Goal: Task Accomplishment & Management: Complete application form

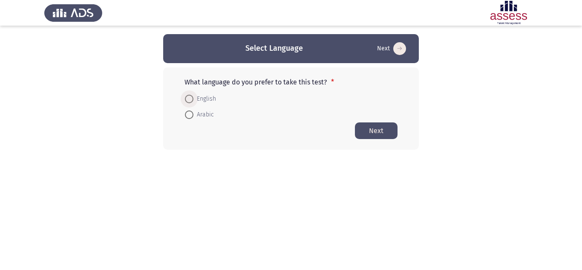
click at [190, 98] on span at bounding box center [189, 99] width 9 height 9
click at [190, 98] on input "English" at bounding box center [189, 99] width 9 height 9
radio input "true"
click at [377, 131] on button "Next" at bounding box center [376, 130] width 43 height 17
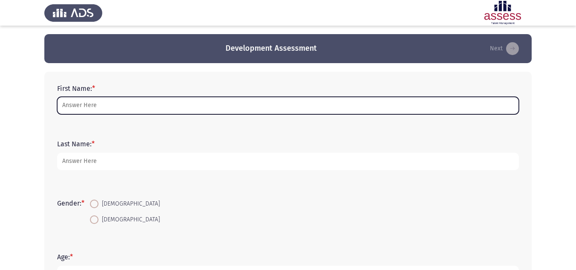
click at [104, 108] on input "First Name: *" at bounding box center [287, 105] width 461 height 17
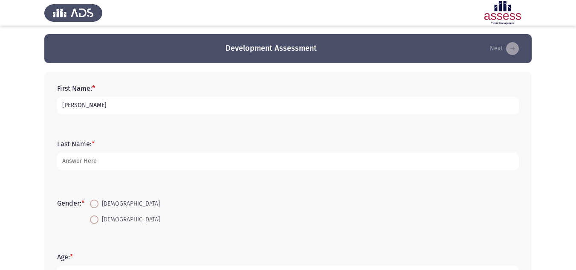
type input "[PERSON_NAME]"
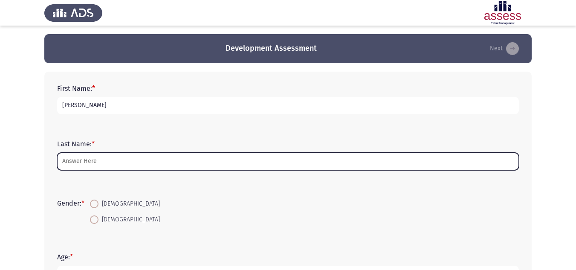
click at [89, 162] on input "Last Name: *" at bounding box center [287, 161] width 461 height 17
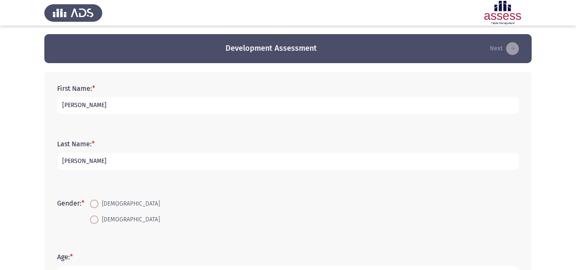
type input "[PERSON_NAME]"
click at [94, 219] on span at bounding box center [94, 219] width 0 height 0
click at [95, 219] on input "[DEMOGRAPHIC_DATA]" at bounding box center [94, 219] width 9 height 9
radio input "true"
click at [149, 212] on form "Gender: * [DEMOGRAPHIC_DATA] [DEMOGRAPHIC_DATA]" at bounding box center [287, 212] width 461 height 32
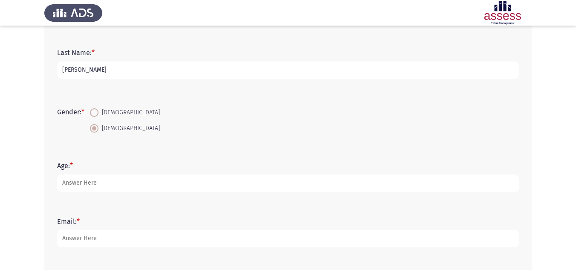
scroll to position [119, 0]
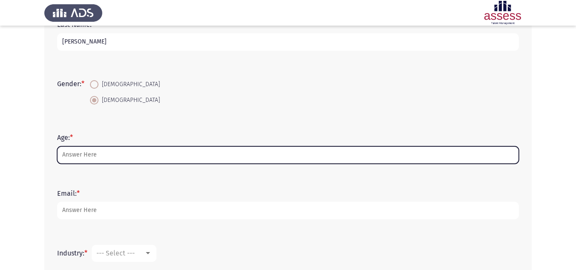
click at [103, 156] on input "Age: *" at bounding box center [287, 154] width 461 height 17
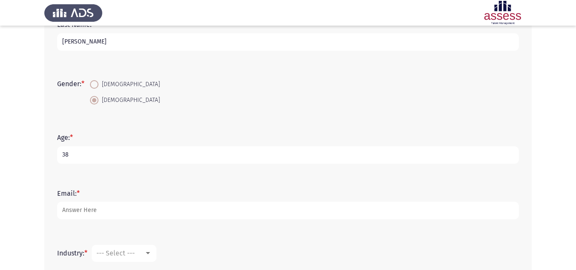
type input "38"
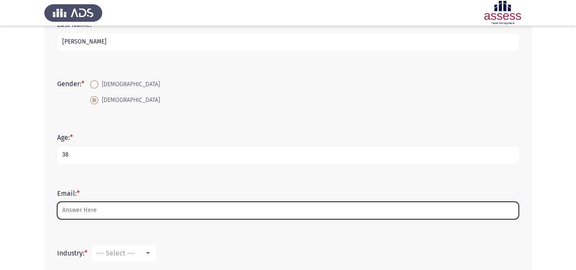
click at [95, 208] on input "Email: *" at bounding box center [287, 210] width 461 height 17
type input "A"
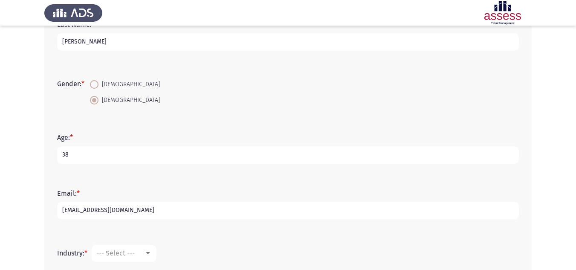
type input "[EMAIL_ADDRESS][DOMAIN_NAME]"
click at [155, 170] on div "Age: * [DEMOGRAPHIC_DATA]" at bounding box center [288, 148] width 470 height 55
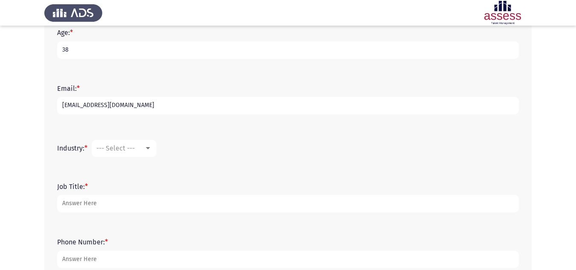
scroll to position [239, 0]
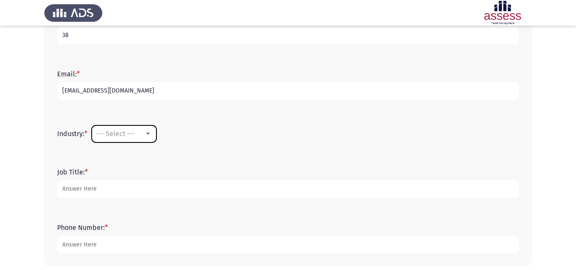
click at [152, 135] on div at bounding box center [148, 133] width 8 height 7
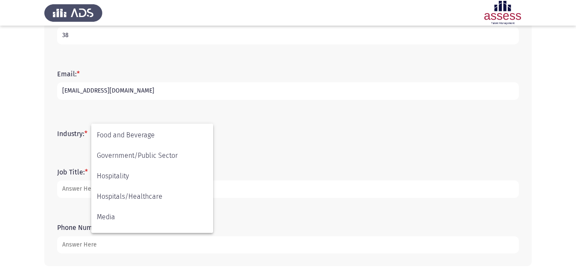
scroll to position [218, 0]
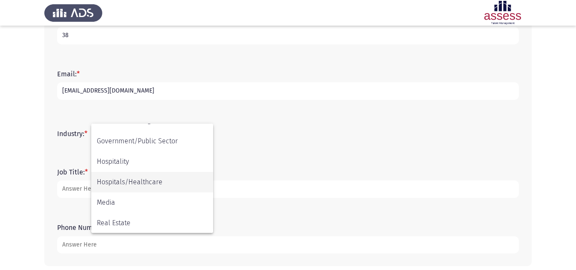
click at [150, 180] on span "Hospitals/Healthcare" at bounding box center [152, 182] width 111 height 20
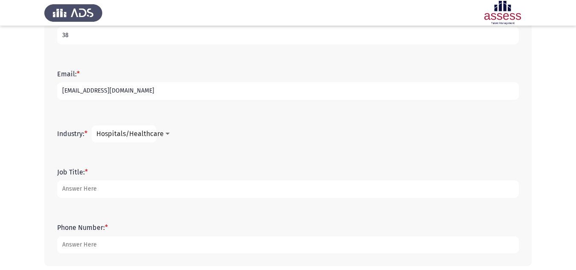
click at [218, 177] on form "Job Title: *" at bounding box center [287, 183] width 461 height 30
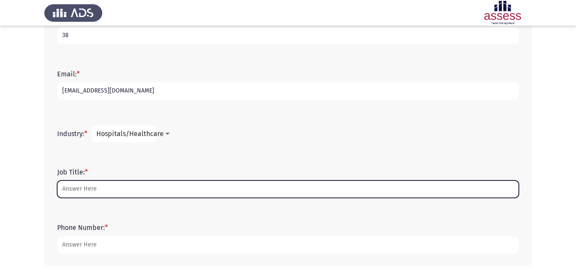
click at [77, 190] on input "Job Title: *" at bounding box center [287, 188] width 461 height 17
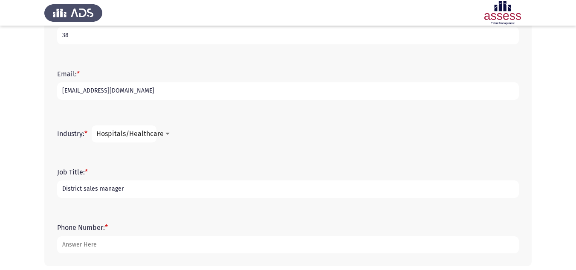
type input "District sales manager"
click at [17, 180] on app-assessment-container "Development Assessment Next First Name: * [PERSON_NAME] Last Name: * [PERSON_NA…" at bounding box center [288, 35] width 576 height 479
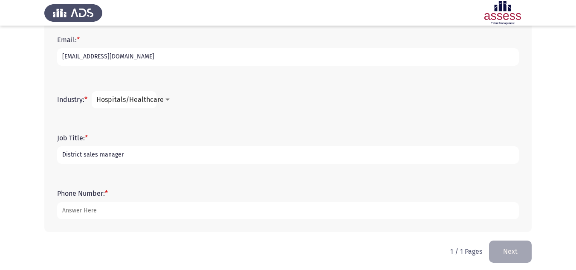
scroll to position [277, 0]
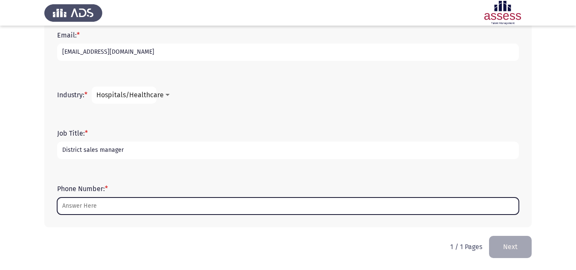
click at [78, 206] on input "Phone Number: *" at bounding box center [287, 205] width 461 height 17
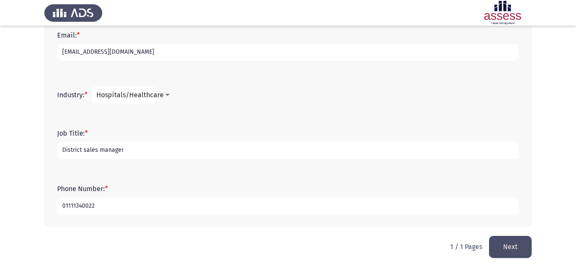
type input "01111340022"
click at [518, 247] on button "Next" at bounding box center [510, 247] width 43 height 22
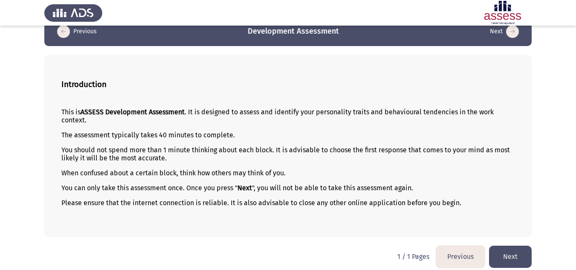
scroll to position [23, 0]
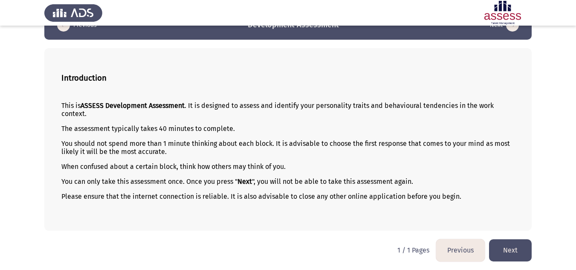
click at [504, 245] on button "Next" at bounding box center [510, 250] width 43 height 22
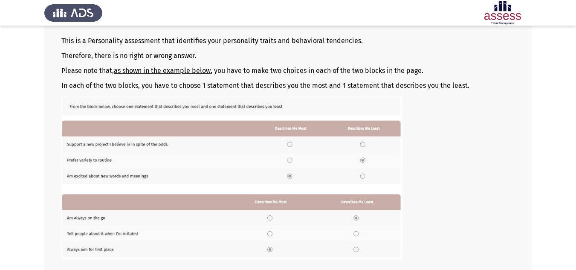
scroll to position [148, 0]
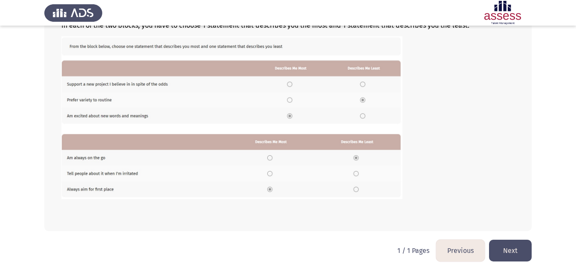
click at [503, 248] on button "Next" at bounding box center [510, 250] width 43 height 22
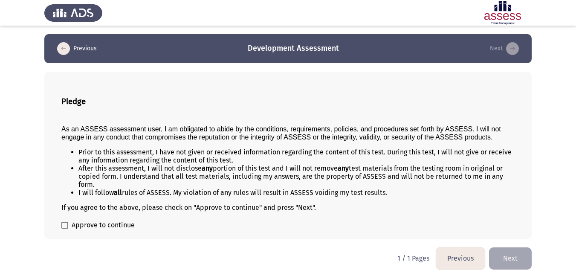
scroll to position [8, 0]
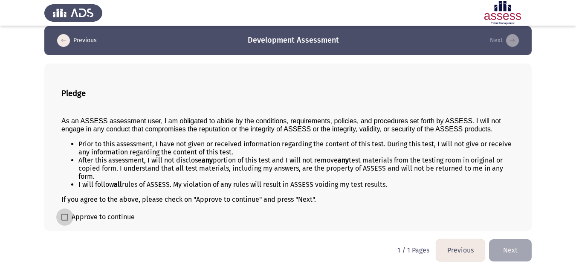
click at [69, 219] on label "Approve to continue" at bounding box center [97, 217] width 73 height 10
click at [65, 220] on input "Approve to continue" at bounding box center [64, 220] width 0 height 0
checkbox input "true"
click at [500, 248] on button "Next" at bounding box center [510, 250] width 43 height 22
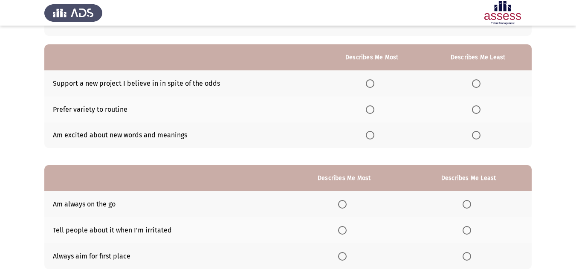
scroll to position [64, 0]
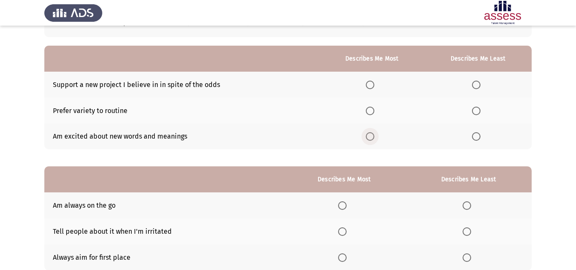
click at [373, 139] on span "Select an option" at bounding box center [370, 136] width 9 height 9
click at [373, 139] on input "Select an option" at bounding box center [370, 136] width 9 height 9
click at [478, 113] on span "Select an option" at bounding box center [476, 111] width 9 height 9
click at [478, 113] on input "Select an option" at bounding box center [476, 111] width 9 height 9
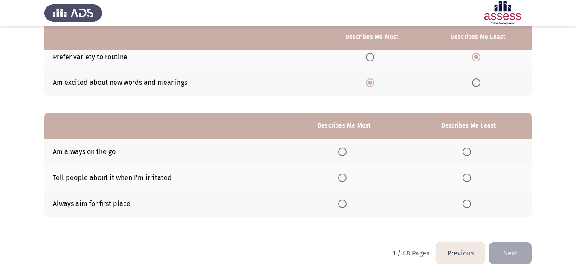
scroll to position [119, 0]
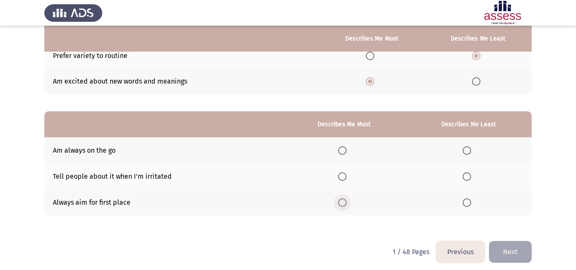
click at [346, 202] on span "Select an option" at bounding box center [342, 202] width 9 height 9
click at [346, 202] on input "Select an option" at bounding box center [342, 202] width 9 height 9
click at [470, 175] on span "Select an option" at bounding box center [466, 176] width 9 height 9
click at [470, 175] on input "Select an option" at bounding box center [466, 176] width 9 height 9
click at [511, 256] on button "Next" at bounding box center [510, 252] width 43 height 22
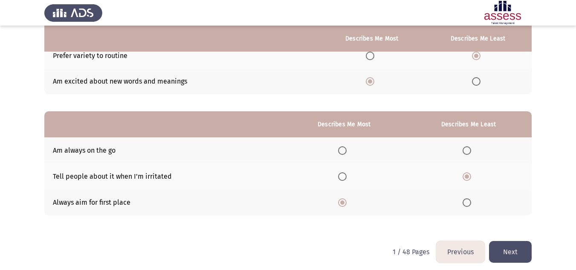
scroll to position [0, 0]
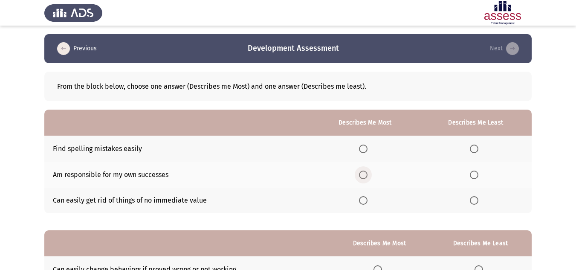
click at [362, 177] on span "Select an option" at bounding box center [363, 174] width 9 height 9
click at [362, 177] on input "Select an option" at bounding box center [363, 174] width 9 height 9
click at [473, 201] on span "Select an option" at bounding box center [473, 200] width 9 height 9
click at [473, 201] on input "Select an option" at bounding box center [473, 200] width 9 height 9
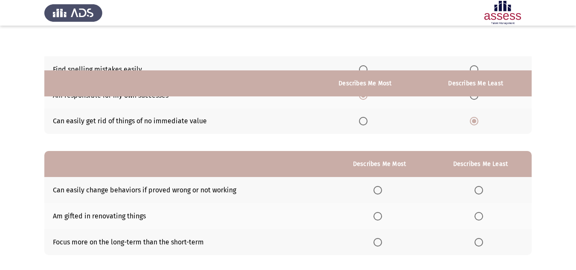
scroll to position [124, 0]
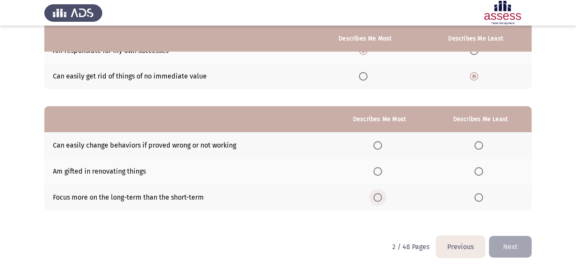
click at [382, 199] on span "Select an option" at bounding box center [377, 197] width 9 height 9
click at [382, 199] on input "Select an option" at bounding box center [377, 197] width 9 height 9
click at [484, 170] on label "Select an option" at bounding box center [480, 171] width 12 height 9
click at [483, 170] on input "Select an option" at bounding box center [478, 171] width 9 height 9
click at [513, 245] on button "Next" at bounding box center [510, 247] width 43 height 22
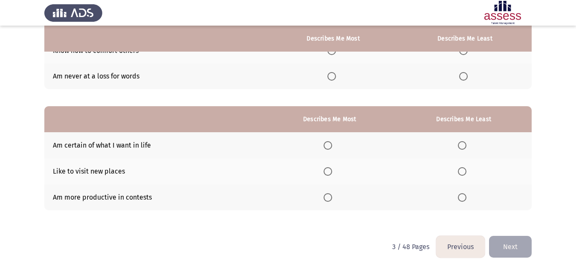
drag, startPoint x: 564, startPoint y: 204, endPoint x: 582, endPoint y: 177, distance: 32.4
click at [576, 177] on html "Previous Development Assessment Next From the block below, choose one answer (D…" at bounding box center [288, 73] width 576 height 394
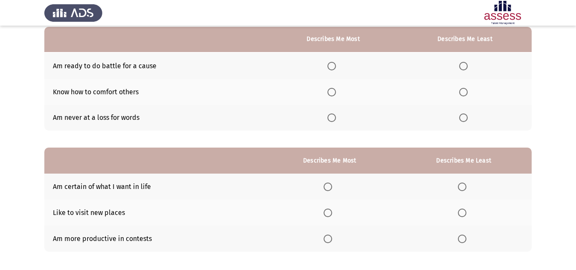
scroll to position [66, 0]
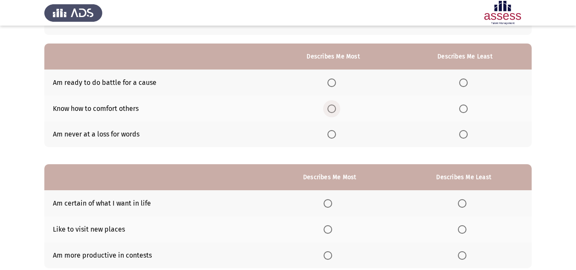
click at [334, 109] on span "Select an option" at bounding box center [331, 108] width 9 height 9
click at [334, 109] on input "Select an option" at bounding box center [331, 108] width 9 height 9
click at [465, 135] on span "Select an option" at bounding box center [463, 134] width 9 height 9
click at [465, 135] on input "Select an option" at bounding box center [463, 134] width 9 height 9
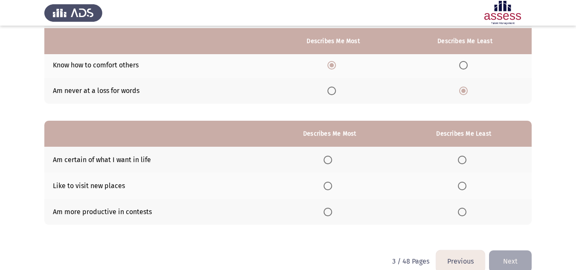
scroll to position [113, 0]
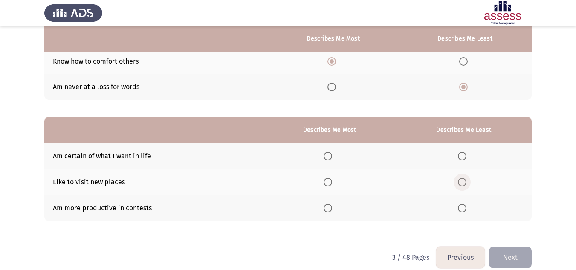
click at [465, 182] on span "Select an option" at bounding box center [462, 182] width 9 height 9
click at [465, 182] on input "Select an option" at bounding box center [462, 182] width 9 height 9
click at [332, 157] on span "Select an option" at bounding box center [327, 156] width 9 height 9
click at [332, 157] on input "Select an option" at bounding box center [327, 156] width 9 height 9
click at [506, 262] on button "Next" at bounding box center [510, 257] width 43 height 22
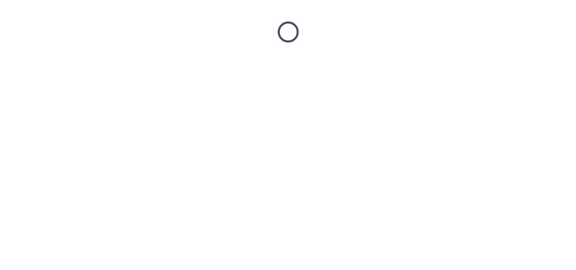
scroll to position [0, 0]
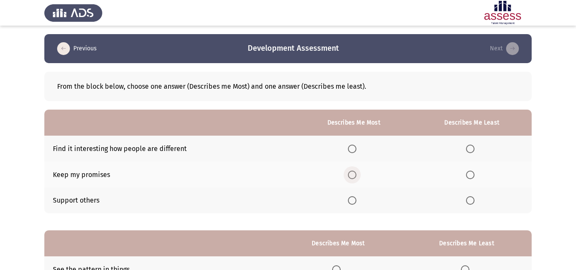
click at [352, 176] on span "Select an option" at bounding box center [352, 174] width 9 height 9
click at [352, 176] on input "Select an option" at bounding box center [352, 174] width 9 height 9
click at [469, 150] on span "Select an option" at bounding box center [470, 148] width 9 height 9
click at [469, 150] on input "Select an option" at bounding box center [470, 148] width 9 height 9
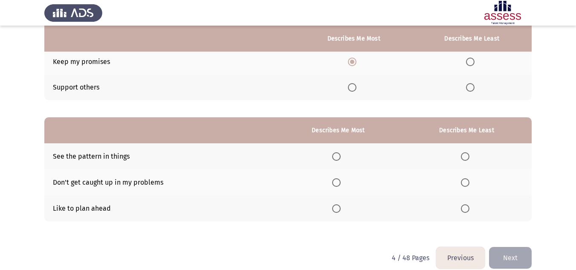
scroll to position [124, 0]
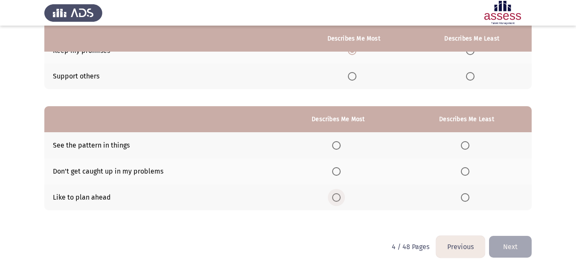
click at [340, 199] on span "Select an option" at bounding box center [336, 197] width 9 height 9
click at [340, 199] on input "Select an option" at bounding box center [336, 197] width 9 height 9
click at [469, 146] on span "Select an option" at bounding box center [465, 145] width 9 height 9
click at [469, 146] on input "Select an option" at bounding box center [465, 145] width 9 height 9
click at [511, 252] on button "Next" at bounding box center [510, 247] width 43 height 22
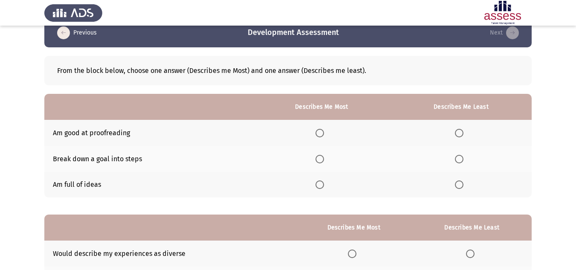
scroll to position [17, 0]
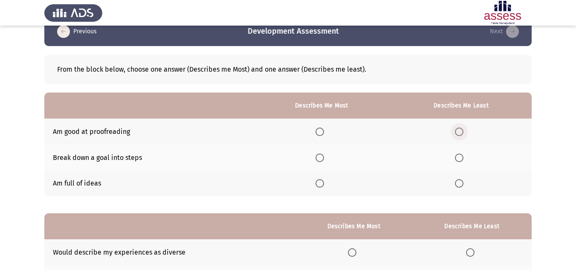
click at [461, 131] on span "Select an option" at bounding box center [459, 131] width 9 height 9
click at [461, 131] on input "Select an option" at bounding box center [459, 131] width 9 height 9
click at [323, 159] on span "Select an option" at bounding box center [319, 157] width 9 height 9
click at [323, 159] on input "Select an option" at bounding box center [319, 157] width 9 height 9
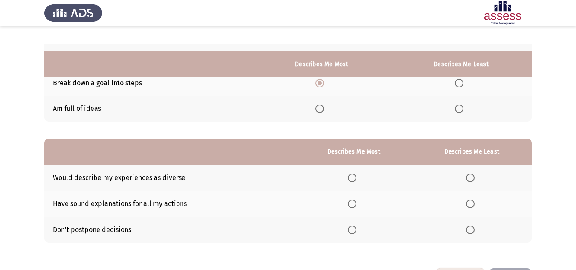
scroll to position [124, 0]
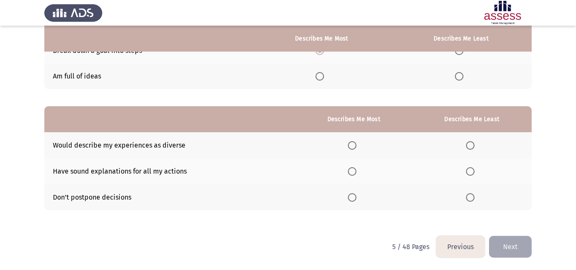
click at [352, 199] on span "Select an option" at bounding box center [352, 197] width 9 height 9
click at [352, 199] on input "Select an option" at bounding box center [352, 197] width 9 height 9
click at [470, 171] on span "Select an option" at bounding box center [470, 171] width 0 height 0
click at [471, 171] on input "Select an option" at bounding box center [470, 171] width 9 height 9
click at [506, 245] on button "Next" at bounding box center [510, 247] width 43 height 22
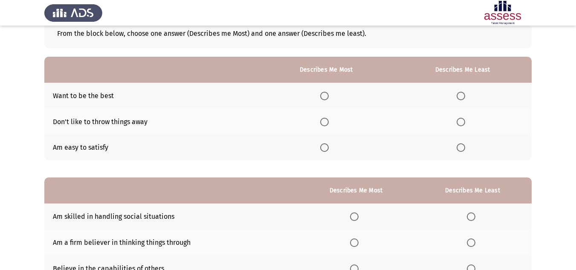
scroll to position [55, 0]
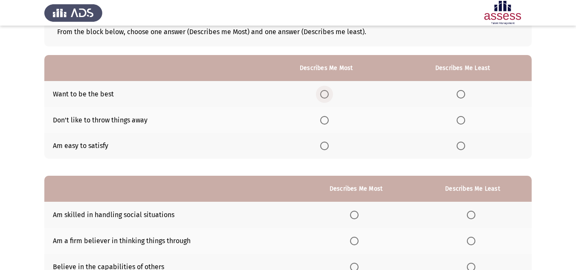
click at [328, 94] on span "Select an option" at bounding box center [324, 94] width 9 height 9
click at [328, 94] on input "Select an option" at bounding box center [324, 94] width 9 height 9
click at [464, 146] on span "Select an option" at bounding box center [460, 145] width 9 height 9
click at [464, 146] on input "Select an option" at bounding box center [460, 145] width 9 height 9
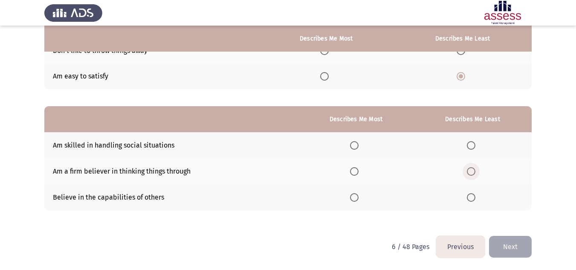
click at [475, 170] on span "Select an option" at bounding box center [470, 171] width 9 height 9
click at [475, 170] on input "Select an option" at bounding box center [470, 171] width 9 height 9
click at [355, 146] on span "Select an option" at bounding box center [354, 145] width 9 height 9
click at [355, 146] on input "Select an option" at bounding box center [354, 145] width 9 height 9
click at [511, 250] on button "Next" at bounding box center [510, 247] width 43 height 22
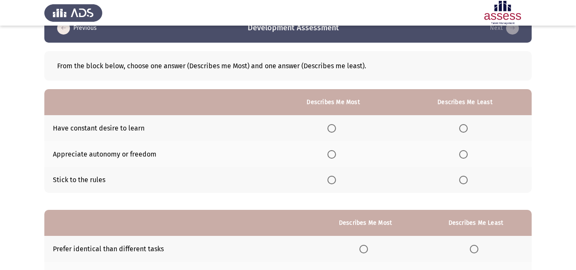
scroll to position [26, 0]
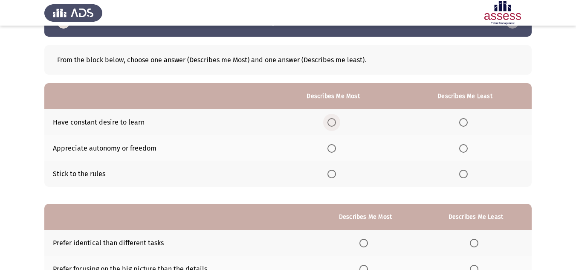
click at [333, 125] on span "Select an option" at bounding box center [331, 122] width 9 height 9
click at [333, 125] on input "Select an option" at bounding box center [331, 122] width 9 height 9
click at [461, 152] on span "Select an option" at bounding box center [463, 148] width 9 height 9
click at [461, 152] on input "Select an option" at bounding box center [463, 148] width 9 height 9
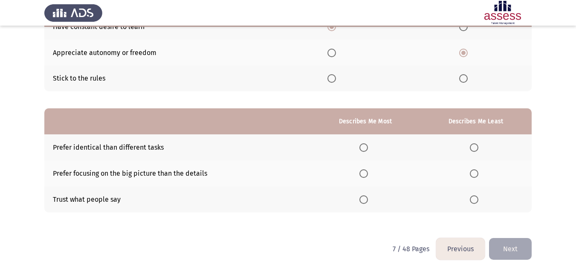
scroll to position [124, 0]
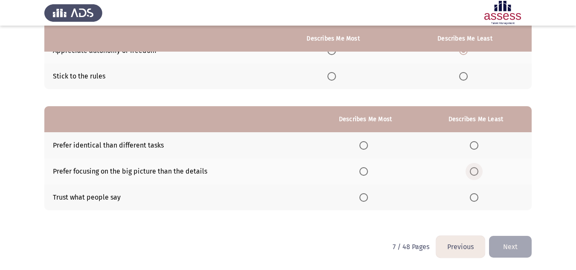
click at [475, 170] on span "Select an option" at bounding box center [473, 171] width 9 height 9
click at [475, 170] on input "Select an option" at bounding box center [473, 171] width 9 height 9
click at [361, 199] on span "Select an option" at bounding box center [363, 197] width 9 height 9
click at [361, 199] on input "Select an option" at bounding box center [363, 197] width 9 height 9
click at [513, 245] on button "Next" at bounding box center [510, 247] width 43 height 22
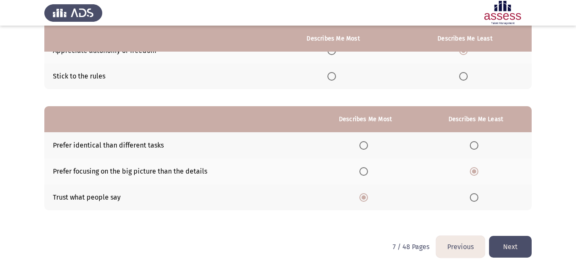
scroll to position [0, 0]
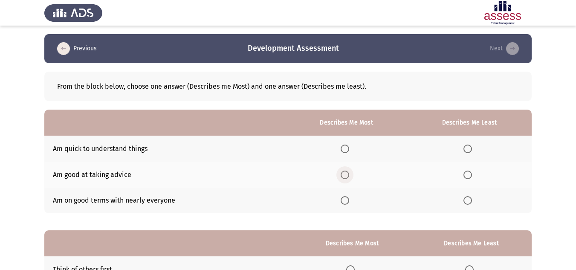
click at [348, 173] on span "Select an option" at bounding box center [344, 174] width 9 height 9
click at [348, 173] on input "Select an option" at bounding box center [344, 174] width 9 height 9
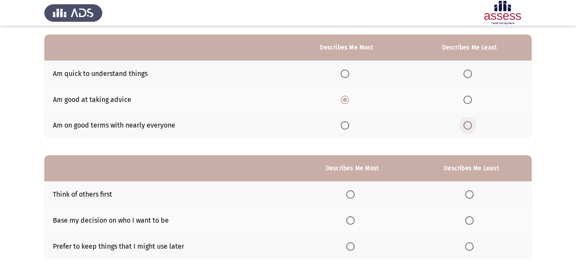
click at [468, 126] on span "Select an option" at bounding box center [467, 125] width 9 height 9
click at [468, 126] on input "Select an option" at bounding box center [467, 125] width 9 height 9
click at [353, 219] on span "Select an option" at bounding box center [350, 220] width 9 height 9
click at [353, 219] on input "Select an option" at bounding box center [350, 220] width 9 height 9
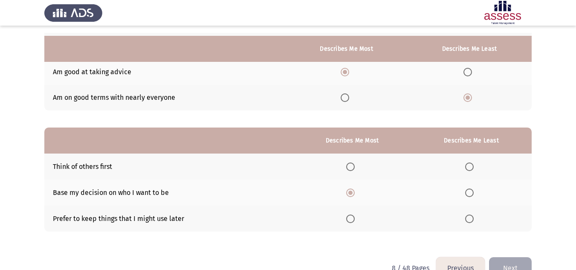
scroll to position [117, 0]
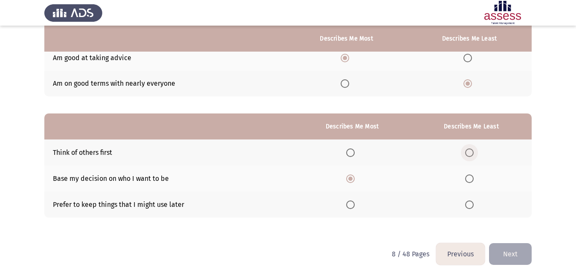
click at [472, 152] on span "Select an option" at bounding box center [469, 152] width 9 height 9
click at [472, 152] on input "Select an option" at bounding box center [469, 152] width 9 height 9
click at [507, 258] on button "Next" at bounding box center [510, 254] width 43 height 22
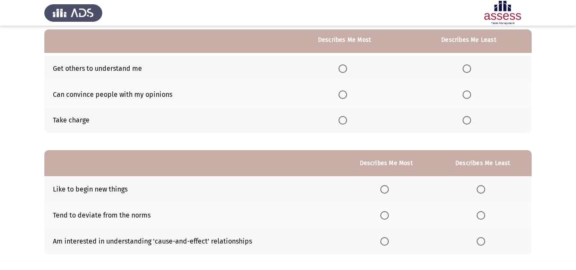
scroll to position [82, 0]
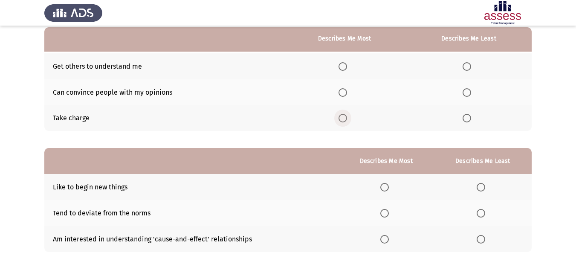
click at [341, 121] on span "Select an option" at bounding box center [342, 118] width 9 height 9
click at [341, 121] on input "Select an option" at bounding box center [342, 118] width 9 height 9
click at [469, 65] on span "Select an option" at bounding box center [466, 66] width 9 height 9
click at [469, 65] on input "Select an option" at bounding box center [466, 66] width 9 height 9
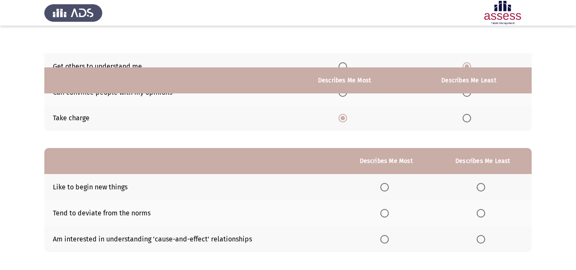
scroll to position [124, 0]
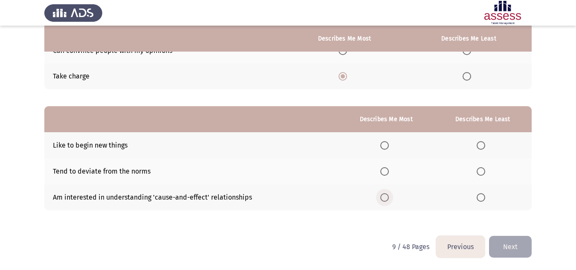
click at [384, 195] on span "Select an option" at bounding box center [384, 197] width 9 height 9
click at [384, 195] on input "Select an option" at bounding box center [384, 197] width 9 height 9
click at [485, 176] on th at bounding box center [483, 171] width 98 height 26
click at [479, 172] on span "Select an option" at bounding box center [480, 171] width 9 height 9
click at [479, 172] on input "Select an option" at bounding box center [480, 171] width 9 height 9
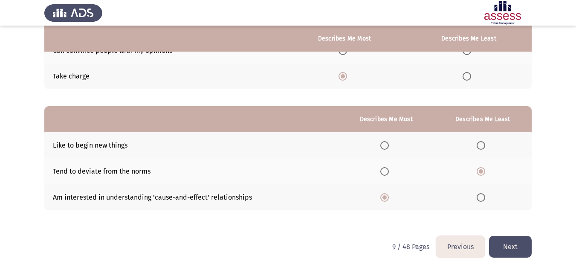
click at [512, 248] on button "Next" at bounding box center [510, 247] width 43 height 22
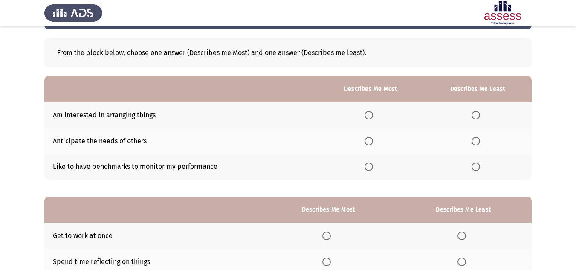
scroll to position [36, 0]
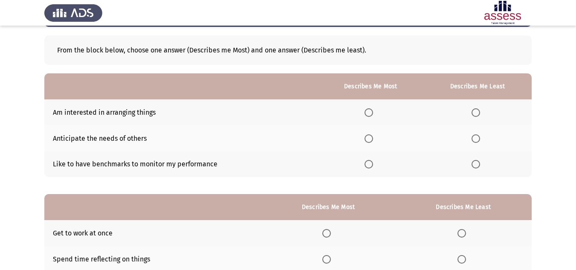
click at [368, 111] on span "Select an option" at bounding box center [368, 112] width 9 height 9
click at [368, 111] on input "Select an option" at bounding box center [368, 112] width 9 height 9
click at [477, 137] on span "Select an option" at bounding box center [475, 138] width 9 height 9
click at [477, 137] on input "Select an option" at bounding box center [475, 138] width 9 height 9
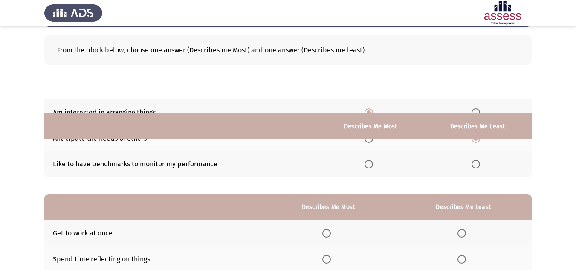
scroll to position [124, 0]
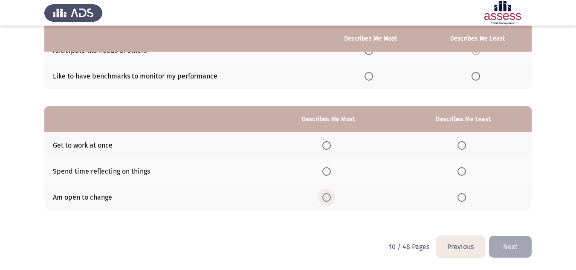
click at [326, 194] on span "Select an option" at bounding box center [326, 197] width 9 height 9
click at [326, 194] on input "Select an option" at bounding box center [326, 197] width 9 height 9
click at [462, 169] on span "Select an option" at bounding box center [461, 171] width 9 height 9
click at [462, 169] on input "Select an option" at bounding box center [461, 171] width 9 height 9
click at [502, 247] on button "Next" at bounding box center [510, 247] width 43 height 22
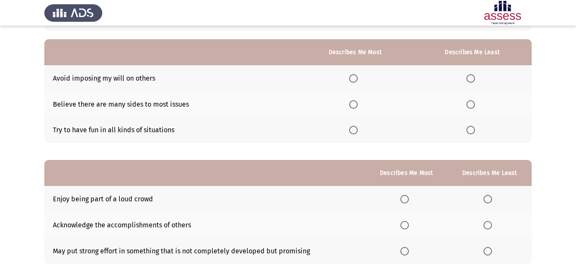
scroll to position [72, 0]
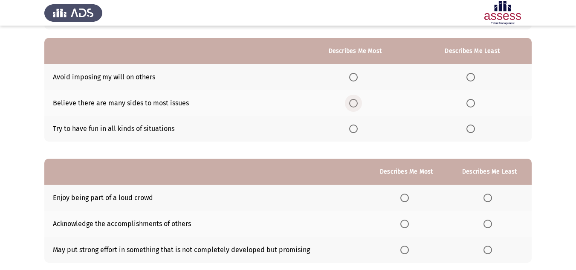
click at [353, 104] on span "Select an option" at bounding box center [353, 103] width 9 height 9
click at [353, 104] on input "Select an option" at bounding box center [353, 103] width 9 height 9
click at [474, 75] on span "Select an option" at bounding box center [470, 77] width 9 height 9
click at [474, 75] on input "Select an option" at bounding box center [470, 77] width 9 height 9
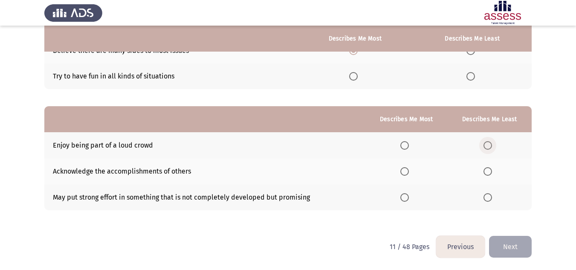
click at [490, 146] on span "Select an option" at bounding box center [487, 145] width 9 height 9
click at [490, 146] on input "Select an option" at bounding box center [487, 145] width 9 height 9
click at [407, 198] on span "Select an option" at bounding box center [404, 197] width 9 height 9
click at [407, 198] on input "Select an option" at bounding box center [404, 197] width 9 height 9
click at [497, 240] on button "Next" at bounding box center [510, 247] width 43 height 22
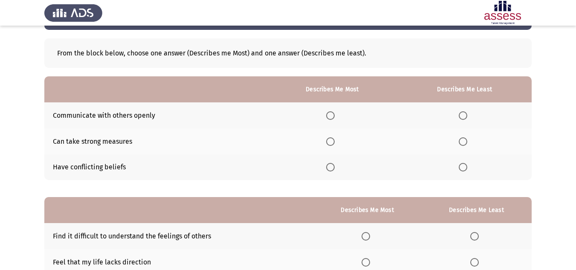
scroll to position [34, 0]
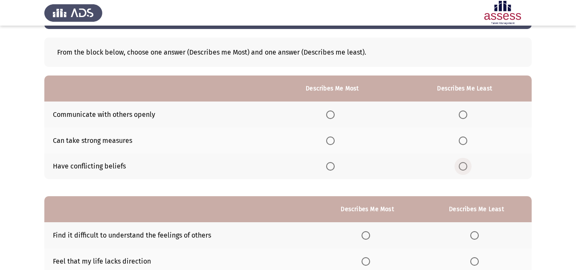
click at [464, 168] on span "Select an option" at bounding box center [462, 166] width 9 height 9
click at [464, 168] on input "Select an option" at bounding box center [462, 166] width 9 height 9
click at [330, 116] on span "Select an option" at bounding box center [330, 114] width 9 height 9
click at [330, 116] on input "Select an option" at bounding box center [330, 114] width 9 height 9
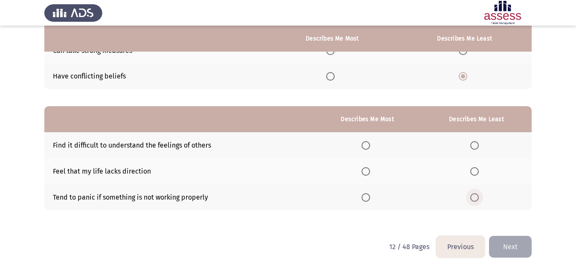
click at [478, 195] on span "Select an option" at bounding box center [474, 197] width 9 height 9
click at [478, 195] on input "Select an option" at bounding box center [474, 197] width 9 height 9
click at [367, 201] on span "Select an option" at bounding box center [365, 197] width 9 height 9
click at [367, 201] on input "Select an option" at bounding box center [365, 197] width 9 height 9
click at [476, 199] on span "Select an option" at bounding box center [474, 197] width 9 height 9
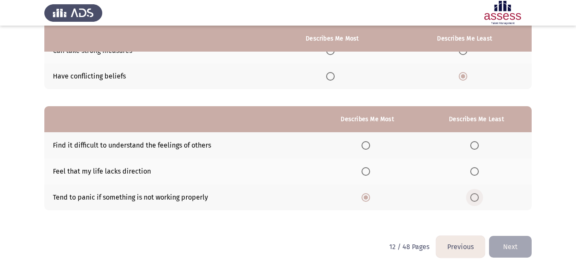
click at [476, 199] on input "Select an option" at bounding box center [474, 197] width 9 height 9
click at [366, 149] on span "Select an option" at bounding box center [365, 145] width 9 height 9
click at [366, 149] on input "Select an option" at bounding box center [365, 145] width 9 height 9
click at [506, 248] on button "Next" at bounding box center [510, 247] width 43 height 22
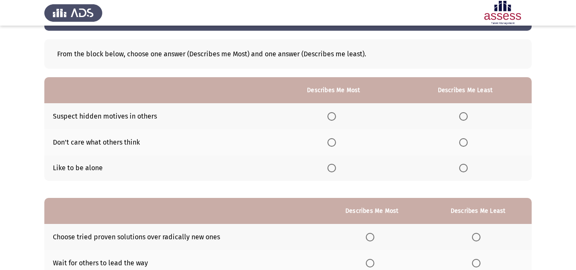
scroll to position [34, 0]
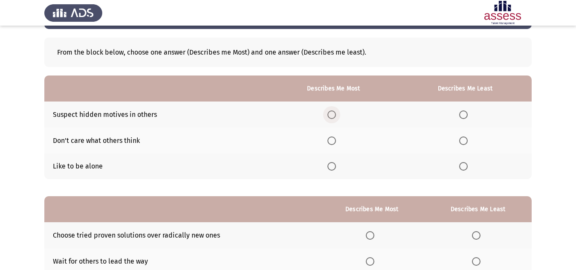
click at [333, 116] on span "Select an option" at bounding box center [331, 114] width 9 height 9
click at [333, 116] on input "Select an option" at bounding box center [331, 114] width 9 height 9
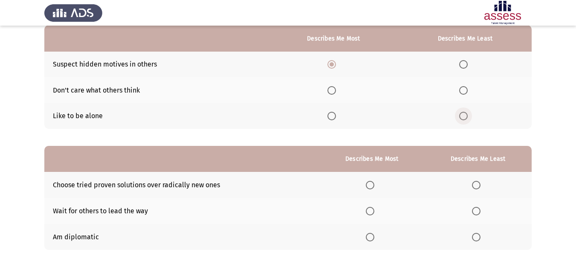
click at [466, 116] on span "Select an option" at bounding box center [463, 116] width 9 height 9
click at [466, 116] on input "Select an option" at bounding box center [463, 116] width 9 height 9
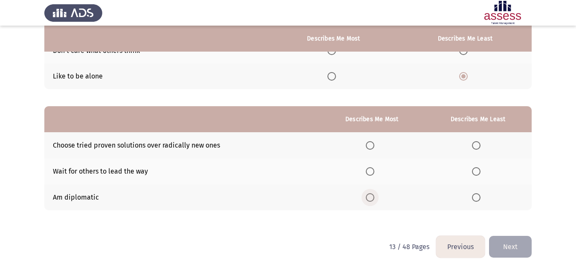
click at [374, 198] on span "Select an option" at bounding box center [370, 197] width 9 height 9
click at [374, 198] on input "Select an option" at bounding box center [370, 197] width 9 height 9
click at [477, 169] on span "Select an option" at bounding box center [476, 171] width 9 height 9
click at [477, 169] on input "Select an option" at bounding box center [476, 171] width 9 height 9
click at [504, 246] on button "Next" at bounding box center [510, 247] width 43 height 22
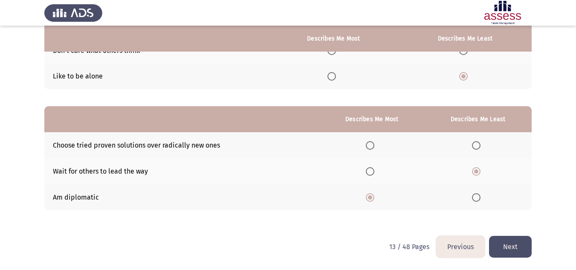
scroll to position [0, 0]
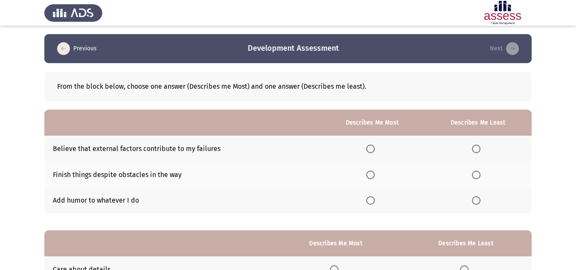
click at [373, 179] on span "Select an option" at bounding box center [370, 174] width 9 height 9
click at [373, 179] on input "Select an option" at bounding box center [370, 174] width 9 height 9
click at [478, 153] on span "Select an option" at bounding box center [476, 148] width 9 height 9
click at [478, 153] on input "Select an option" at bounding box center [476, 148] width 9 height 9
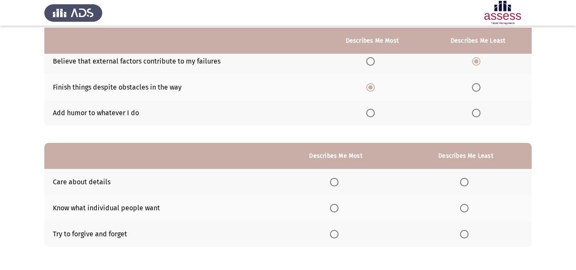
scroll to position [89, 0]
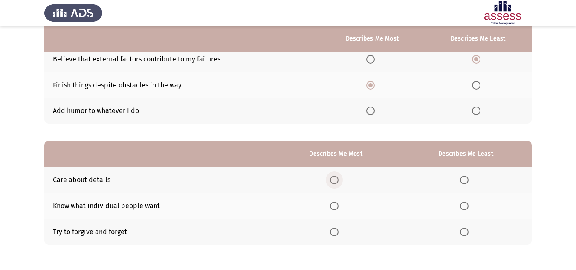
click at [331, 180] on span "Select an option" at bounding box center [334, 180] width 9 height 9
click at [331, 180] on input "Select an option" at bounding box center [334, 180] width 9 height 9
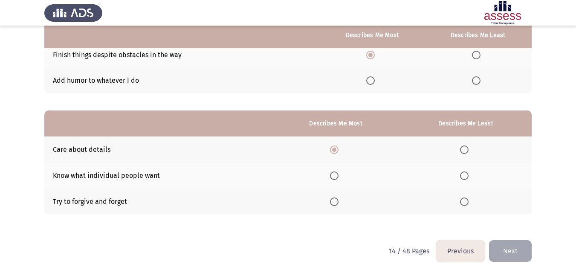
scroll to position [124, 0]
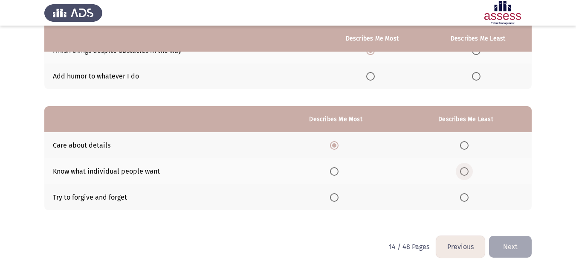
click at [466, 173] on span "Select an option" at bounding box center [464, 171] width 9 height 9
click at [466, 173] on input "Select an option" at bounding box center [464, 171] width 9 height 9
click at [512, 249] on button "Next" at bounding box center [510, 247] width 43 height 22
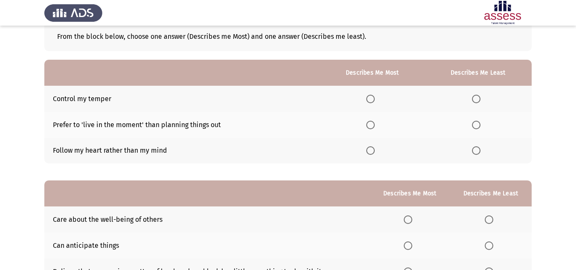
scroll to position [51, 0]
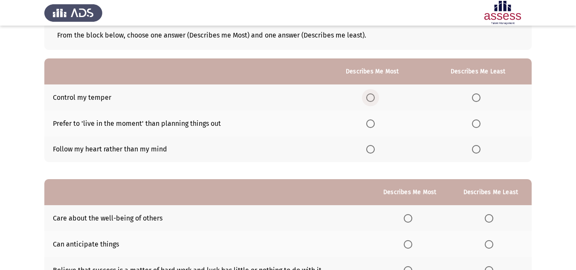
click at [372, 98] on span "Select an option" at bounding box center [370, 97] width 9 height 9
click at [372, 98] on input "Select an option" at bounding box center [370, 97] width 9 height 9
click at [475, 127] on span "Select an option" at bounding box center [476, 123] width 9 height 9
click at [475, 127] on input "Select an option" at bounding box center [476, 123] width 9 height 9
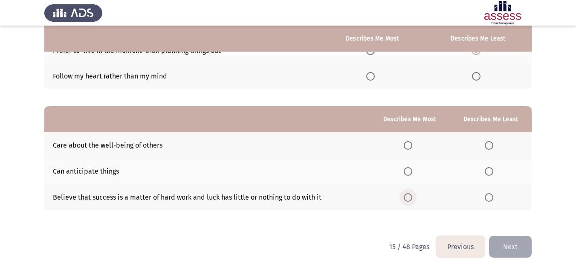
click at [411, 198] on span "Select an option" at bounding box center [407, 197] width 9 height 9
click at [411, 198] on input "Select an option" at bounding box center [407, 197] width 9 height 9
click at [489, 170] on span "Select an option" at bounding box center [488, 171] width 9 height 9
click at [489, 170] on input "Select an option" at bounding box center [488, 171] width 9 height 9
click at [517, 248] on button "Next" at bounding box center [510, 247] width 43 height 22
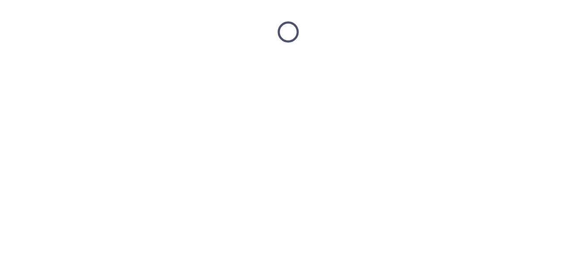
scroll to position [0, 0]
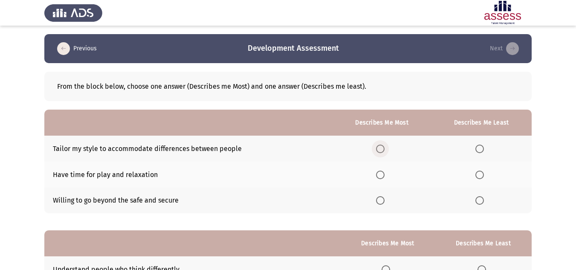
click at [382, 150] on span "Select an option" at bounding box center [380, 148] width 9 height 9
click at [382, 150] on input "Select an option" at bounding box center [380, 148] width 9 height 9
click at [484, 200] on span "Select an option" at bounding box center [479, 200] width 9 height 9
click at [484, 200] on input "Select an option" at bounding box center [479, 200] width 9 height 9
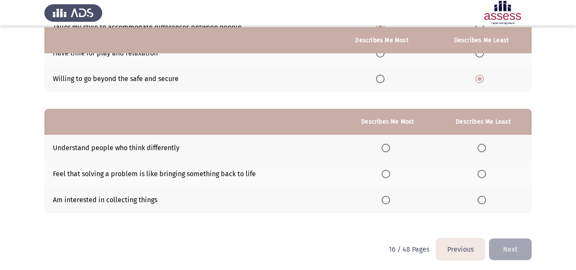
scroll to position [123, 0]
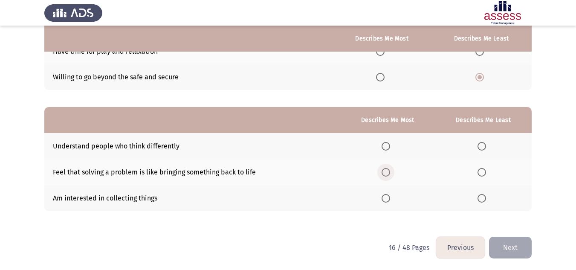
click at [389, 175] on span "Select an option" at bounding box center [385, 172] width 9 height 9
click at [389, 175] on input "Select an option" at bounding box center [385, 172] width 9 height 9
click at [481, 198] on span "Select an option" at bounding box center [481, 198] width 9 height 9
click at [481, 198] on input "Select an option" at bounding box center [481, 198] width 9 height 9
click at [513, 253] on button "Next" at bounding box center [510, 247] width 43 height 22
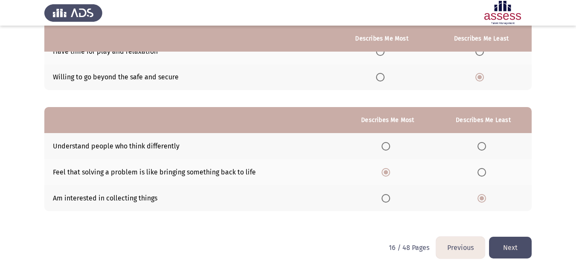
scroll to position [0, 0]
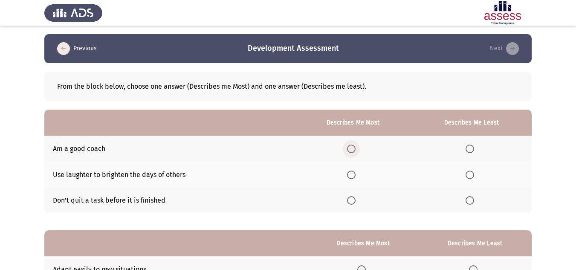
click at [354, 151] on span "Select an option" at bounding box center [351, 148] width 9 height 9
click at [354, 151] on input "Select an option" at bounding box center [351, 148] width 9 height 9
click at [475, 175] on label "Select an option" at bounding box center [471, 174] width 12 height 9
click at [474, 175] on input "Select an option" at bounding box center [469, 174] width 9 height 9
drag, startPoint x: 573, startPoint y: 141, endPoint x: 580, endPoint y: 142, distance: 6.6
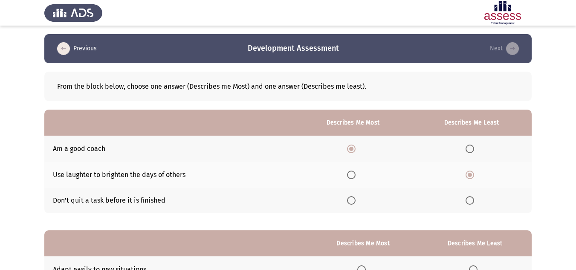
click at [576, 142] on html "Previous Development Assessment Next From the block below, choose one answer (D…" at bounding box center [288, 197] width 576 height 394
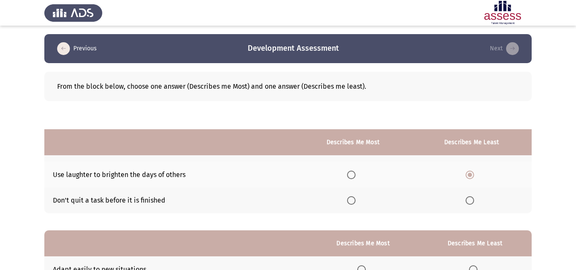
scroll to position [115, 0]
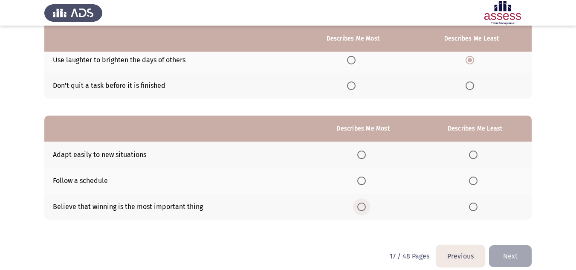
click at [366, 210] on span "Select an option" at bounding box center [361, 206] width 9 height 9
click at [366, 210] on input "Select an option" at bounding box center [361, 206] width 9 height 9
click at [477, 155] on span "Select an option" at bounding box center [473, 154] width 9 height 9
click at [477, 155] on input "Select an option" at bounding box center [473, 154] width 9 height 9
click at [509, 255] on button "Next" at bounding box center [510, 256] width 43 height 22
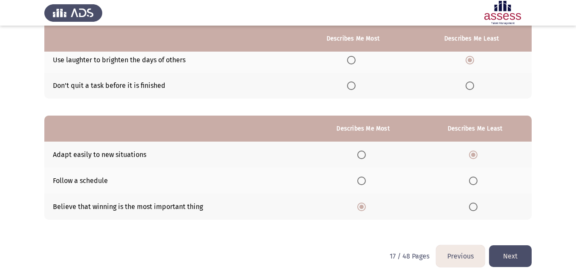
scroll to position [0, 0]
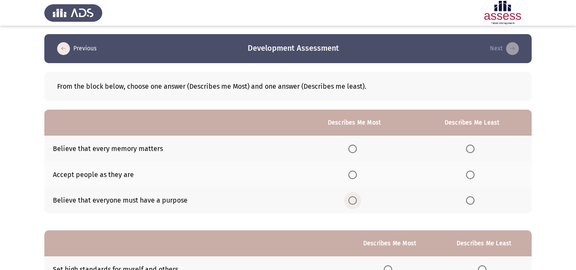
click at [351, 203] on span "Select an option" at bounding box center [352, 200] width 9 height 9
click at [351, 203] on input "Select an option" at bounding box center [352, 200] width 9 height 9
click at [472, 150] on span "Select an option" at bounding box center [470, 148] width 9 height 9
click at [472, 150] on input "Select an option" at bounding box center [470, 148] width 9 height 9
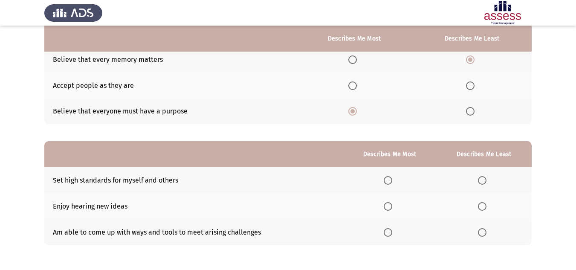
click at [392, 220] on th at bounding box center [389, 232] width 93 height 26
click at [481, 210] on span "Select an option" at bounding box center [482, 206] width 9 height 9
click at [481, 210] on input "Select an option" at bounding box center [482, 206] width 9 height 9
click at [387, 231] on span "Select an option" at bounding box center [387, 232] width 9 height 9
click at [387, 231] on input "Select an option" at bounding box center [387, 232] width 9 height 9
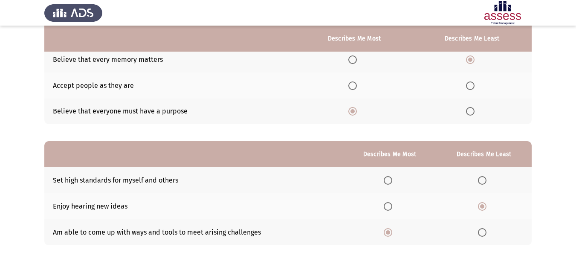
scroll to position [124, 0]
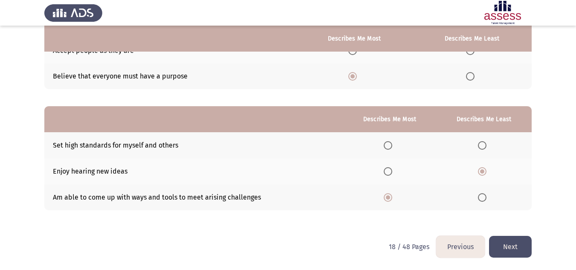
click at [514, 242] on button "Next" at bounding box center [510, 247] width 43 height 22
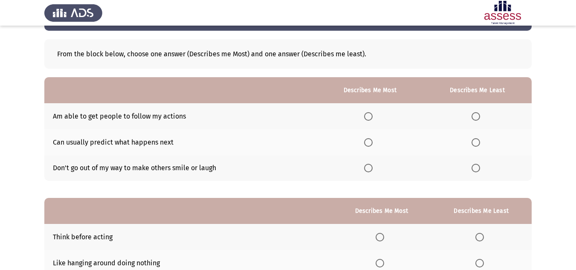
scroll to position [34, 0]
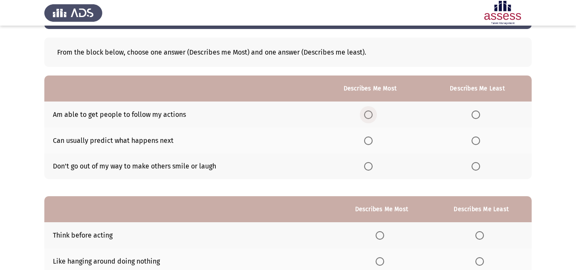
click at [370, 118] on span "Select an option" at bounding box center [368, 114] width 9 height 9
click at [370, 118] on input "Select an option" at bounding box center [368, 114] width 9 height 9
click at [475, 166] on span "Select an option" at bounding box center [475, 166] width 0 height 0
click at [476, 166] on input "Select an option" at bounding box center [475, 166] width 9 height 9
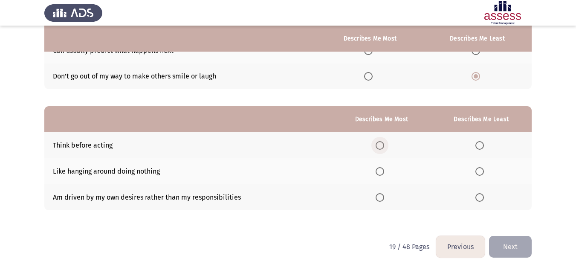
click at [379, 148] on span "Select an option" at bounding box center [379, 145] width 9 height 9
click at [379, 148] on input "Select an option" at bounding box center [379, 145] width 9 height 9
click at [479, 198] on span "Select an option" at bounding box center [479, 197] width 9 height 9
click at [479, 198] on input "Select an option" at bounding box center [479, 197] width 9 height 9
click at [504, 252] on button "Next" at bounding box center [510, 247] width 43 height 22
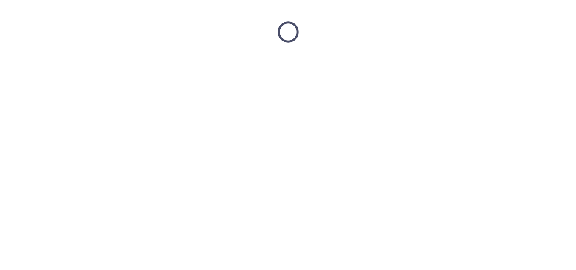
scroll to position [0, 0]
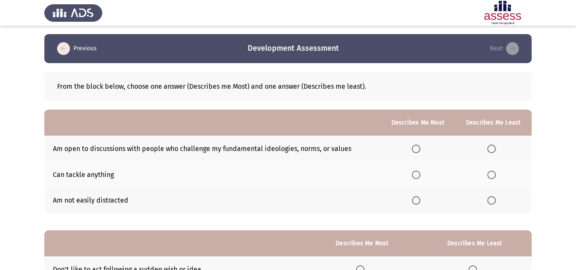
click at [509, 121] on th "Describes Me Least" at bounding box center [493, 122] width 77 height 26
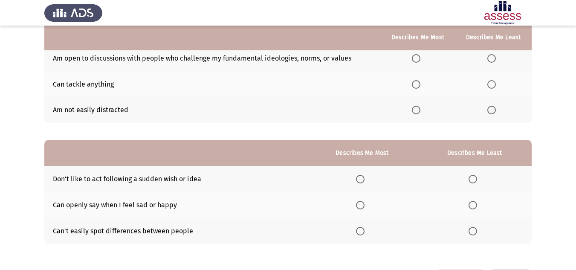
scroll to position [89, 0]
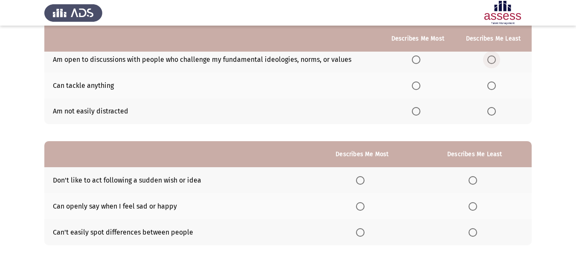
click at [490, 60] on span "Select an option" at bounding box center [491, 59] width 9 height 9
click at [490, 60] on input "Select an option" at bounding box center [491, 59] width 9 height 9
click at [419, 113] on span "Select an option" at bounding box center [416, 111] width 9 height 9
click at [419, 113] on input "Select an option" at bounding box center [416, 111] width 9 height 9
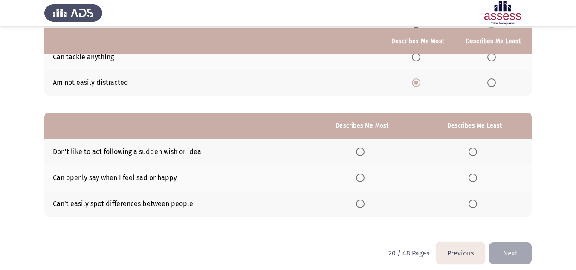
scroll to position [124, 0]
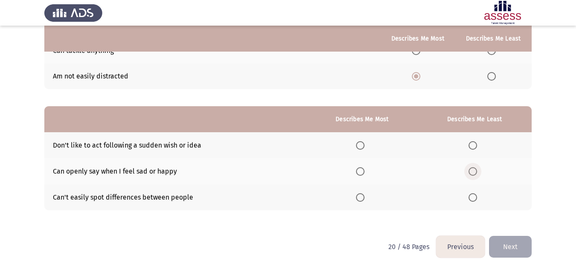
click at [474, 168] on span "Select an option" at bounding box center [472, 171] width 9 height 9
click at [474, 168] on input "Select an option" at bounding box center [472, 171] width 9 height 9
click at [360, 147] on span "Select an option" at bounding box center [360, 145] width 9 height 9
click at [360, 147] on input "Select an option" at bounding box center [360, 145] width 9 height 9
click at [520, 253] on button "Next" at bounding box center [510, 247] width 43 height 22
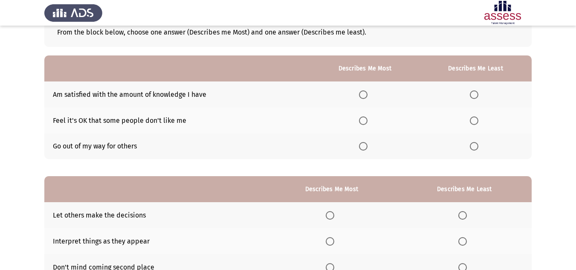
scroll to position [56, 0]
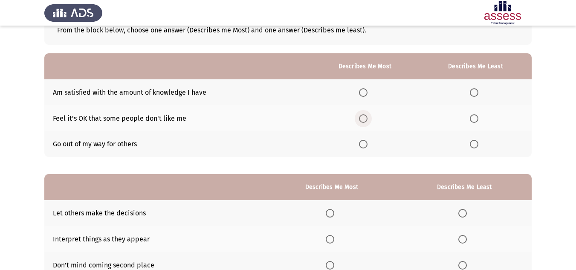
click at [367, 117] on span "Select an option" at bounding box center [363, 118] width 9 height 9
click at [367, 117] on input "Select an option" at bounding box center [363, 118] width 9 height 9
click at [477, 144] on span "Select an option" at bounding box center [473, 144] width 9 height 9
click at [477, 144] on input "Select an option" at bounding box center [473, 144] width 9 height 9
click at [475, 92] on span "Select an option" at bounding box center [473, 92] width 9 height 9
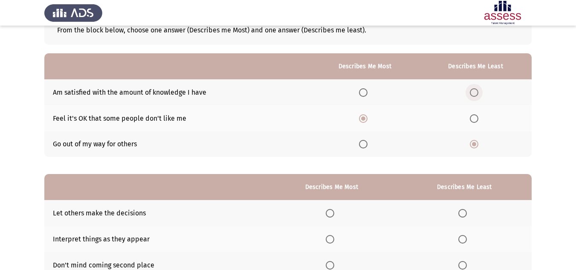
click at [475, 92] on input "Select an option" at bounding box center [473, 92] width 9 height 9
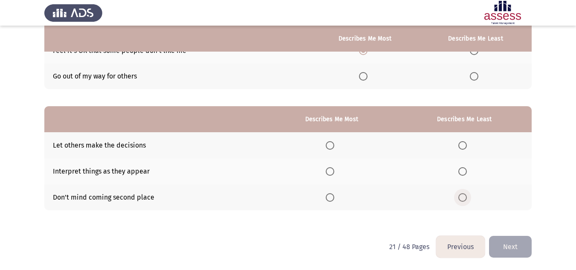
click at [462, 197] on span "Select an option" at bounding box center [462, 197] width 9 height 9
click at [462, 197] on input "Select an option" at bounding box center [462, 197] width 9 height 9
click at [331, 169] on span "Select an option" at bounding box center [329, 171] width 9 height 9
click at [331, 169] on input "Select an option" at bounding box center [329, 171] width 9 height 9
click at [518, 247] on button "Next" at bounding box center [510, 247] width 43 height 22
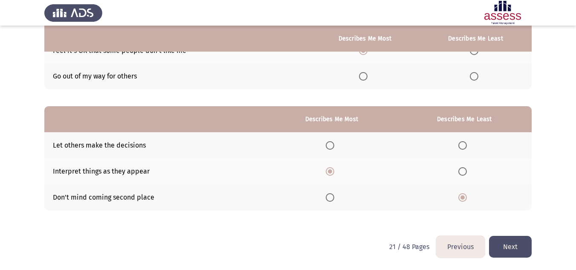
scroll to position [0, 0]
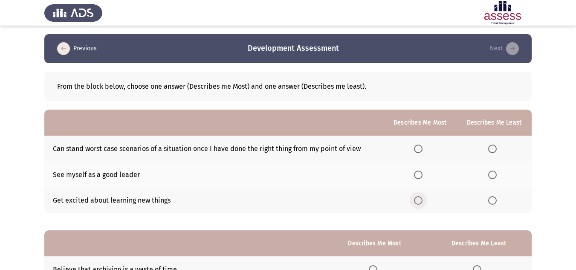
click at [418, 201] on span "Select an option" at bounding box center [418, 200] width 9 height 9
click at [418, 201] on input "Select an option" at bounding box center [418, 200] width 9 height 9
click at [496, 149] on span "Select an option" at bounding box center [492, 148] width 9 height 9
click at [496, 149] on input "Select an option" at bounding box center [492, 148] width 9 height 9
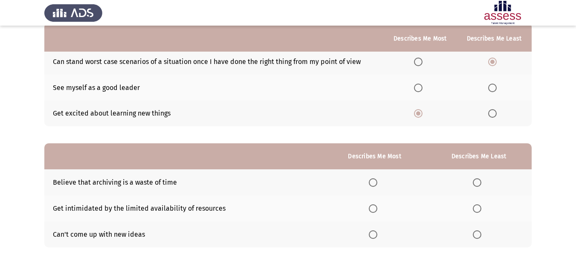
scroll to position [124, 0]
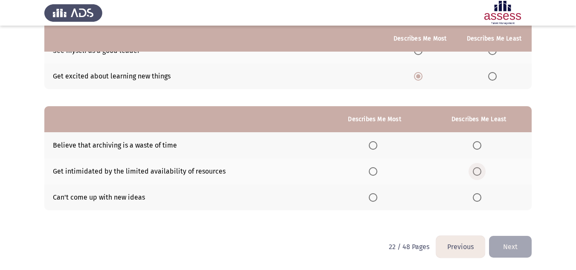
click at [478, 171] on span "Select an option" at bounding box center [476, 171] width 9 height 9
click at [478, 171] on input "Select an option" at bounding box center [476, 171] width 9 height 9
click at [372, 149] on span "Select an option" at bounding box center [373, 145] width 9 height 9
click at [372, 149] on input "Select an option" at bounding box center [373, 145] width 9 height 9
click at [517, 242] on button "Next" at bounding box center [510, 247] width 43 height 22
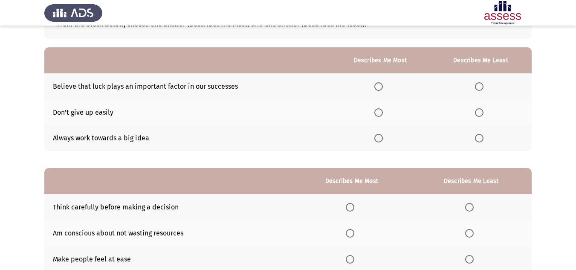
scroll to position [63, 0]
click at [478, 85] on span "Select an option" at bounding box center [479, 86] width 9 height 9
click at [478, 85] on input "Select an option" at bounding box center [479, 86] width 9 height 9
click at [380, 112] on span "Select an option" at bounding box center [378, 112] width 9 height 9
click at [380, 112] on input "Select an option" at bounding box center [378, 112] width 9 height 9
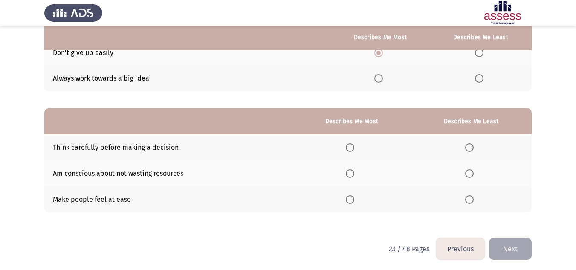
scroll to position [124, 0]
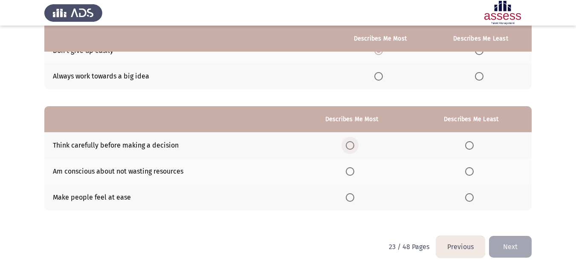
click at [351, 144] on span "Select an option" at bounding box center [350, 145] width 9 height 9
click at [351, 144] on input "Select an option" at bounding box center [350, 145] width 9 height 9
click at [468, 196] on span "Select an option" at bounding box center [469, 197] width 9 height 9
click at [468, 196] on input "Select an option" at bounding box center [469, 197] width 9 height 9
click at [519, 254] on button "Next" at bounding box center [510, 247] width 43 height 22
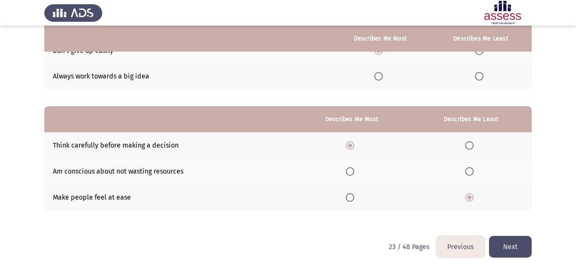
scroll to position [0, 0]
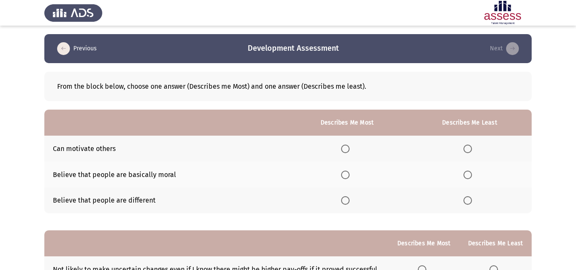
click at [341, 176] on span "Select an option" at bounding box center [345, 174] width 9 height 9
click at [341, 176] on input "Select an option" at bounding box center [345, 174] width 9 height 9
click at [469, 177] on span "Select an option" at bounding box center [467, 174] width 9 height 9
click at [469, 177] on input "Select an option" at bounding box center [467, 174] width 9 height 9
click at [344, 197] on span "Select an option" at bounding box center [345, 200] width 9 height 9
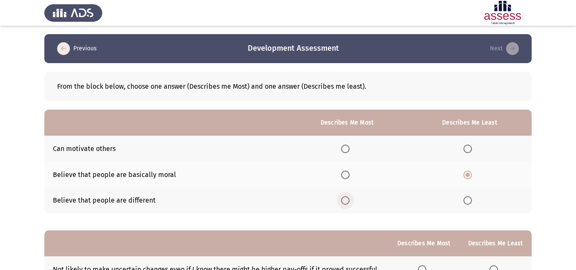
click at [344, 197] on input "Select an option" at bounding box center [345, 200] width 9 height 9
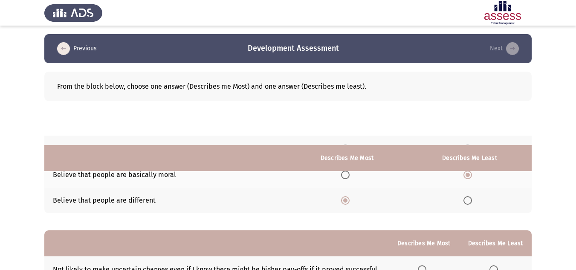
scroll to position [124, 0]
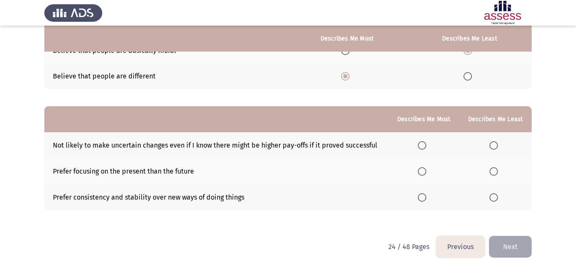
click at [425, 172] on span "Select an option" at bounding box center [422, 171] width 9 height 9
click at [425, 172] on input "Select an option" at bounding box center [422, 171] width 9 height 9
click at [494, 195] on span "Select an option" at bounding box center [493, 197] width 9 height 9
click at [494, 195] on input "Select an option" at bounding box center [493, 197] width 9 height 9
click at [496, 144] on span "Select an option" at bounding box center [493, 145] width 9 height 9
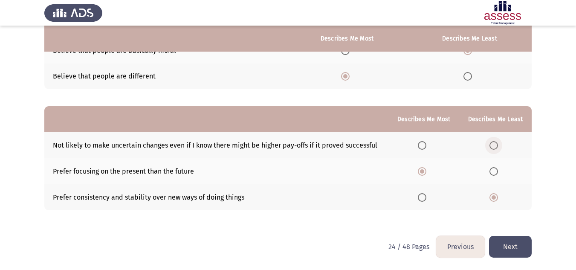
click at [496, 144] on input "Select an option" at bounding box center [493, 145] width 9 height 9
click at [506, 244] on button "Next" at bounding box center [510, 247] width 43 height 22
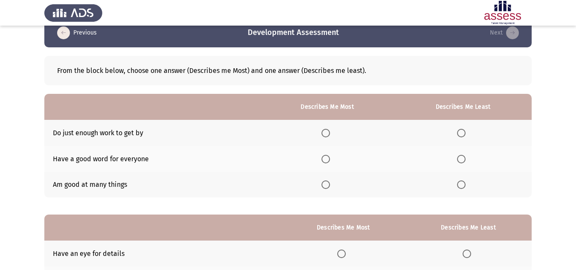
scroll to position [17, 0]
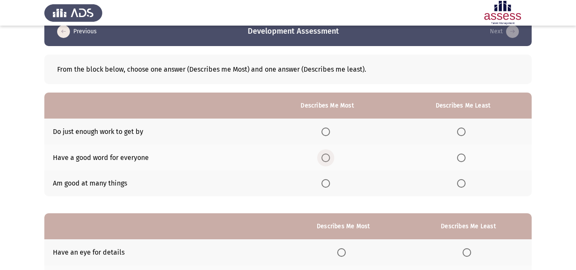
click at [329, 155] on span "Select an option" at bounding box center [325, 157] width 9 height 9
click at [329, 155] on input "Select an option" at bounding box center [325, 157] width 9 height 9
click at [461, 131] on span "Select an option" at bounding box center [461, 131] width 9 height 9
click at [461, 131] on input "Select an option" at bounding box center [461, 131] width 9 height 9
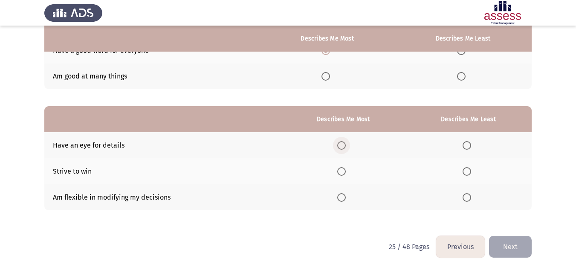
click at [343, 147] on span "Select an option" at bounding box center [341, 145] width 9 height 9
click at [343, 147] on input "Select an option" at bounding box center [341, 145] width 9 height 9
click at [346, 164] on th at bounding box center [344, 171] width 124 height 26
click at [344, 172] on span "Select an option" at bounding box center [341, 171] width 9 height 9
click at [344, 172] on input "Select an option" at bounding box center [341, 171] width 9 height 9
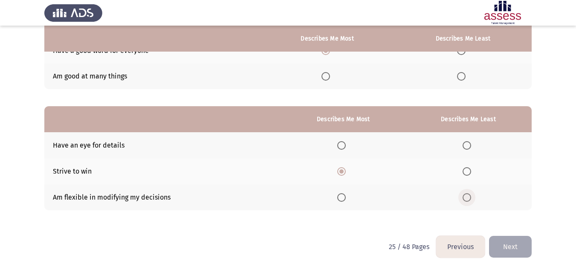
click at [466, 196] on span "Select an option" at bounding box center [466, 197] width 9 height 9
click at [466, 196] on input "Select an option" at bounding box center [466, 197] width 9 height 9
click at [497, 242] on button "Next" at bounding box center [510, 247] width 43 height 22
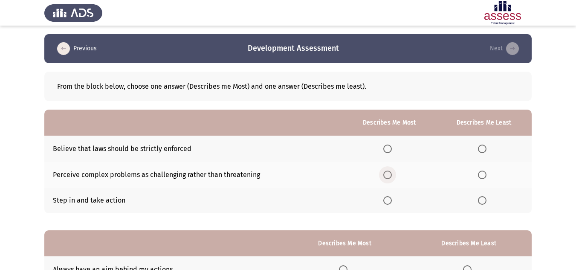
click at [391, 174] on span "Select an option" at bounding box center [387, 174] width 9 height 9
click at [391, 174] on input "Select an option" at bounding box center [387, 174] width 9 height 9
click at [482, 199] on span "Select an option" at bounding box center [482, 200] width 9 height 9
click at [482, 199] on input "Select an option" at bounding box center [482, 200] width 9 height 9
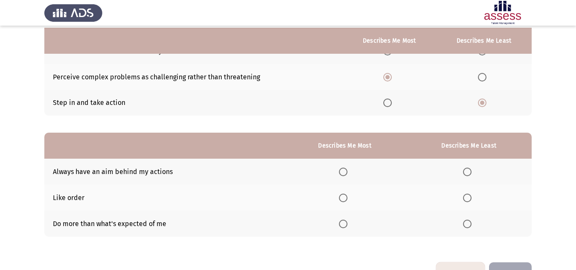
scroll to position [100, 0]
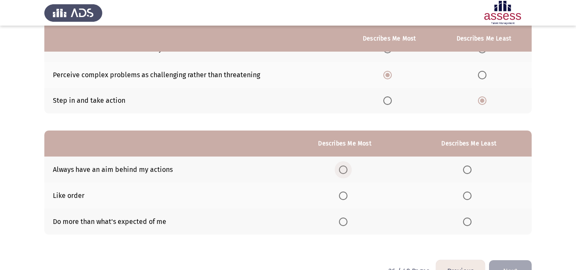
click at [346, 169] on span "Select an option" at bounding box center [343, 169] width 9 height 9
click at [346, 169] on input "Select an option" at bounding box center [343, 169] width 9 height 9
click at [471, 198] on span "Select an option" at bounding box center [467, 195] width 9 height 9
click at [471, 198] on input "Select an option" at bounding box center [467, 195] width 9 height 9
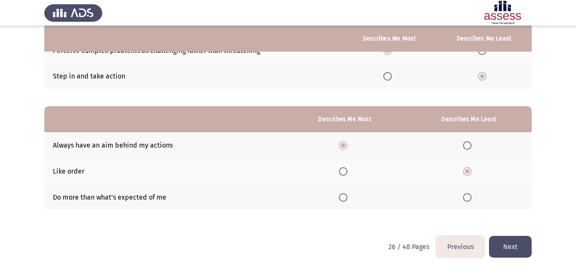
click at [502, 239] on button "Next" at bounding box center [510, 247] width 43 height 22
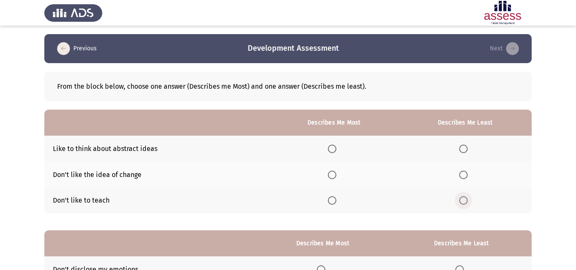
click at [465, 200] on span "Select an option" at bounding box center [463, 200] width 9 height 9
click at [465, 200] on input "Select an option" at bounding box center [463, 200] width 9 height 9
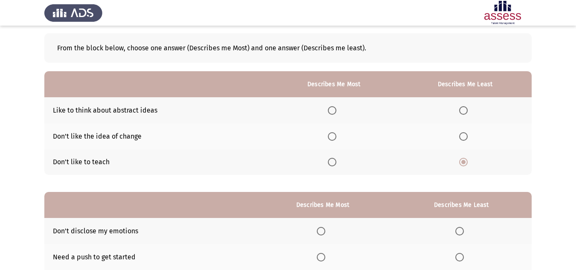
scroll to position [49, 0]
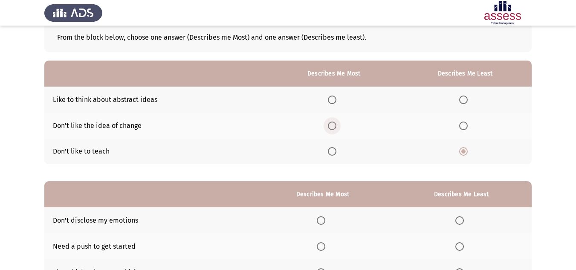
click at [333, 127] on span "Select an option" at bounding box center [332, 125] width 9 height 9
click at [333, 127] on input "Select an option" at bounding box center [332, 125] width 9 height 9
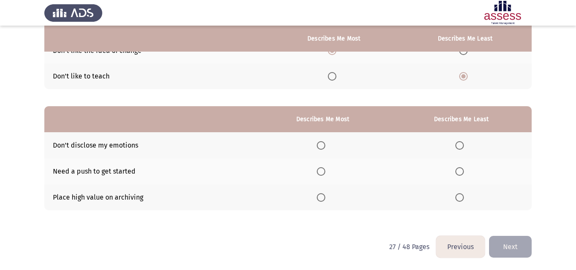
drag, startPoint x: 145, startPoint y: 147, endPoint x: 393, endPoint y: 156, distance: 248.1
click at [393, 156] on tr "Don't disclose my emotions" at bounding box center [287, 145] width 487 height 26
click at [463, 199] on span "Select an option" at bounding box center [459, 197] width 9 height 9
click at [463, 199] on input "Select an option" at bounding box center [459, 197] width 9 height 9
click at [325, 148] on span "Select an option" at bounding box center [321, 145] width 9 height 9
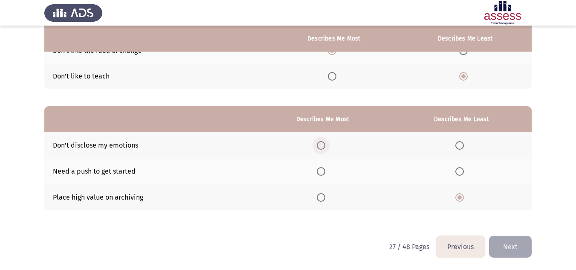
click at [325, 148] on input "Select an option" at bounding box center [321, 145] width 9 height 9
click at [512, 250] on button "Next" at bounding box center [510, 247] width 43 height 22
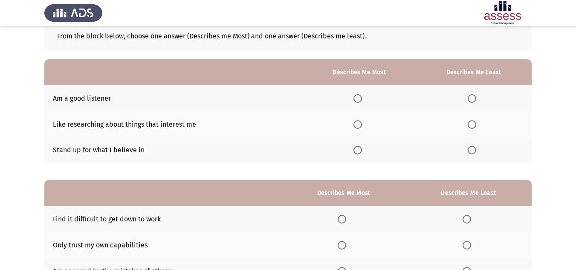
scroll to position [51, 0]
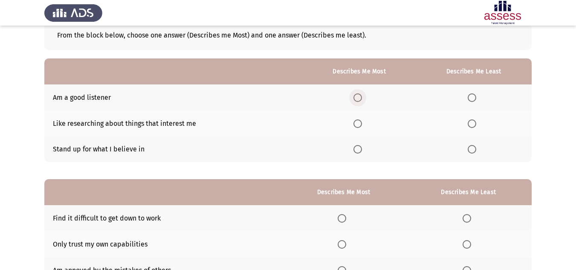
click at [361, 96] on span "Select an option" at bounding box center [357, 97] width 9 height 9
click at [361, 96] on input "Select an option" at bounding box center [357, 97] width 9 height 9
click at [474, 124] on span "Select an option" at bounding box center [471, 123] width 9 height 9
click at [474, 124] on input "Select an option" at bounding box center [471, 123] width 9 height 9
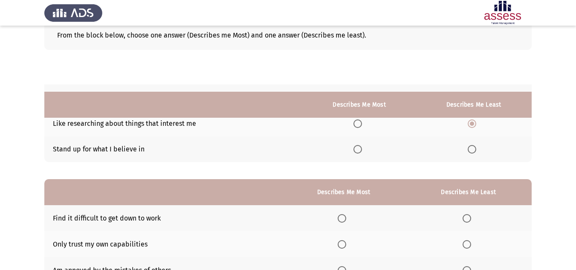
scroll to position [124, 0]
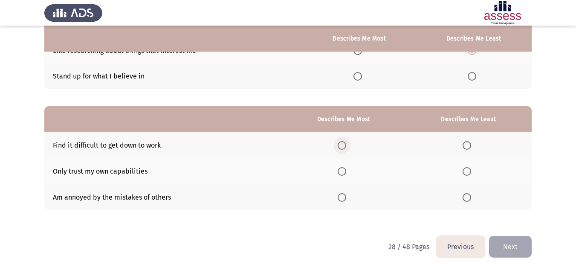
click at [341, 145] on span "Select an option" at bounding box center [341, 145] width 9 height 9
click at [341, 145] on input "Select an option" at bounding box center [341, 145] width 9 height 9
click at [468, 172] on span "Select an option" at bounding box center [466, 171] width 9 height 9
click at [468, 172] on input "Select an option" at bounding box center [466, 171] width 9 height 9
click at [533, 248] on html "Previous Development Assessment Next From the block below, choose one answer (D…" at bounding box center [288, 73] width 576 height 394
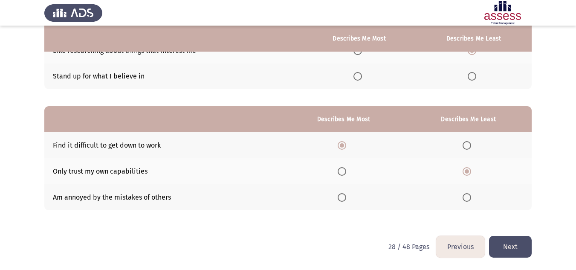
click at [518, 248] on button "Next" at bounding box center [510, 247] width 43 height 22
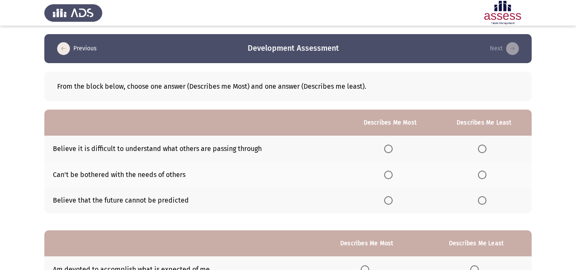
scroll to position [57, 0]
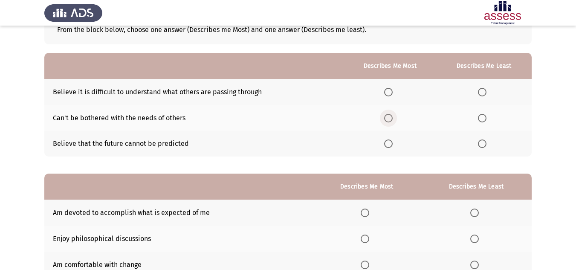
click at [388, 122] on span "Select an option" at bounding box center [388, 118] width 9 height 9
click at [388, 122] on input "Select an option" at bounding box center [388, 118] width 9 height 9
click at [395, 89] on label "Select an option" at bounding box center [390, 92] width 12 height 9
click at [392, 89] on input "Select an option" at bounding box center [388, 92] width 9 height 9
click at [486, 117] on span "Select an option" at bounding box center [482, 118] width 9 height 9
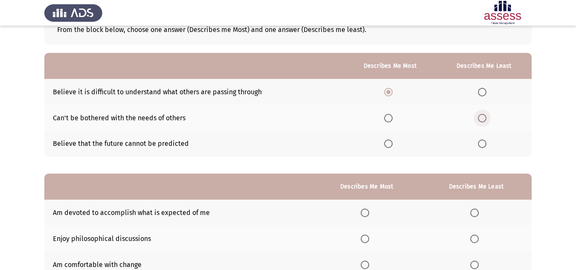
click at [486, 117] on input "Select an option" at bounding box center [482, 118] width 9 height 9
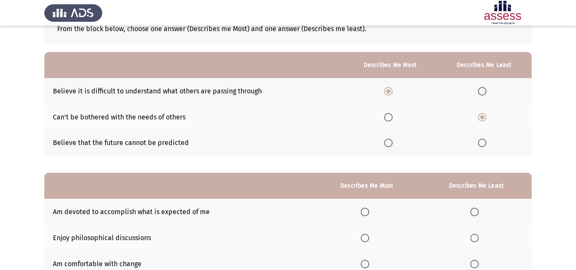
scroll to position [124, 0]
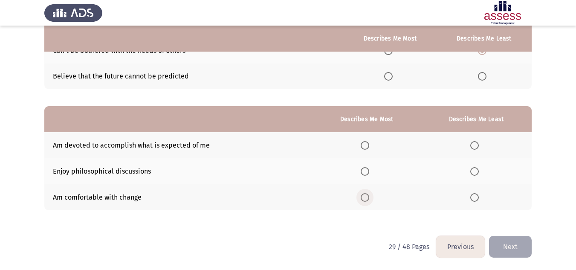
click at [363, 196] on span "Select an option" at bounding box center [364, 197] width 9 height 9
click at [363, 196] on input "Select an option" at bounding box center [364, 197] width 9 height 9
click at [474, 174] on span "Select an option" at bounding box center [474, 171] width 9 height 9
click at [474, 174] on input "Select an option" at bounding box center [474, 171] width 9 height 9
click at [506, 245] on button "Next" at bounding box center [510, 247] width 43 height 22
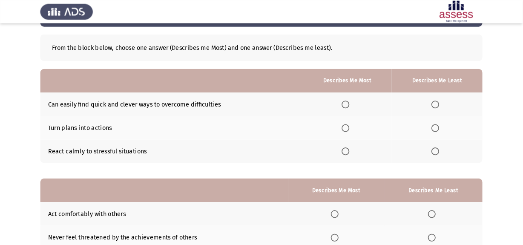
scroll to position [34, 0]
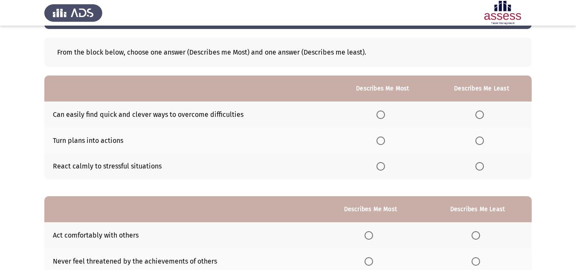
click at [375, 139] on th at bounding box center [383, 140] width 98 height 26
click at [377, 140] on span "Select an option" at bounding box center [380, 140] width 9 height 9
click at [377, 140] on input "Select an option" at bounding box center [380, 140] width 9 height 9
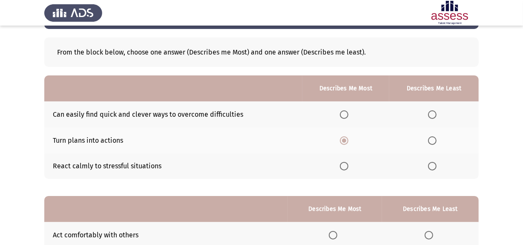
click at [345, 112] on span "Select an option" at bounding box center [344, 114] width 9 height 9
click at [345, 112] on input "Select an option" at bounding box center [344, 114] width 9 height 9
click at [430, 164] on span "Select an option" at bounding box center [432, 166] width 9 height 9
click at [430, 164] on input "Select an option" at bounding box center [432, 166] width 9 height 9
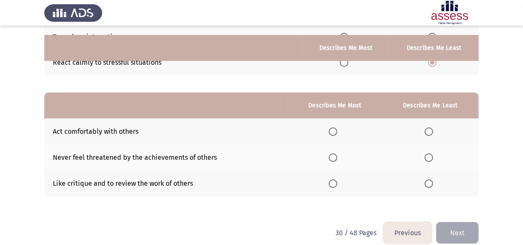
scroll to position [147, 0]
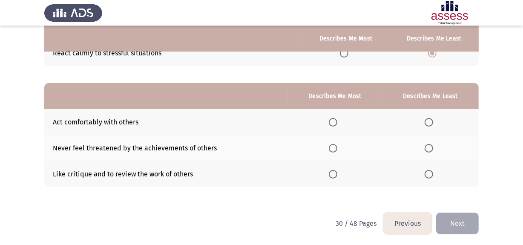
click at [335, 150] on span "Select an option" at bounding box center [333, 148] width 9 height 9
click at [335, 150] on input "Select an option" at bounding box center [333, 148] width 9 height 9
click at [428, 173] on span "Select an option" at bounding box center [429, 174] width 9 height 9
click at [428, 173] on input "Select an option" at bounding box center [429, 174] width 9 height 9
click at [458, 221] on button "Next" at bounding box center [457, 224] width 43 height 22
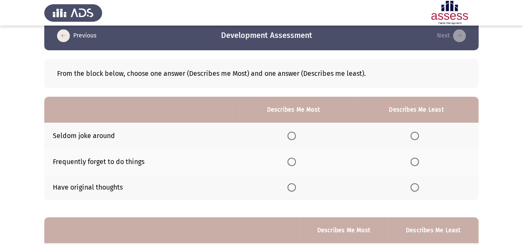
scroll to position [14, 0]
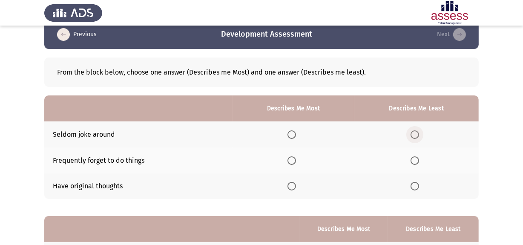
click at [412, 135] on span "Select an option" at bounding box center [415, 134] width 9 height 9
click at [412, 135] on input "Select an option" at bounding box center [415, 134] width 9 height 9
click at [415, 163] on span "Select an option" at bounding box center [415, 160] width 9 height 9
click at [415, 163] on input "Select an option" at bounding box center [415, 160] width 9 height 9
click at [296, 185] on span "Select an option" at bounding box center [292, 186] width 9 height 9
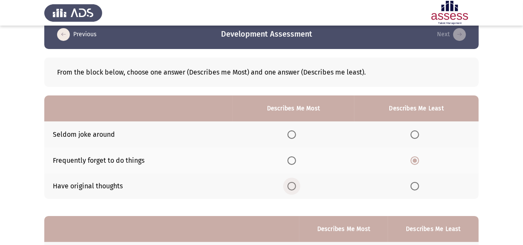
click at [296, 185] on input "Select an option" at bounding box center [292, 186] width 9 height 9
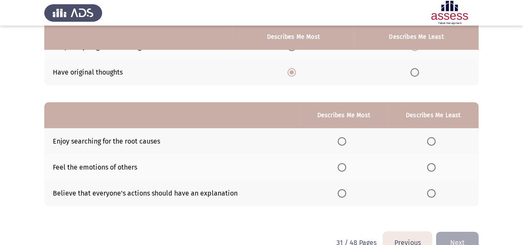
scroll to position [129, 0]
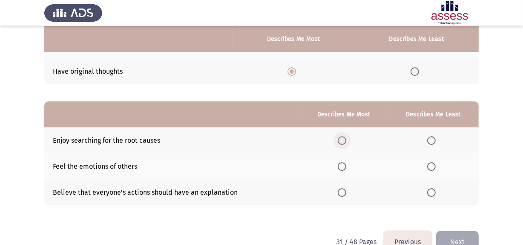
click at [342, 141] on span "Select an option" at bounding box center [342, 140] width 9 height 9
click at [342, 141] on input "Select an option" at bounding box center [342, 140] width 9 height 9
click at [431, 196] on th at bounding box center [433, 192] width 91 height 26
click at [431, 193] on span "Select an option" at bounding box center [431, 192] width 9 height 9
click at [431, 193] on input "Select an option" at bounding box center [431, 192] width 9 height 9
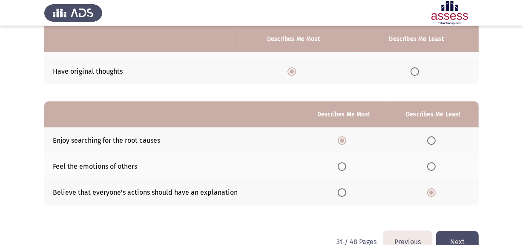
click at [461, 239] on button "Next" at bounding box center [457, 242] width 43 height 22
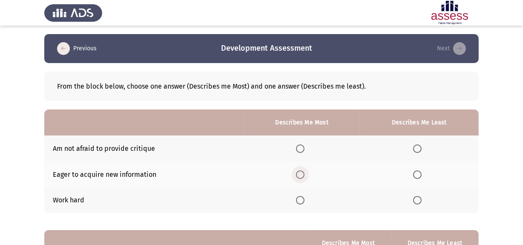
click at [303, 176] on span "Select an option" at bounding box center [300, 174] width 9 height 9
click at [303, 176] on input "Select an option" at bounding box center [300, 174] width 9 height 9
click at [420, 148] on span "Select an option" at bounding box center [417, 148] width 9 height 9
click at [420, 148] on input "Select an option" at bounding box center [417, 148] width 9 height 9
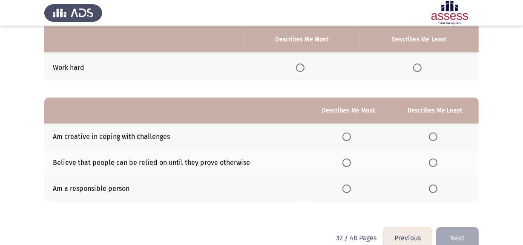
scroll to position [133, 0]
click at [346, 190] on span "Select an option" at bounding box center [347, 188] width 9 height 9
click at [346, 190] on input "Select an option" at bounding box center [347, 188] width 9 height 9
click at [432, 164] on span "Select an option" at bounding box center [433, 162] width 9 height 9
click at [432, 164] on input "Select an option" at bounding box center [433, 162] width 9 height 9
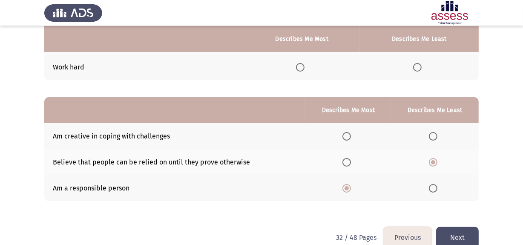
click at [452, 232] on button "Next" at bounding box center [457, 238] width 43 height 22
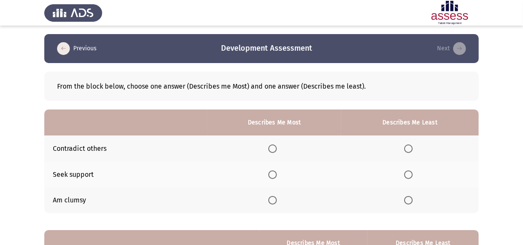
click at [410, 176] on span "Select an option" at bounding box center [408, 174] width 9 height 9
click at [410, 176] on input "Select an option" at bounding box center [408, 174] width 9 height 9
click at [410, 199] on span "Select an option" at bounding box center [408, 200] width 9 height 9
click at [410, 199] on input "Select an option" at bounding box center [408, 200] width 9 height 9
click at [274, 153] on span "Select an option" at bounding box center [272, 148] width 9 height 9
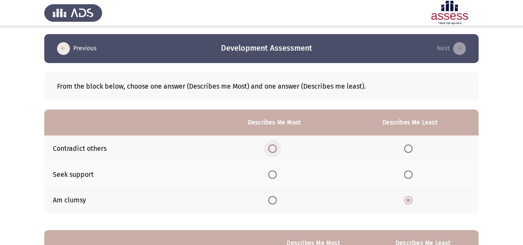
click at [274, 153] on input "Select an option" at bounding box center [272, 148] width 9 height 9
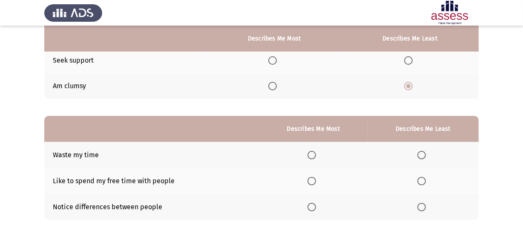
scroll to position [115, 0]
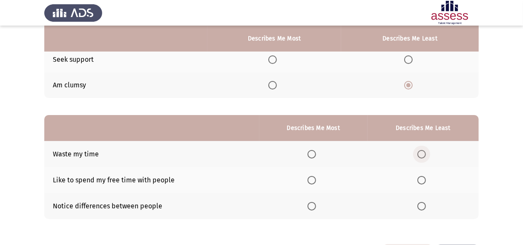
click at [423, 152] on span "Select an option" at bounding box center [422, 154] width 9 height 9
click at [423, 152] on input "Select an option" at bounding box center [422, 154] width 9 height 9
click at [315, 178] on span "Select an option" at bounding box center [312, 180] width 9 height 9
click at [315, 178] on input "Select an option" at bounding box center [312, 180] width 9 height 9
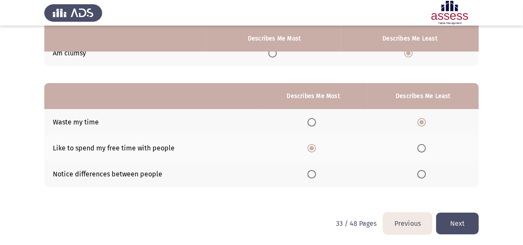
click at [457, 222] on button "Next" at bounding box center [457, 224] width 43 height 22
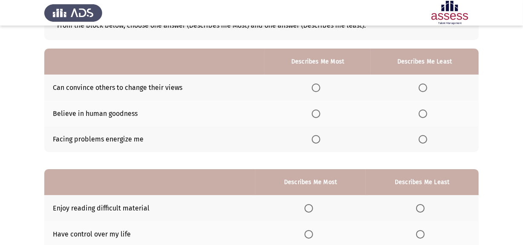
scroll to position [62, 0]
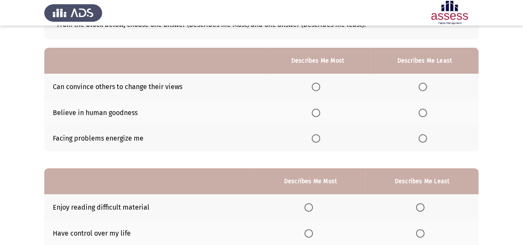
click at [312, 140] on th at bounding box center [318, 139] width 106 height 26
click at [319, 139] on span "Select an option" at bounding box center [316, 138] width 9 height 9
click at [319, 139] on input "Select an option" at bounding box center [316, 138] width 9 height 9
click at [423, 84] on span "Select an option" at bounding box center [423, 87] width 9 height 9
click at [423, 84] on input "Select an option" at bounding box center [423, 87] width 9 height 9
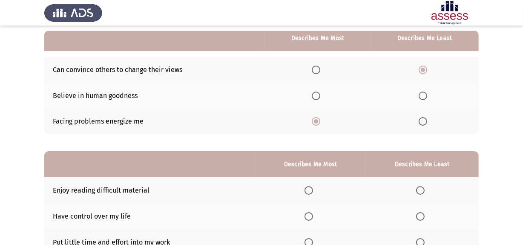
scroll to position [80, 0]
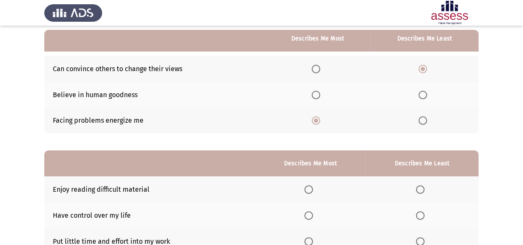
drag, startPoint x: 521, startPoint y: 84, endPoint x: 520, endPoint y: 105, distance: 21.3
click at [520, 105] on app-assessment-container "Previous Development Assessment Next From the block below, choose one answer (D…" at bounding box center [261, 116] width 523 height 325
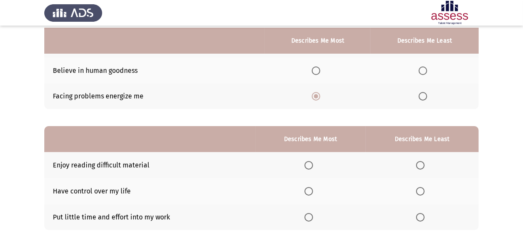
scroll to position [147, 0]
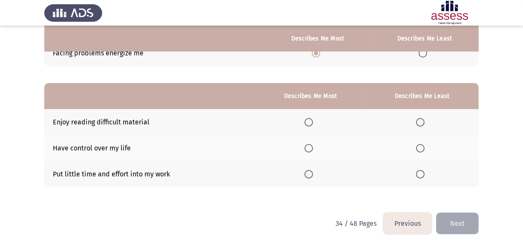
click at [495, 132] on app-assessment-container "Previous Development Assessment Next From the block below, choose one answer (D…" at bounding box center [261, 49] width 523 height 325
click at [424, 174] on span "Select an option" at bounding box center [420, 174] width 9 height 9
click at [424, 174] on input "Select an option" at bounding box center [420, 174] width 9 height 9
click at [309, 148] on span "Select an option" at bounding box center [309, 148] width 9 height 9
click at [309, 148] on input "Select an option" at bounding box center [309, 148] width 9 height 9
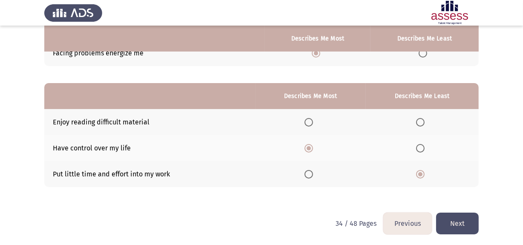
click at [452, 219] on button "Next" at bounding box center [457, 224] width 43 height 22
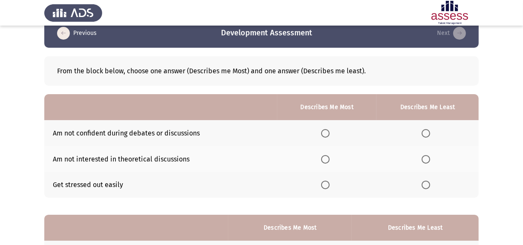
scroll to position [31, 0]
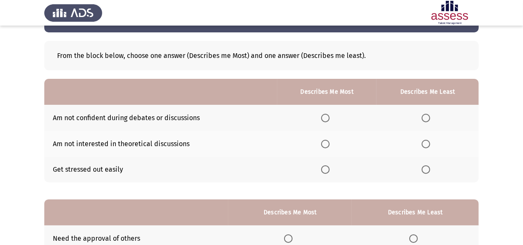
click at [424, 115] on span "Select an option" at bounding box center [426, 118] width 9 height 9
click at [424, 115] on input "Select an option" at bounding box center [426, 118] width 9 height 9
drag, startPoint x: 328, startPoint y: 151, endPoint x: 328, endPoint y: 145, distance: 6.0
click at [328, 145] on th at bounding box center [327, 144] width 100 height 26
click at [328, 145] on span "Select an option" at bounding box center [325, 144] width 9 height 9
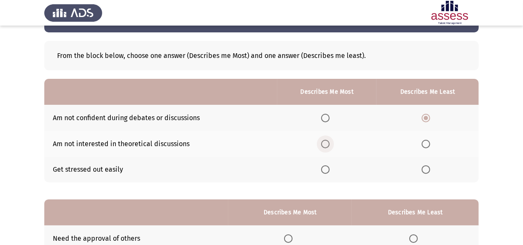
click at [328, 145] on input "Select an option" at bounding box center [325, 144] width 9 height 9
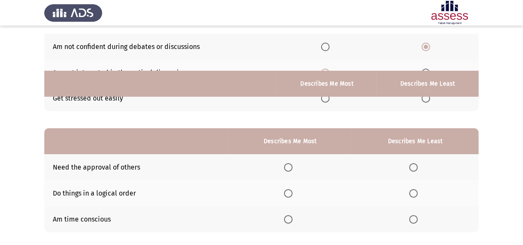
scroll to position [147, 0]
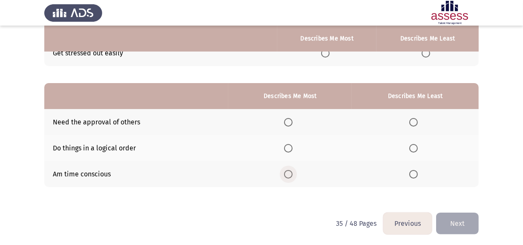
click at [287, 173] on span "Select an option" at bounding box center [288, 174] width 9 height 9
click at [287, 173] on input "Select an option" at bounding box center [288, 174] width 9 height 9
click at [415, 118] on span "Select an option" at bounding box center [413, 122] width 9 height 9
click at [415, 118] on input "Select an option" at bounding box center [413, 122] width 9 height 9
click at [449, 217] on button "Next" at bounding box center [457, 224] width 43 height 22
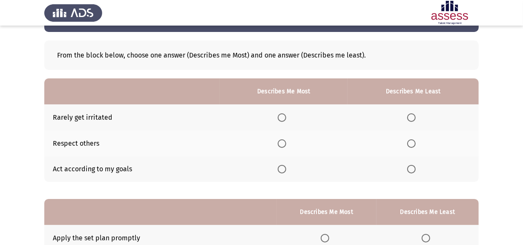
scroll to position [33, 0]
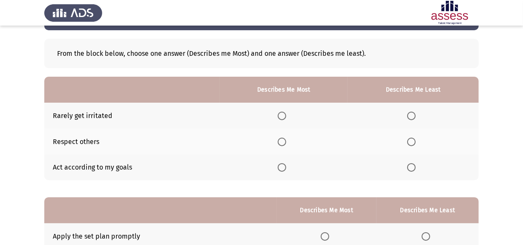
click at [282, 143] on span "Select an option" at bounding box center [282, 142] width 9 height 9
click at [282, 143] on input "Select an option" at bounding box center [282, 142] width 9 height 9
click at [413, 114] on span "Select an option" at bounding box center [411, 116] width 9 height 9
click at [413, 114] on input "Select an option" at bounding box center [411, 116] width 9 height 9
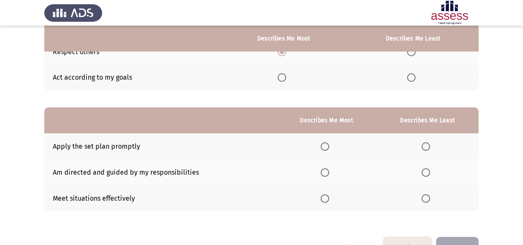
scroll to position [126, 0]
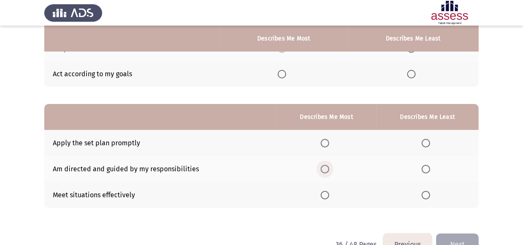
click at [326, 166] on span "Select an option" at bounding box center [325, 169] width 9 height 9
click at [326, 166] on input "Select an option" at bounding box center [325, 169] width 9 height 9
click at [428, 141] on span "Select an option" at bounding box center [426, 143] width 9 height 9
click at [428, 141] on input "Select an option" at bounding box center [426, 143] width 9 height 9
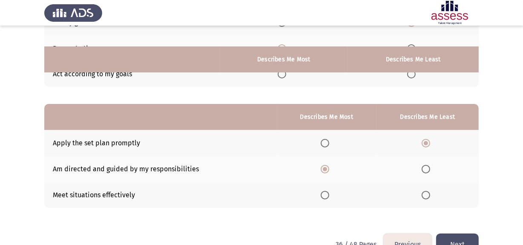
scroll to position [147, 0]
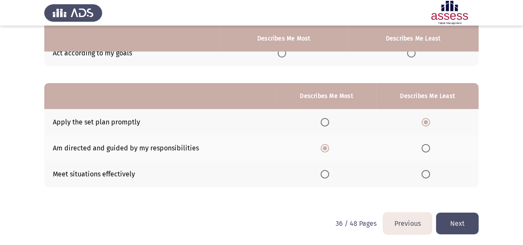
click at [451, 224] on button "Next" at bounding box center [457, 224] width 43 height 22
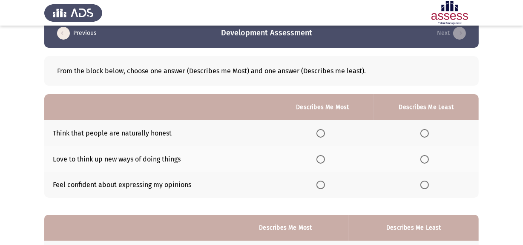
scroll to position [62, 0]
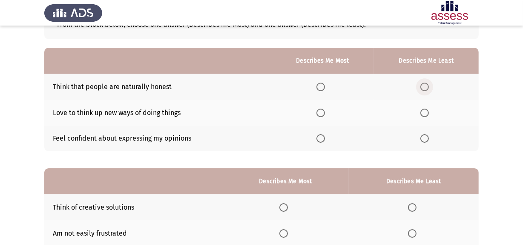
click at [426, 89] on span "Select an option" at bounding box center [424, 87] width 9 height 9
click at [426, 89] on input "Select an option" at bounding box center [424, 87] width 9 height 9
click at [321, 139] on span "Select an option" at bounding box center [321, 138] width 9 height 9
click at [321, 139] on input "Select an option" at bounding box center [321, 138] width 9 height 9
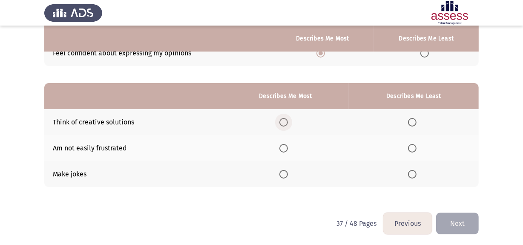
click at [284, 123] on span "Select an option" at bounding box center [283, 122] width 9 height 9
click at [284, 123] on input "Select an option" at bounding box center [283, 122] width 9 height 9
click at [412, 173] on span "Select an option" at bounding box center [412, 174] width 9 height 9
click at [412, 173] on input "Select an option" at bounding box center [412, 174] width 9 height 9
click at [469, 221] on button "Next" at bounding box center [457, 224] width 43 height 22
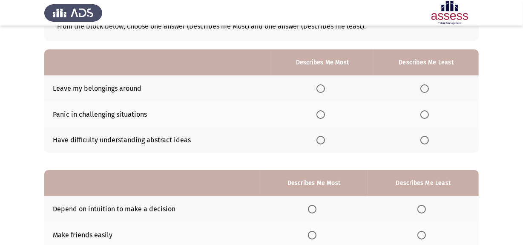
scroll to position [61, 0]
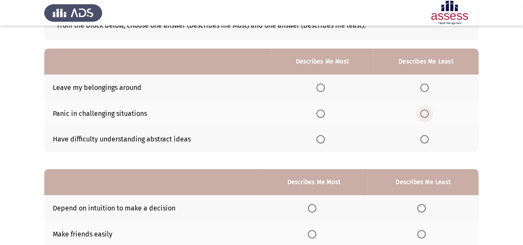
click at [428, 112] on span "Select an option" at bounding box center [424, 113] width 9 height 9
click at [428, 112] on input "Select an option" at bounding box center [424, 113] width 9 height 9
click at [325, 86] on span "Select an option" at bounding box center [321, 88] width 9 height 9
click at [325, 86] on input "Select an option" at bounding box center [321, 88] width 9 height 9
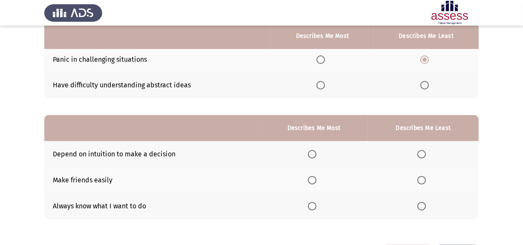
scroll to position [116, 0]
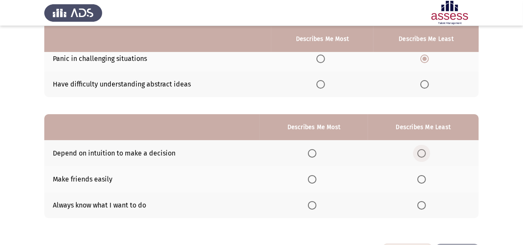
click at [428, 152] on label "Select an option" at bounding box center [424, 153] width 12 height 9
click at [426, 152] on input "Select an option" at bounding box center [422, 153] width 9 height 9
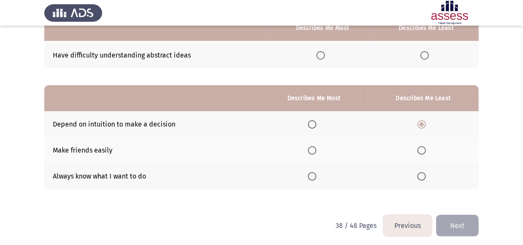
scroll to position [147, 0]
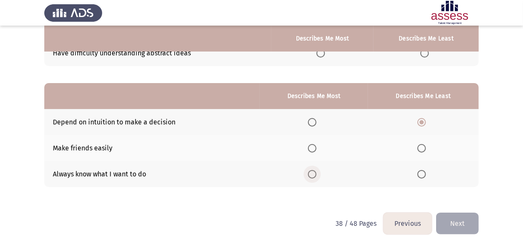
click at [314, 172] on span "Select an option" at bounding box center [312, 174] width 9 height 9
click at [314, 172] on input "Select an option" at bounding box center [312, 174] width 9 height 9
click at [452, 225] on button "Next" at bounding box center [457, 224] width 43 height 22
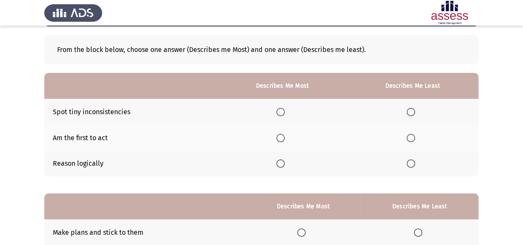
scroll to position [49, 0]
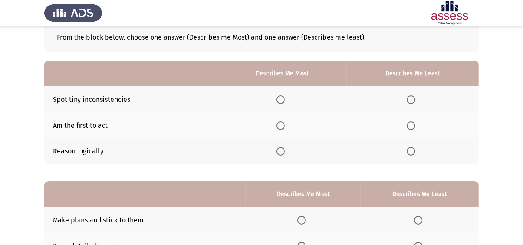
click at [283, 125] on span "Select an option" at bounding box center [280, 125] width 9 height 9
click at [283, 125] on input "Select an option" at bounding box center [280, 125] width 9 height 9
click at [414, 100] on span "Select an option" at bounding box center [411, 99] width 9 height 9
click at [414, 100] on input "Select an option" at bounding box center [411, 99] width 9 height 9
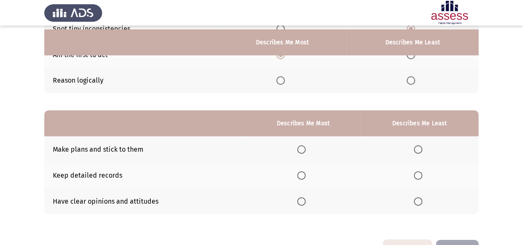
scroll to position [124, 0]
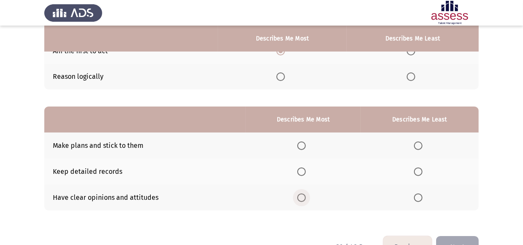
click at [303, 196] on span "Select an option" at bounding box center [301, 197] width 9 height 9
click at [303, 196] on input "Select an option" at bounding box center [301, 197] width 9 height 9
click at [418, 172] on span "Select an option" at bounding box center [418, 172] width 0 height 0
click at [418, 170] on input "Select an option" at bounding box center [418, 171] width 9 height 9
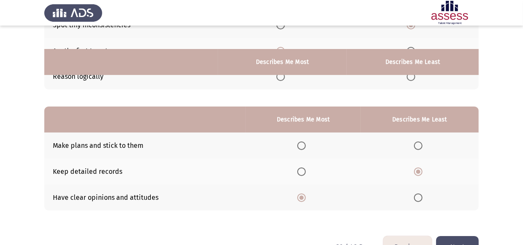
scroll to position [147, 0]
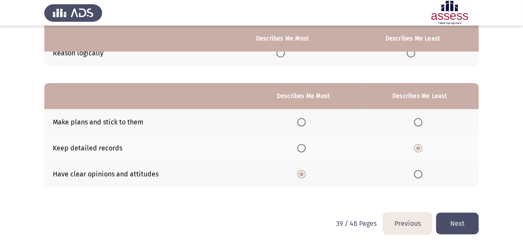
click at [447, 226] on button "Next" at bounding box center [457, 224] width 43 height 22
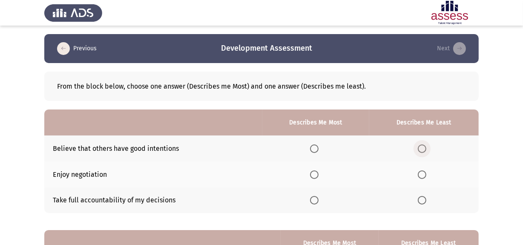
click at [423, 152] on span "Select an option" at bounding box center [422, 148] width 9 height 9
click at [423, 152] on input "Select an option" at bounding box center [422, 148] width 9 height 9
click at [315, 196] on span "Select an option" at bounding box center [314, 200] width 9 height 9
click at [315, 196] on input "Select an option" at bounding box center [314, 200] width 9 height 9
drag, startPoint x: 523, startPoint y: 106, endPoint x: 526, endPoint y: 183, distance: 76.7
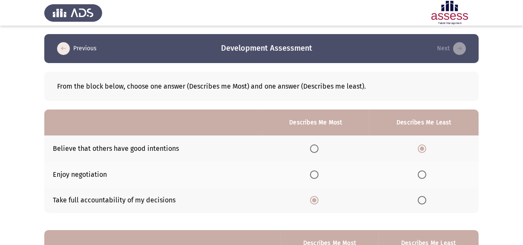
click at [523, 183] on html "Previous Development Assessment Next From the block below, choose one answer (D…" at bounding box center [261, 197] width 523 height 394
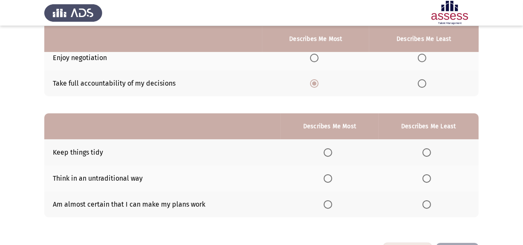
scroll to position [118, 0]
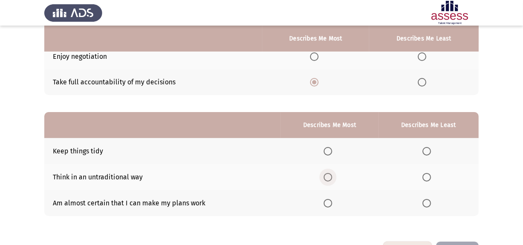
click at [326, 173] on span "Select an option" at bounding box center [328, 177] width 9 height 9
click at [326, 173] on input "Select an option" at bounding box center [328, 177] width 9 height 9
click at [426, 153] on span "Select an option" at bounding box center [427, 151] width 9 height 9
click at [426, 153] on input "Select an option" at bounding box center [427, 151] width 9 height 9
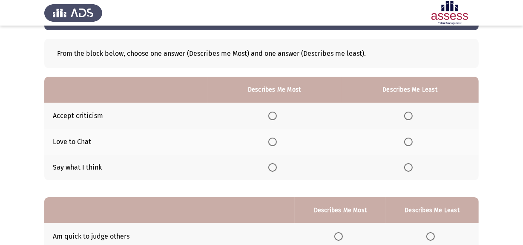
scroll to position [34, 0]
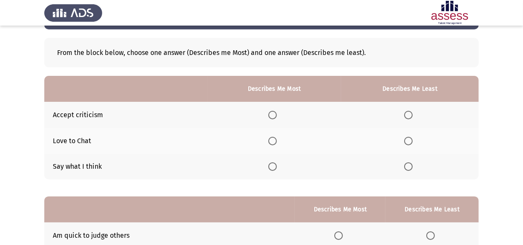
click at [273, 167] on span "Select an option" at bounding box center [272, 166] width 9 height 9
click at [273, 167] on input "Select an option" at bounding box center [272, 166] width 9 height 9
click at [413, 138] on label "Select an option" at bounding box center [410, 141] width 12 height 9
click at [413, 138] on input "Select an option" at bounding box center [408, 141] width 9 height 9
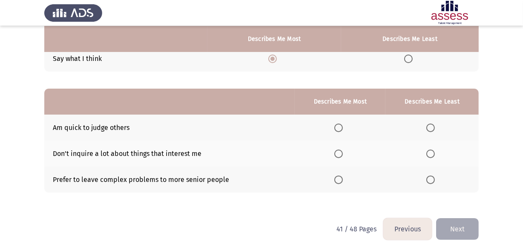
scroll to position [142, 0]
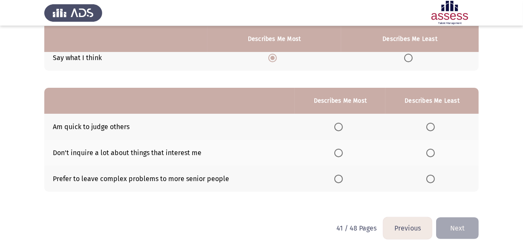
click at [430, 179] on span "Select an option" at bounding box center [430, 179] width 9 height 9
click at [430, 179] on input "Select an option" at bounding box center [430, 179] width 9 height 9
click at [341, 152] on span "Select an option" at bounding box center [338, 153] width 9 height 9
click at [341, 152] on input "Select an option" at bounding box center [338, 153] width 9 height 9
click at [461, 237] on button "Next" at bounding box center [457, 228] width 43 height 22
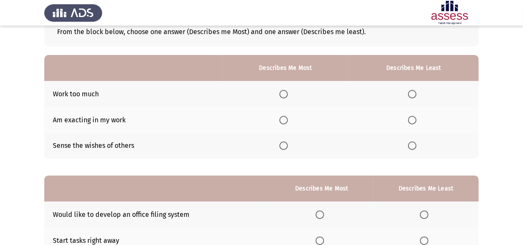
scroll to position [55, 0]
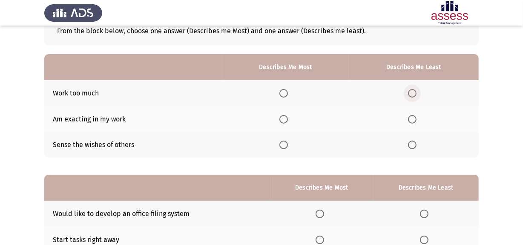
click at [409, 92] on span "Select an option" at bounding box center [412, 93] width 9 height 9
click at [409, 92] on input "Select an option" at bounding box center [412, 93] width 9 height 9
click at [415, 141] on span "Select an option" at bounding box center [412, 145] width 9 height 9
click at [415, 141] on input "Select an option" at bounding box center [412, 145] width 9 height 9
click at [283, 116] on span "Select an option" at bounding box center [283, 119] width 9 height 9
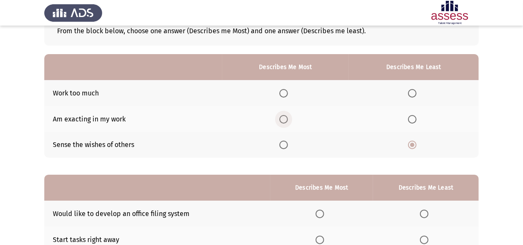
click at [283, 116] on input "Select an option" at bounding box center [283, 119] width 9 height 9
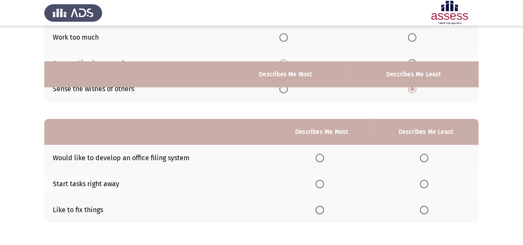
scroll to position [147, 0]
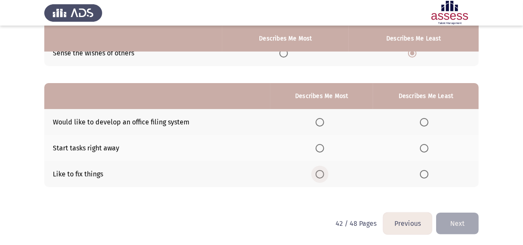
click at [321, 176] on span "Select an option" at bounding box center [320, 174] width 9 height 9
click at [321, 176] on input "Select an option" at bounding box center [320, 174] width 9 height 9
click at [429, 120] on label "Select an option" at bounding box center [426, 122] width 12 height 9
click at [429, 120] on input "Select an option" at bounding box center [424, 122] width 9 height 9
click at [466, 218] on button "Next" at bounding box center [457, 224] width 43 height 22
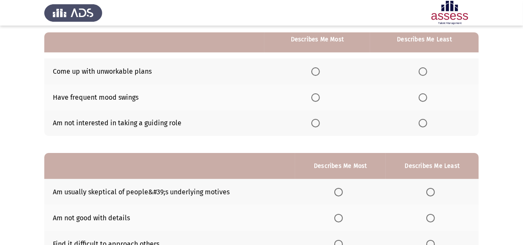
scroll to position [78, 0]
click at [423, 124] on span "Select an option" at bounding box center [423, 122] width 9 height 9
click at [423, 124] on input "Select an option" at bounding box center [423, 122] width 9 height 9
click at [426, 96] on span "Select an option" at bounding box center [423, 97] width 9 height 9
click at [426, 96] on input "Select an option" at bounding box center [423, 97] width 9 height 9
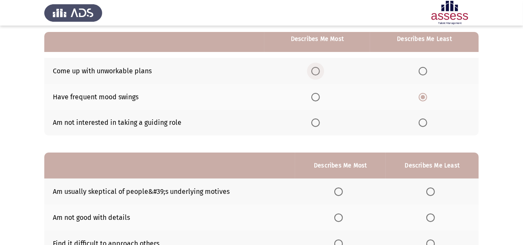
click at [318, 72] on span "Select an option" at bounding box center [315, 71] width 9 height 9
click at [318, 72] on input "Select an option" at bounding box center [315, 71] width 9 height 9
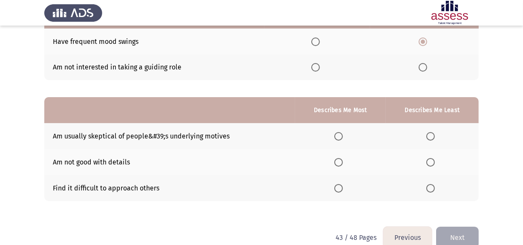
scroll to position [147, 0]
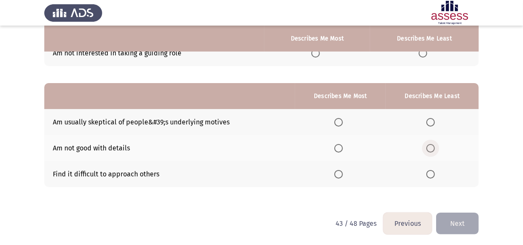
click at [431, 149] on span "Select an option" at bounding box center [430, 148] width 9 height 9
click at [431, 149] on input "Select an option" at bounding box center [430, 148] width 9 height 9
click at [338, 122] on span "Select an option" at bounding box center [338, 122] width 9 height 9
click at [338, 122] on input "Select an option" at bounding box center [338, 122] width 9 height 9
click at [460, 219] on button "Next" at bounding box center [457, 224] width 43 height 22
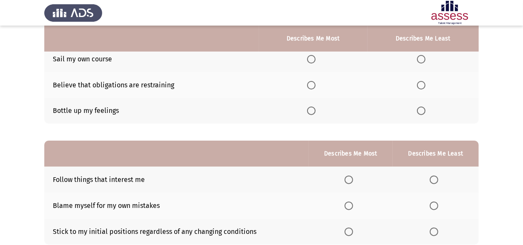
scroll to position [90, 0]
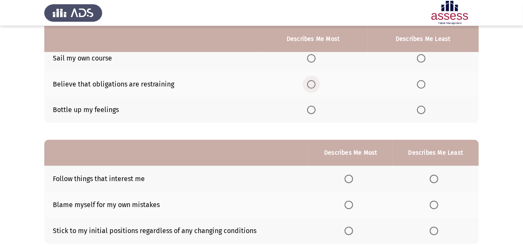
click at [315, 84] on span "Select an option" at bounding box center [311, 84] width 9 height 9
click at [315, 84] on input "Select an option" at bounding box center [311, 84] width 9 height 9
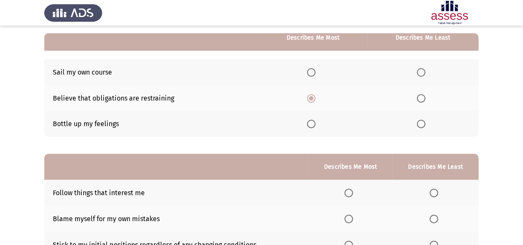
scroll to position [75, 0]
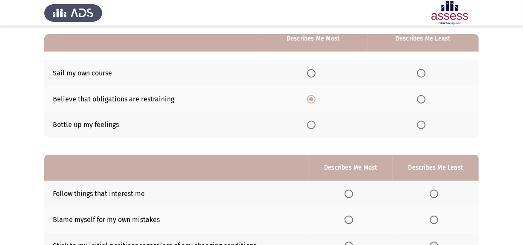
click at [426, 124] on label "Select an option" at bounding box center [423, 125] width 12 height 9
click at [426, 124] on input "Select an option" at bounding box center [421, 125] width 9 height 9
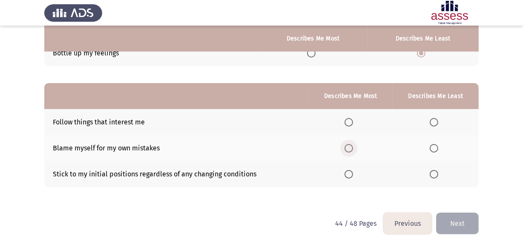
click at [355, 144] on label "Select an option" at bounding box center [351, 148] width 12 height 9
click at [353, 144] on input "Select an option" at bounding box center [349, 148] width 9 height 9
click at [431, 164] on th at bounding box center [436, 174] width 86 height 26
click at [437, 171] on span "Select an option" at bounding box center [434, 174] width 9 height 9
click at [437, 171] on input "Select an option" at bounding box center [434, 174] width 9 height 9
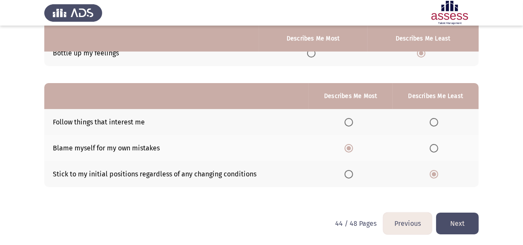
click at [461, 221] on button "Next" at bounding box center [457, 224] width 43 height 22
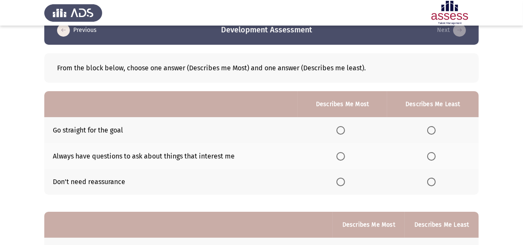
scroll to position [20, 0]
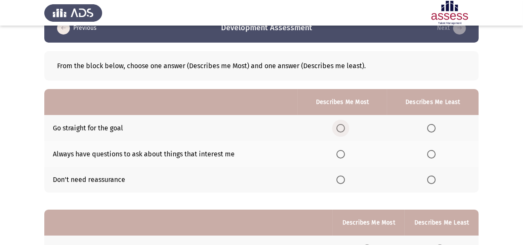
click at [342, 130] on span "Select an option" at bounding box center [341, 128] width 9 height 9
click at [342, 130] on input "Select an option" at bounding box center [341, 128] width 9 height 9
click at [430, 180] on span "Select an option" at bounding box center [431, 180] width 9 height 9
click at [430, 180] on input "Select an option" at bounding box center [431, 180] width 9 height 9
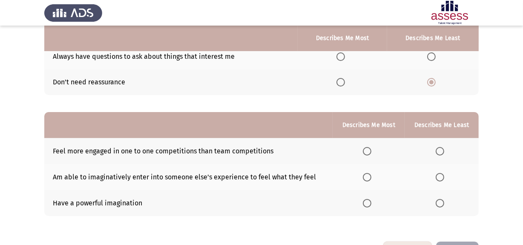
scroll to position [118, 0]
click at [368, 150] on span "Select an option" at bounding box center [367, 151] width 9 height 9
click at [368, 150] on input "Select an option" at bounding box center [367, 151] width 9 height 9
click at [443, 179] on span "Select an option" at bounding box center [440, 177] width 9 height 9
click at [443, 179] on input "Select an option" at bounding box center [440, 177] width 9 height 9
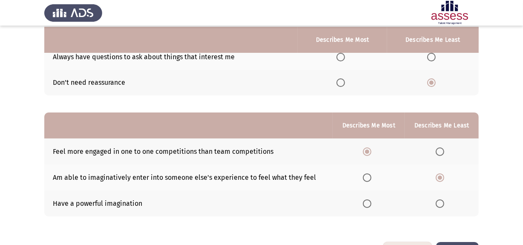
scroll to position [147, 0]
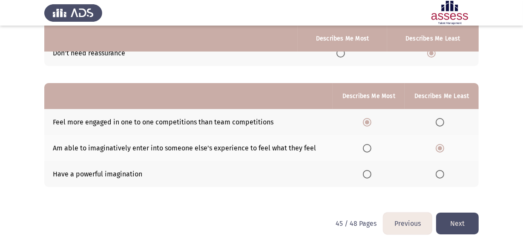
click at [465, 225] on button "Next" at bounding box center [457, 224] width 43 height 22
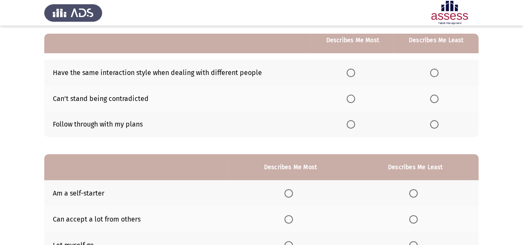
scroll to position [77, 0]
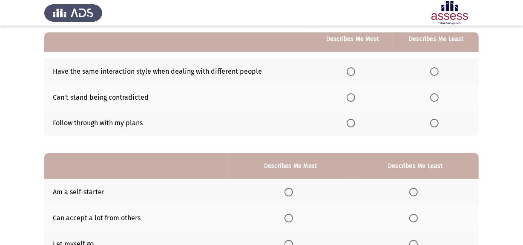
click at [447, 77] on th at bounding box center [436, 71] width 85 height 26
click at [431, 72] on span "Select an option" at bounding box center [434, 71] width 9 height 9
click at [431, 72] on input "Select an option" at bounding box center [434, 71] width 9 height 9
click at [352, 121] on span "Select an option" at bounding box center [351, 123] width 9 height 9
click at [352, 121] on input "Select an option" at bounding box center [351, 123] width 9 height 9
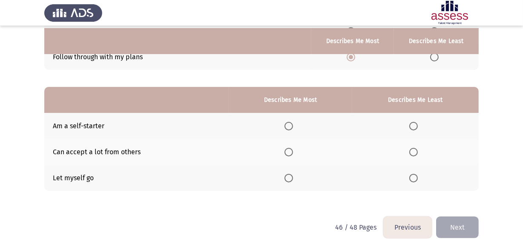
scroll to position [147, 0]
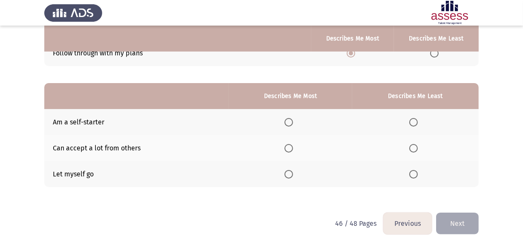
click at [301, 115] on th at bounding box center [291, 122] width 124 height 26
click at [292, 122] on span "Select an option" at bounding box center [289, 122] width 9 height 9
click at [292, 122] on input "Select an option" at bounding box center [289, 122] width 9 height 9
click at [414, 146] on span "Select an option" at bounding box center [413, 148] width 9 height 9
click at [414, 146] on input "Select an option" at bounding box center [413, 148] width 9 height 9
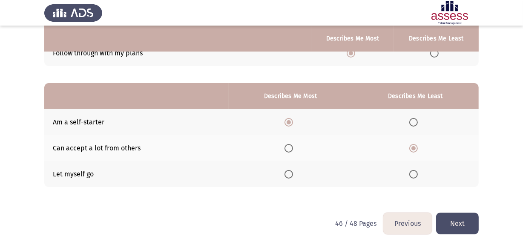
click at [450, 222] on button "Next" at bounding box center [457, 224] width 43 height 22
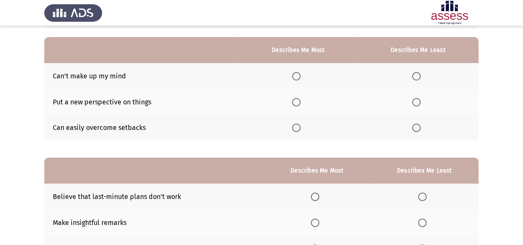
scroll to position [74, 0]
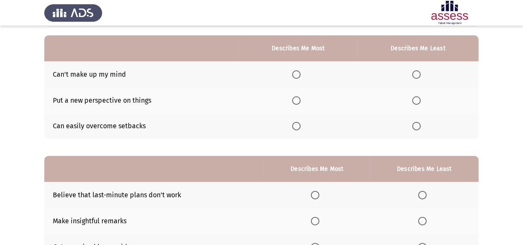
click at [297, 126] on span "Select an option" at bounding box center [296, 126] width 9 height 9
click at [297, 126] on input "Select an option" at bounding box center [296, 126] width 9 height 9
click at [418, 72] on span "Select an option" at bounding box center [416, 74] width 9 height 9
click at [418, 72] on input "Select an option" at bounding box center [416, 74] width 9 height 9
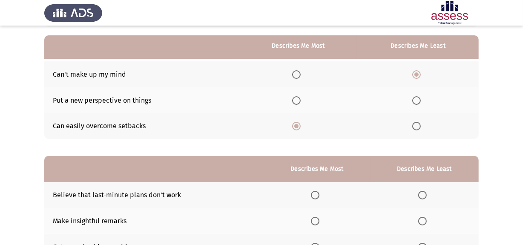
scroll to position [147, 0]
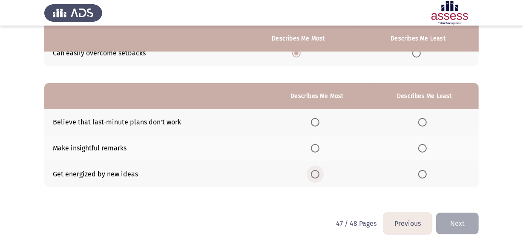
click at [317, 174] on span "Select an option" at bounding box center [315, 174] width 9 height 9
click at [317, 174] on input "Select an option" at bounding box center [315, 174] width 9 height 9
click at [423, 144] on span "Select an option" at bounding box center [422, 148] width 9 height 9
click at [423, 144] on input "Select an option" at bounding box center [422, 148] width 9 height 9
click at [448, 229] on button "Next" at bounding box center [457, 224] width 43 height 22
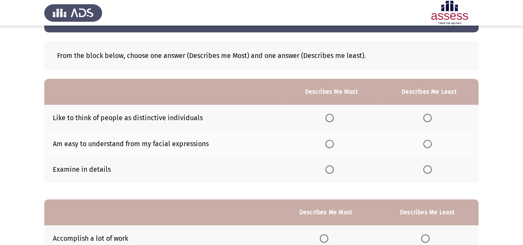
scroll to position [46, 0]
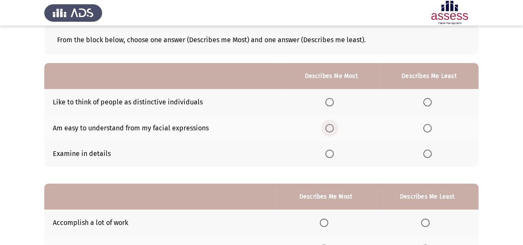
click at [334, 130] on span "Select an option" at bounding box center [329, 128] width 9 height 9
click at [334, 130] on input "Select an option" at bounding box center [329, 128] width 9 height 9
click at [426, 101] on span "Select an option" at bounding box center [427, 102] width 9 height 9
click at [426, 101] on input "Select an option" at bounding box center [427, 102] width 9 height 9
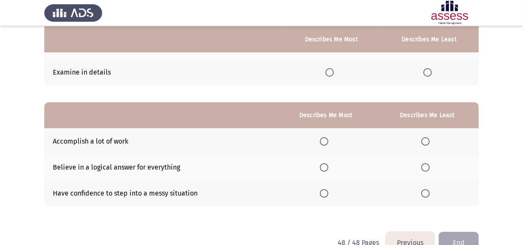
scroll to position [128, 0]
click at [324, 168] on span "Select an option" at bounding box center [324, 167] width 9 height 9
click at [324, 168] on input "Select an option" at bounding box center [324, 167] width 9 height 9
click at [428, 192] on span "Select an option" at bounding box center [425, 193] width 9 height 9
click at [428, 192] on input "Select an option" at bounding box center [425, 193] width 9 height 9
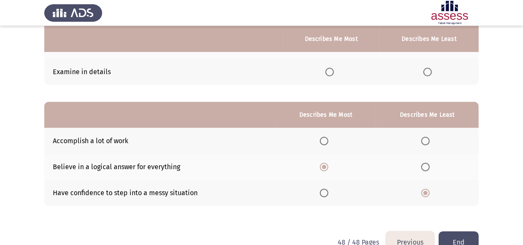
click at [465, 236] on button "End" at bounding box center [459, 242] width 40 height 22
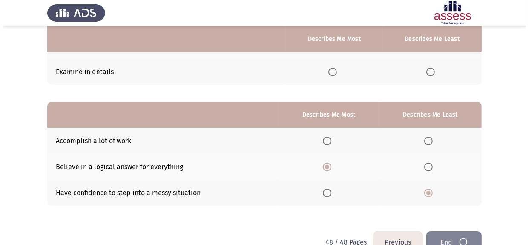
scroll to position [0, 0]
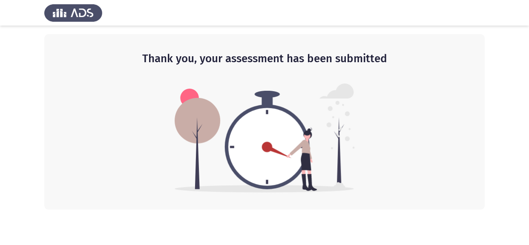
click at [489, 127] on app-default-page "Thank you, your assessment has been submitted" at bounding box center [264, 105] width 529 height 210
click at [372, 117] on div "Thank you, your assessment has been submitted" at bounding box center [264, 122] width 441 height 176
click at [202, 99] on img at bounding box center [265, 138] width 180 height 109
click at [103, 62] on h2 "Thank you, your assessment has been submitted" at bounding box center [264, 58] width 406 height 15
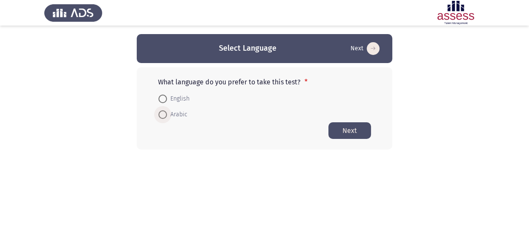
click at [161, 115] on span at bounding box center [162, 114] width 9 height 9
click at [161, 115] on input "Arabic" at bounding box center [162, 114] width 9 height 9
radio input "true"
click at [354, 135] on button "Next" at bounding box center [349, 130] width 43 height 17
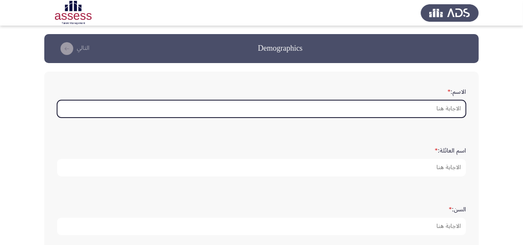
click at [399, 109] on input "الاسم: *" at bounding box center [261, 108] width 409 height 17
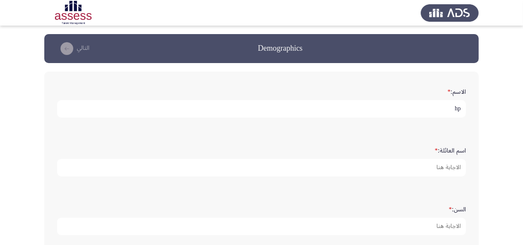
type input "h"
type input "احمد"
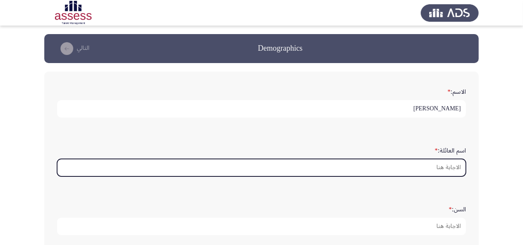
click at [423, 171] on input "اسم العائلة: *" at bounding box center [261, 167] width 409 height 17
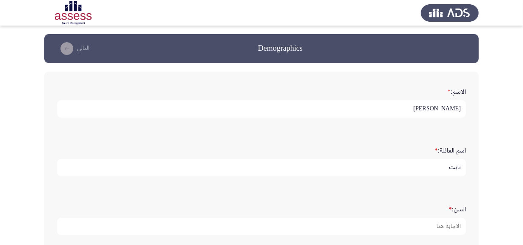
type input "ثابت"
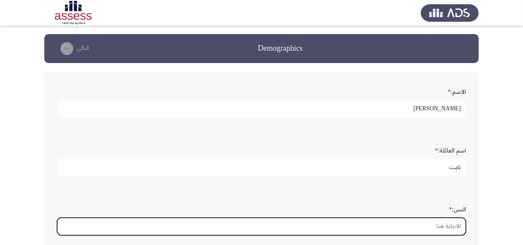
click at [427, 219] on input "السن: *" at bounding box center [261, 226] width 409 height 17
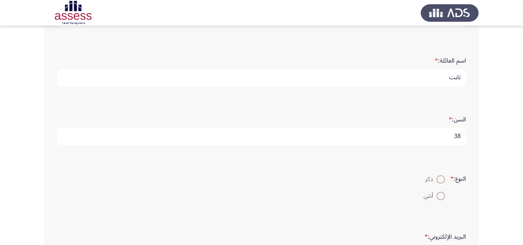
scroll to position [102, 0]
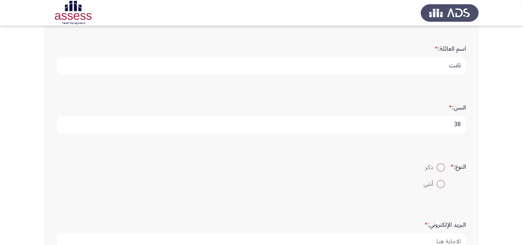
type input "38"
click at [438, 166] on span at bounding box center [441, 167] width 9 height 9
click at [438, 166] on input "ذكر" at bounding box center [441, 167] width 9 height 9
radio input "true"
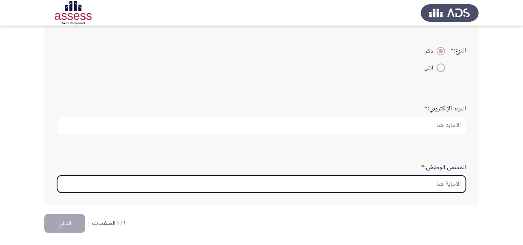
click at [399, 181] on input "المسمى الوظيفى: *" at bounding box center [261, 184] width 409 height 17
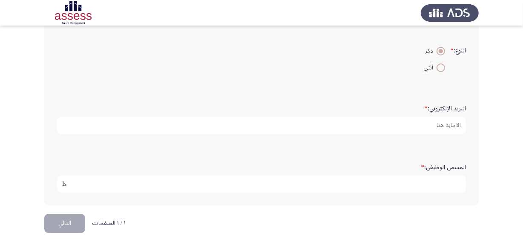
type input "I"
type input "[EMAIL_ADDRESS][DOMAIN_NAME]"
click at [70, 222] on button "التالي" at bounding box center [64, 223] width 41 height 19
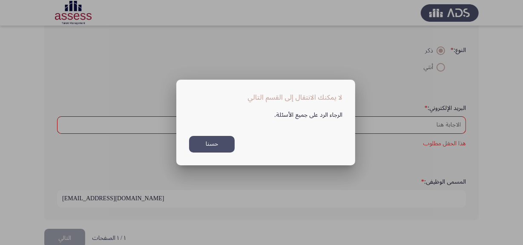
scroll to position [0, 0]
click at [219, 155] on mat-dialog-container "لا يمكنك الانتقال إلى القسم التالي الرجاء الرد على جميع الأسئلة. حسنا" at bounding box center [265, 123] width 179 height 86
click at [218, 148] on button "حسنا" at bounding box center [212, 144] width 46 height 17
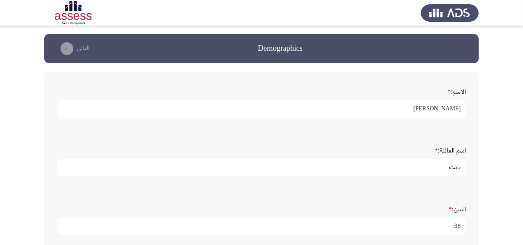
scroll to position [218, 0]
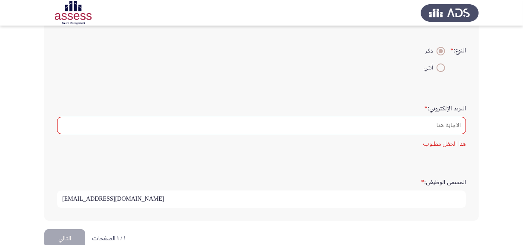
click at [183, 200] on input "[EMAIL_ADDRESS][DOMAIN_NAME]" at bounding box center [261, 198] width 409 height 17
drag, startPoint x: 141, startPoint y: 196, endPoint x: 64, endPoint y: 185, distance: 77.4
click at [64, 185] on form "المسمى الوظيفى: * ahmedsabet318@gmail.com" at bounding box center [261, 191] width 409 height 33
click at [154, 193] on input "[EMAIL_ADDRESS][DOMAIN_NAME]" at bounding box center [261, 198] width 409 height 17
drag, startPoint x: 154, startPoint y: 193, endPoint x: 55, endPoint y: 191, distance: 98.9
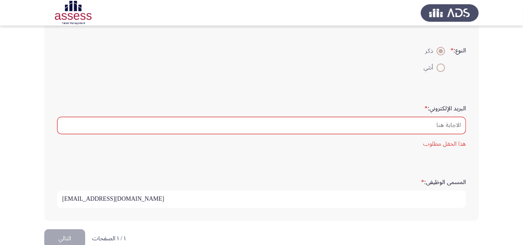
click at [55, 191] on div "المسمى الوظيفى: * ahmedsabet318@gmail.com" at bounding box center [262, 191] width 418 height 42
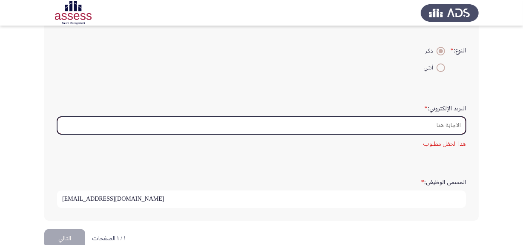
click at [118, 130] on input "البريد الإلكتروني: *" at bounding box center [261, 125] width 409 height 17
click at [116, 126] on input "البريد الإلكتروني: *" at bounding box center [261, 125] width 409 height 17
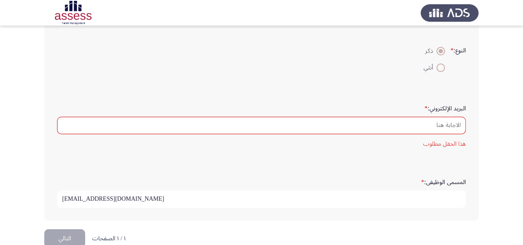
drag, startPoint x: 136, startPoint y: 200, endPoint x: 39, endPoint y: 196, distance: 97.7
click at [39, 196] on app-assessment-container "Demographics التالي الاسم: * احمد اسم العائلة: * ثابت السن: * 38 النوع: * ذكر أ…" at bounding box center [261, 22] width 523 height 413
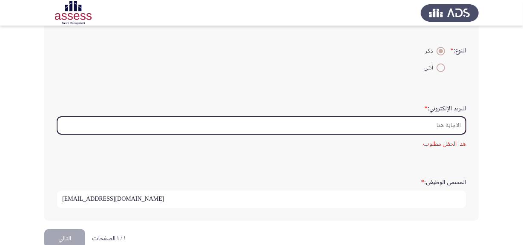
click at [83, 121] on input "البريد الإلكتروني: *" at bounding box center [261, 125] width 409 height 17
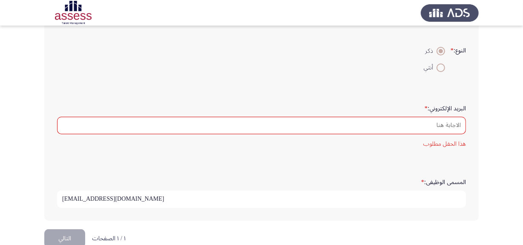
scroll to position [0, 0]
drag, startPoint x: 131, startPoint y: 196, endPoint x: 53, endPoint y: 196, distance: 77.5
click at [53, 196] on div "المسمى الوظيفى: * ahmedsabet318@gmail.com" at bounding box center [262, 191] width 418 height 42
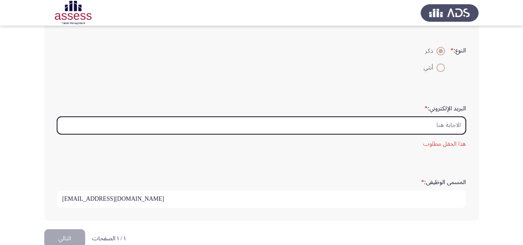
click at [89, 119] on input "البريد الإلكتروني: *" at bounding box center [261, 125] width 409 height 17
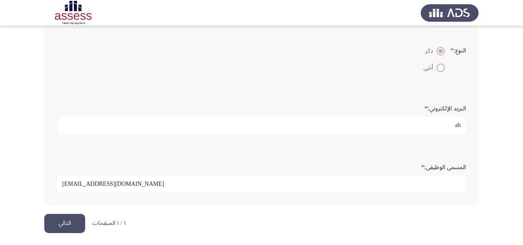
type input "a"
type input "[EMAIL_ADDRESS][DOMAIN_NAME]"
click at [153, 177] on input "[EMAIL_ADDRESS][DOMAIN_NAME]" at bounding box center [261, 184] width 409 height 17
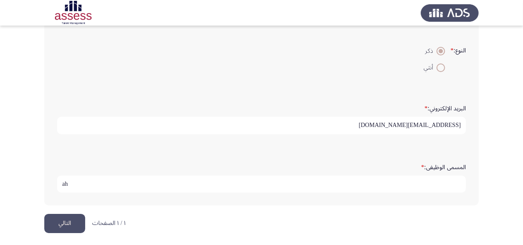
type input "a"
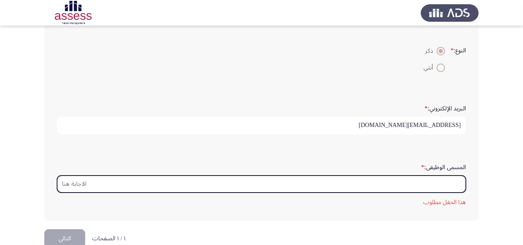
scroll to position [233, 0]
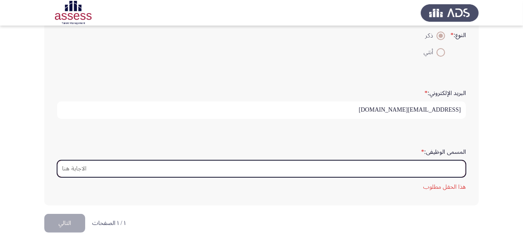
click at [317, 160] on input "المسمى الوظيفى: *" at bounding box center [261, 168] width 409 height 17
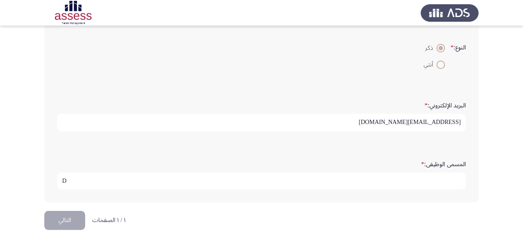
scroll to position [218, 0]
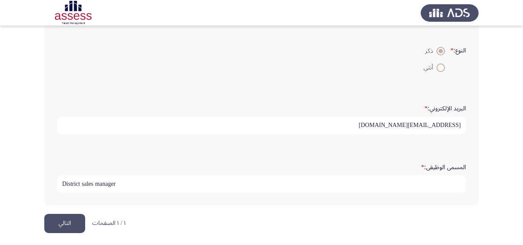
type input "District sales manager"
click at [95, 127] on input "[EMAIL_ADDRESS][DOMAIN_NAME]" at bounding box center [261, 125] width 409 height 17
click at [63, 222] on button "التالي" at bounding box center [64, 223] width 41 height 19
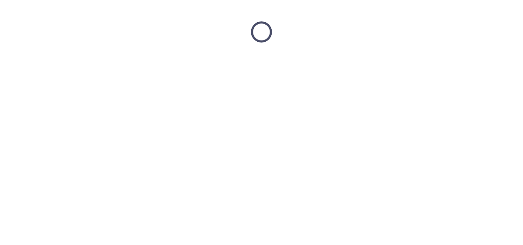
scroll to position [0, 0]
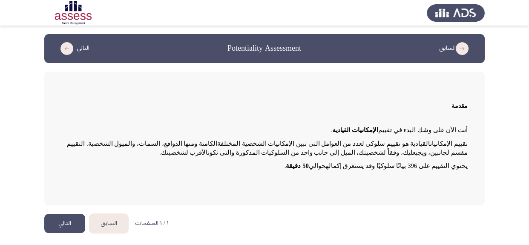
click at [528, 152] on app-assessment-container "السابق Potentiality Assessment التالي مقدمة أنت الآن على وشك البدء في تقييم الإ…" at bounding box center [264, 119] width 529 height 171
click at [74, 225] on button "التالي" at bounding box center [64, 223] width 41 height 19
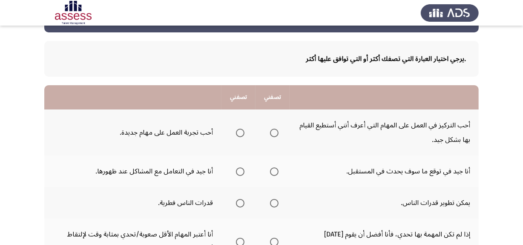
scroll to position [46, 0]
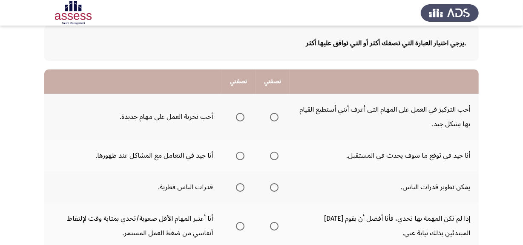
click at [273, 120] on span "Select an option" at bounding box center [274, 117] width 9 height 9
click at [273, 120] on input "Select an option" at bounding box center [274, 117] width 9 height 9
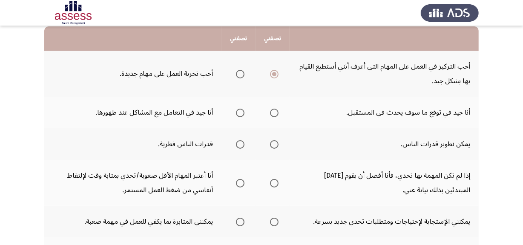
scroll to position [93, 0]
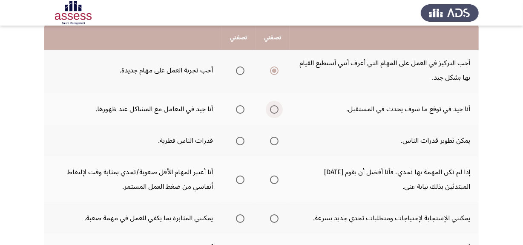
click at [275, 111] on span "Select an option" at bounding box center [274, 109] width 9 height 9
click at [275, 111] on input "Select an option" at bounding box center [274, 109] width 9 height 9
click at [275, 141] on span "Select an option" at bounding box center [274, 141] width 9 height 9
click at [275, 141] on input "Select an option" at bounding box center [274, 141] width 9 height 9
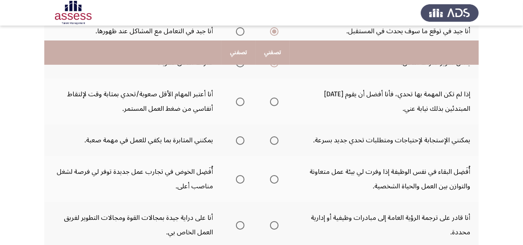
scroll to position [170, 0]
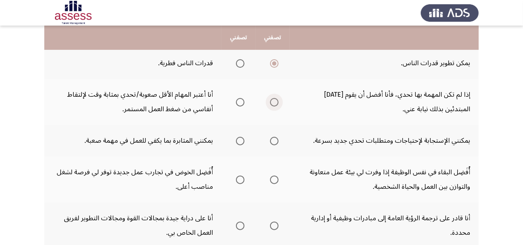
click at [273, 104] on span "Select an option" at bounding box center [274, 102] width 9 height 9
click at [273, 104] on input "Select an option" at bounding box center [274, 102] width 9 height 9
click at [244, 138] on th at bounding box center [239, 141] width 34 height 32
click at [237, 140] on span "Select an option" at bounding box center [240, 141] width 9 height 9
click at [237, 140] on input "Select an option" at bounding box center [240, 141] width 9 height 9
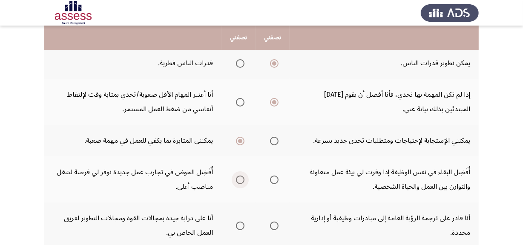
click at [237, 177] on span "Select an option" at bounding box center [240, 180] width 9 height 9
click at [237, 177] on input "Select an option" at bounding box center [240, 180] width 9 height 9
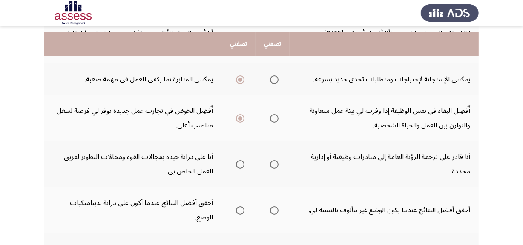
scroll to position [241, 0]
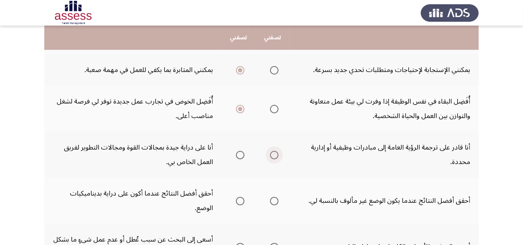
click at [272, 151] on span "Select an option" at bounding box center [274, 155] width 9 height 9
click at [272, 151] on input "Select an option" at bounding box center [274, 155] width 9 height 9
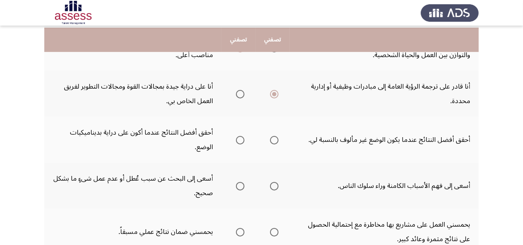
scroll to position [306, 0]
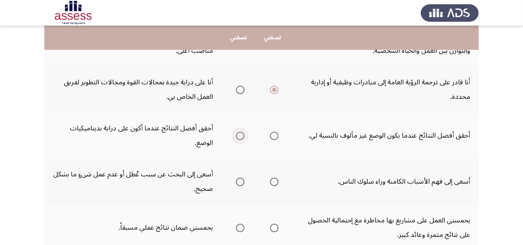
click at [239, 133] on span "Select an option" at bounding box center [240, 136] width 9 height 9
click at [239, 133] on input "Select an option" at bounding box center [240, 136] width 9 height 9
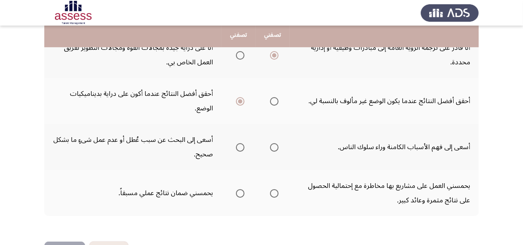
scroll to position [368, 0]
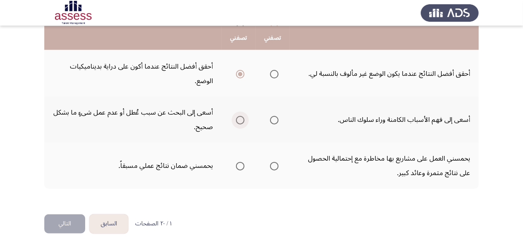
click at [242, 116] on span "Select an option" at bounding box center [240, 120] width 9 height 9
click at [242, 116] on input "Select an option" at bounding box center [240, 120] width 9 height 9
click at [274, 164] on span "Select an option" at bounding box center [274, 166] width 9 height 9
click at [274, 164] on input "Select an option" at bounding box center [274, 166] width 9 height 9
click at [62, 220] on button "التالي" at bounding box center [64, 223] width 41 height 19
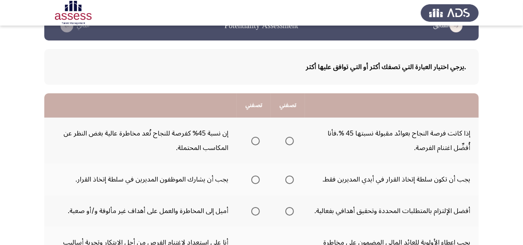
scroll to position [24, 0]
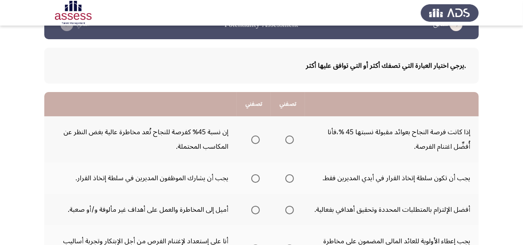
click at [289, 137] on span "Select an option" at bounding box center [289, 139] width 9 height 9
click at [289, 137] on input "Select an option" at bounding box center [289, 139] width 9 height 9
click at [287, 181] on span "Select an option" at bounding box center [289, 178] width 9 height 9
click at [287, 181] on input "Select an option" at bounding box center [289, 178] width 9 height 9
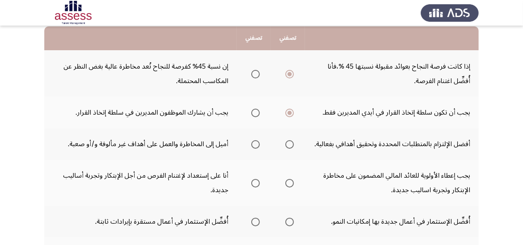
scroll to position [91, 0]
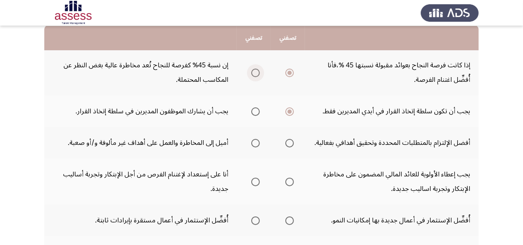
click at [252, 72] on span "Select an option" at bounding box center [255, 73] width 9 height 9
click at [252, 72] on input "Select an option" at bounding box center [255, 73] width 9 height 9
click at [285, 73] on span "Select an option" at bounding box center [289, 73] width 9 height 9
click at [285, 73] on input "Select an option" at bounding box center [289, 73] width 9 height 9
click at [259, 145] on span "Select an option" at bounding box center [255, 143] width 9 height 9
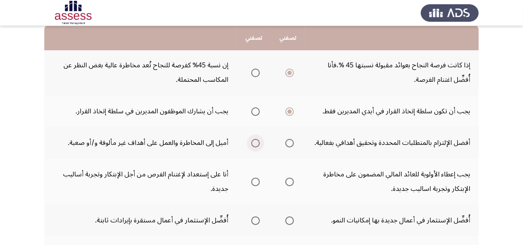
click at [259, 145] on input "Select an option" at bounding box center [255, 143] width 9 height 9
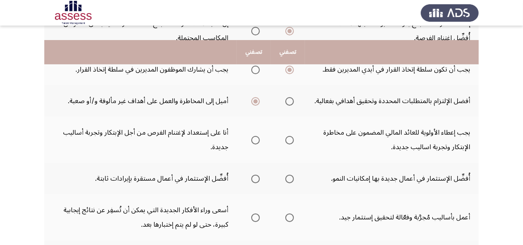
scroll to position [150, 0]
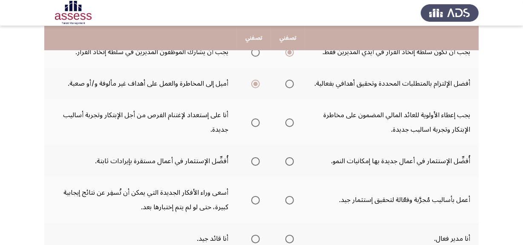
click at [260, 121] on th at bounding box center [254, 122] width 34 height 46
click at [253, 121] on span "Select an option" at bounding box center [255, 122] width 9 height 9
click at [253, 121] on input "Select an option" at bounding box center [255, 122] width 9 height 9
click at [290, 157] on span "Select an option" at bounding box center [289, 161] width 9 height 9
click at [290, 157] on input "Select an option" at bounding box center [289, 161] width 9 height 9
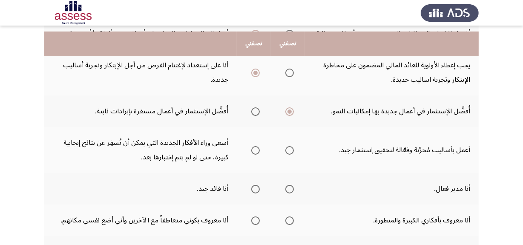
scroll to position [205, 0]
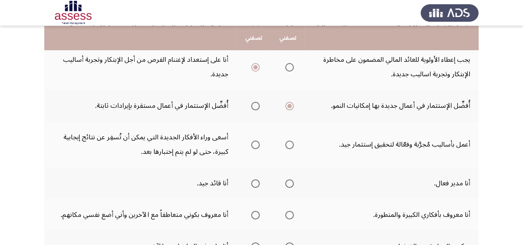
click at [256, 145] on span "Select an option" at bounding box center [255, 145] width 9 height 9
click at [256, 145] on input "Select an option" at bounding box center [255, 145] width 9 height 9
click at [255, 185] on span "Select an option" at bounding box center [255, 183] width 9 height 9
click at [255, 185] on input "Select an option" at bounding box center [255, 183] width 9 height 9
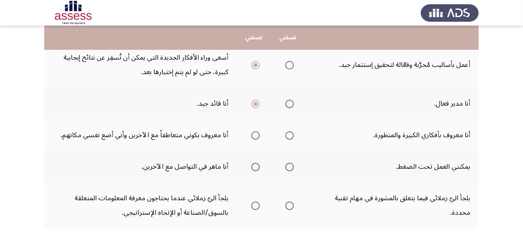
scroll to position [286, 0]
click at [291, 137] on mat-radio-group "Select an option" at bounding box center [288, 134] width 12 height 14
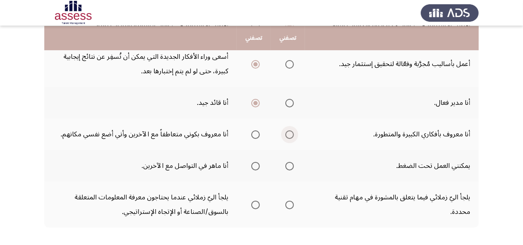
click at [289, 134] on span "Select an option" at bounding box center [289, 134] width 9 height 9
click at [289, 134] on input "Select an option" at bounding box center [289, 134] width 9 height 9
click at [288, 164] on span "Select an option" at bounding box center [289, 166] width 9 height 9
click at [288, 164] on input "Select an option" at bounding box center [289, 166] width 9 height 9
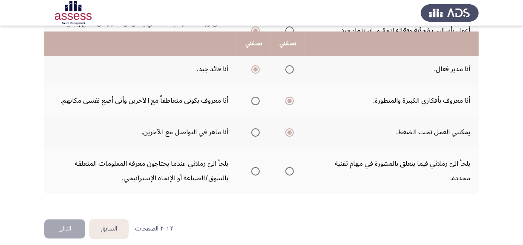
scroll to position [325, 0]
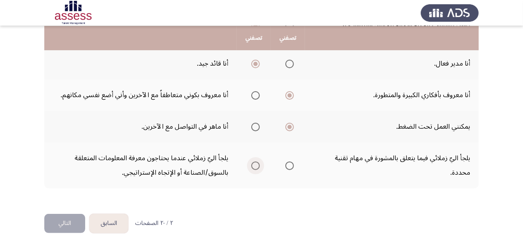
click at [254, 162] on span "Select an option" at bounding box center [255, 165] width 9 height 9
click at [254, 162] on input "Select an option" at bounding box center [255, 165] width 9 height 9
click at [64, 223] on button "التالي" at bounding box center [64, 223] width 41 height 19
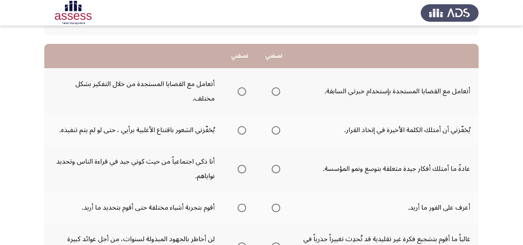
scroll to position [74, 0]
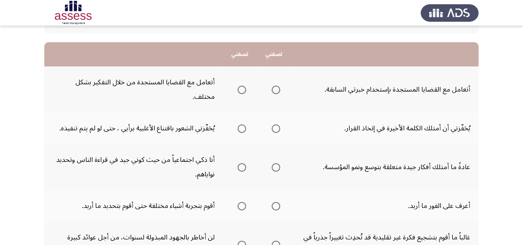
drag, startPoint x: 281, startPoint y: 93, endPoint x: 274, endPoint y: 89, distance: 7.6
click at [274, 89] on th at bounding box center [274, 89] width 34 height 46
click at [274, 89] on span "Select an option" at bounding box center [276, 90] width 9 height 9
click at [274, 89] on input "Select an option" at bounding box center [276, 90] width 9 height 9
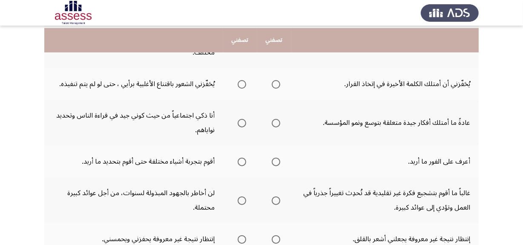
scroll to position [121, 0]
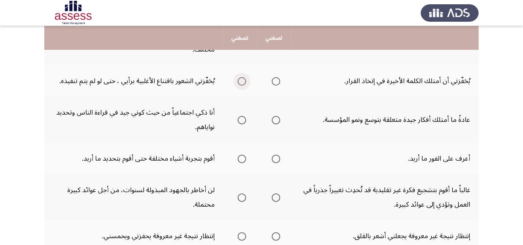
click at [238, 80] on span "Select an option" at bounding box center [242, 81] width 9 height 9
click at [238, 80] on input "Select an option" at bounding box center [242, 81] width 9 height 9
click at [274, 122] on span "Select an option" at bounding box center [276, 120] width 9 height 9
click at [274, 122] on input "Select an option" at bounding box center [276, 120] width 9 height 9
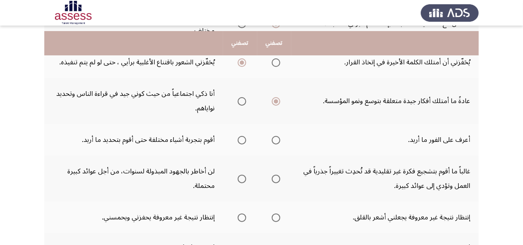
scroll to position [147, 0]
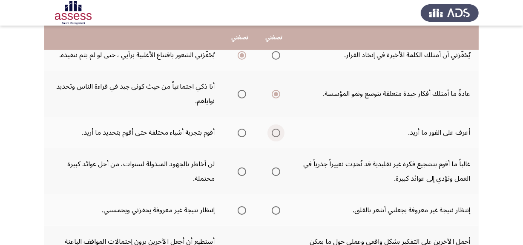
click at [273, 132] on span "Select an option" at bounding box center [276, 133] width 9 height 9
click at [273, 132] on input "Select an option" at bounding box center [276, 133] width 9 height 9
click at [275, 173] on span "Select an option" at bounding box center [276, 171] width 9 height 9
click at [275, 173] on input "Select an option" at bounding box center [276, 171] width 9 height 9
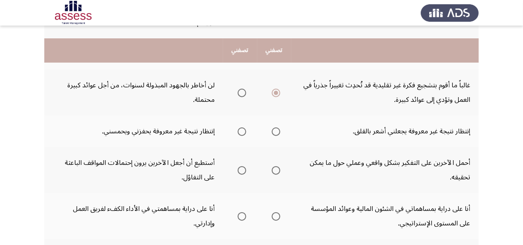
scroll to position [248, 0]
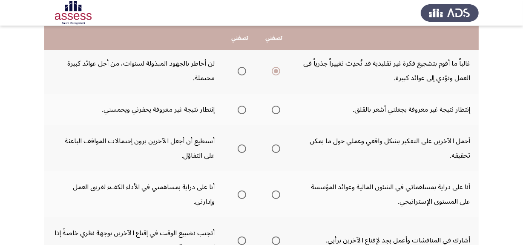
click at [281, 110] on th at bounding box center [274, 110] width 34 height 32
click at [276, 108] on span "Select an option" at bounding box center [276, 110] width 9 height 9
click at [276, 108] on input "Select an option" at bounding box center [276, 110] width 9 height 9
click at [273, 145] on span "Select an option" at bounding box center [276, 148] width 9 height 9
click at [273, 145] on input "Select an option" at bounding box center [276, 148] width 9 height 9
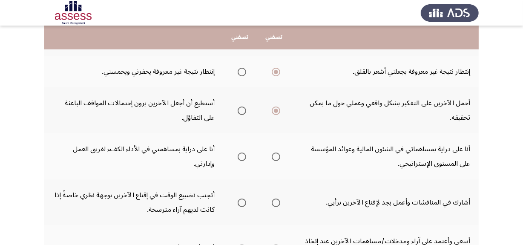
scroll to position [285, 0]
click at [238, 154] on span "Select an option" at bounding box center [242, 157] width 9 height 9
click at [238, 154] on input "Select an option" at bounding box center [242, 157] width 9 height 9
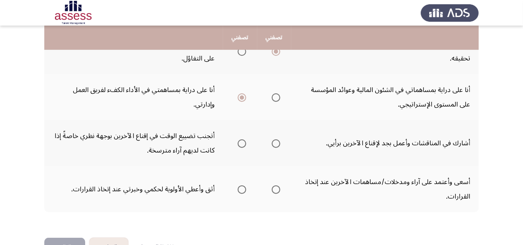
scroll to position [346, 0]
click at [276, 143] on span "Select an option" at bounding box center [276, 142] width 9 height 9
click at [276, 143] on input "Select an option" at bounding box center [276, 142] width 9 height 9
click at [241, 186] on span "Select an option" at bounding box center [242, 188] width 9 height 9
click at [241, 186] on input "Select an option" at bounding box center [242, 188] width 9 height 9
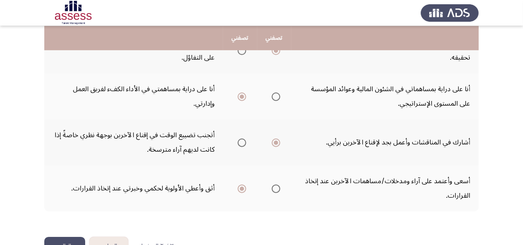
scroll to position [368, 0]
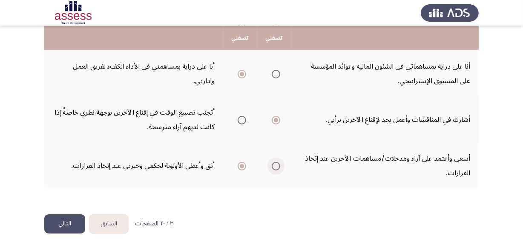
click at [277, 164] on span "Select an option" at bounding box center [276, 166] width 9 height 9
click at [277, 164] on input "Select an option" at bounding box center [276, 166] width 9 height 9
click at [67, 225] on button "التالي" at bounding box center [64, 223] width 41 height 19
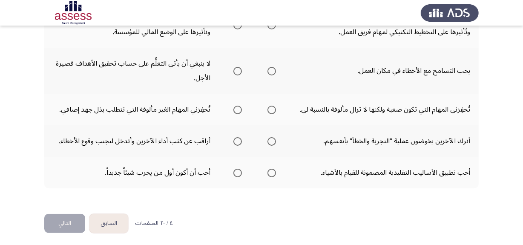
scroll to position [17, 0]
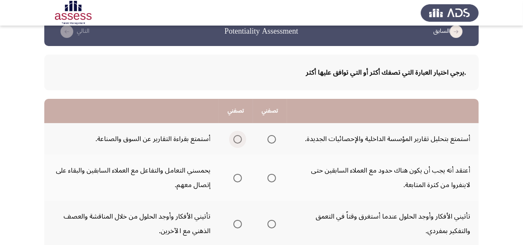
click at [238, 139] on span "Select an option" at bounding box center [237, 139] width 9 height 9
click at [238, 139] on input "Select an option" at bounding box center [237, 139] width 9 height 9
click at [239, 179] on span "Select an option" at bounding box center [237, 178] width 9 height 9
click at [239, 179] on input "Select an option" at bounding box center [237, 178] width 9 height 9
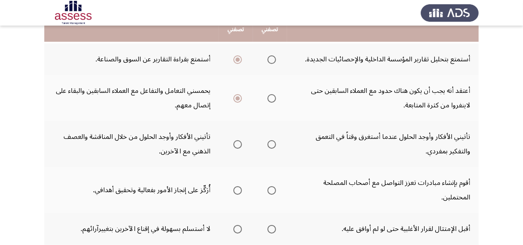
scroll to position [86, 0]
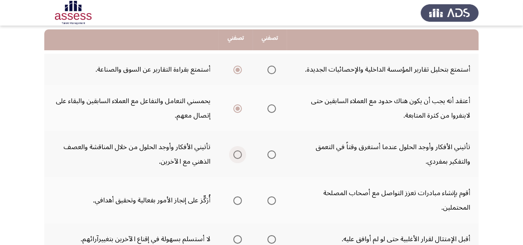
click at [240, 153] on span "Select an option" at bounding box center [237, 154] width 9 height 9
click at [240, 153] on input "Select an option" at bounding box center [237, 154] width 9 height 9
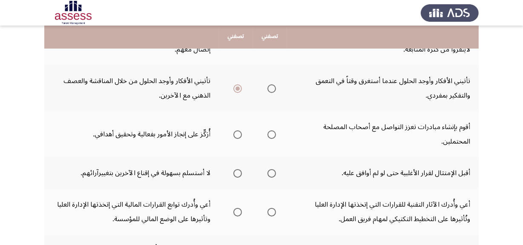
scroll to position [155, 0]
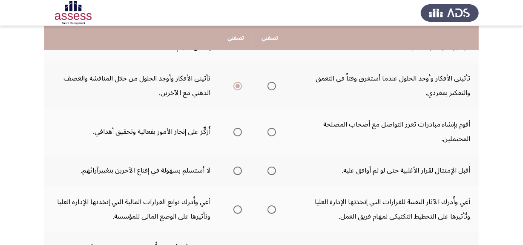
click at [230, 135] on mat-radio-group "Select an option" at bounding box center [236, 131] width 12 height 14
click at [238, 131] on span "Select an option" at bounding box center [237, 132] width 9 height 9
click at [238, 131] on input "Select an option" at bounding box center [237, 132] width 9 height 9
click at [275, 170] on span "Select an option" at bounding box center [272, 171] width 9 height 9
click at [275, 170] on input "Select an option" at bounding box center [272, 171] width 9 height 9
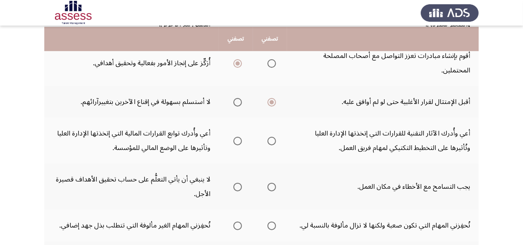
scroll to position [225, 0]
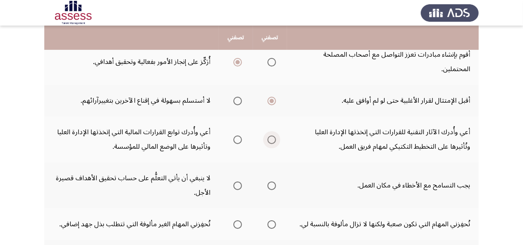
click at [270, 139] on span "Select an option" at bounding box center [272, 139] width 9 height 9
click at [270, 139] on input "Select an option" at bounding box center [272, 139] width 9 height 9
click at [232, 187] on label "Select an option" at bounding box center [236, 185] width 12 height 9
click at [233, 187] on input "Select an option" at bounding box center [237, 185] width 9 height 9
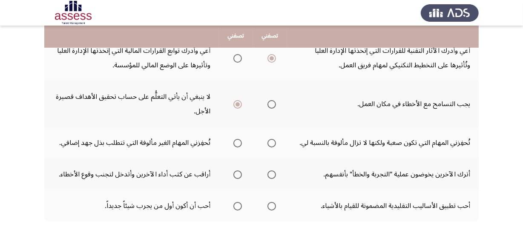
scroll to position [309, 0]
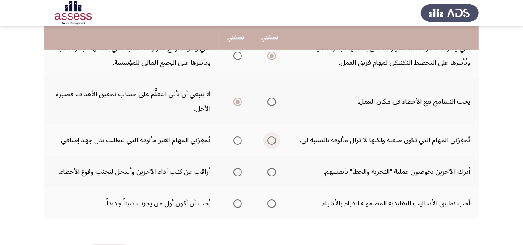
click at [274, 136] on span "Select an option" at bounding box center [272, 140] width 9 height 9
click at [274, 136] on input "Select an option" at bounding box center [272, 140] width 9 height 9
click at [236, 172] on span "Select an option" at bounding box center [237, 172] width 9 height 9
click at [236, 172] on input "Select an option" at bounding box center [237, 172] width 9 height 9
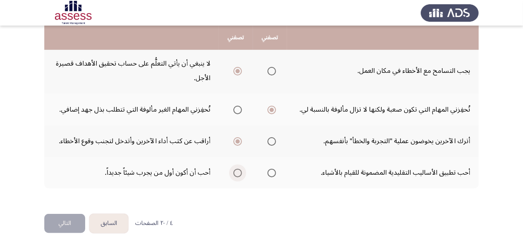
click at [239, 173] on span "Select an option" at bounding box center [237, 173] width 9 height 9
click at [239, 173] on input "Select an option" at bounding box center [237, 173] width 9 height 9
click at [68, 218] on button "التالي" at bounding box center [64, 223] width 41 height 19
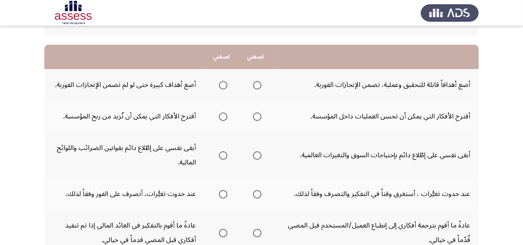
scroll to position [72, 0]
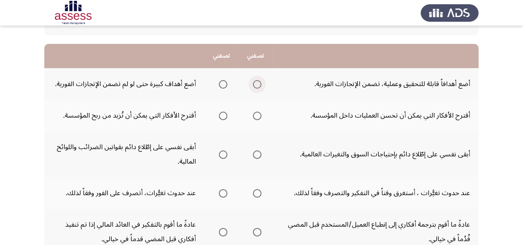
click at [258, 84] on span "Select an option" at bounding box center [257, 84] width 9 height 9
click at [258, 84] on input "Select an option" at bounding box center [257, 84] width 9 height 9
click at [254, 117] on span "Select an option" at bounding box center [257, 116] width 9 height 9
click at [254, 117] on input "Select an option" at bounding box center [257, 116] width 9 height 9
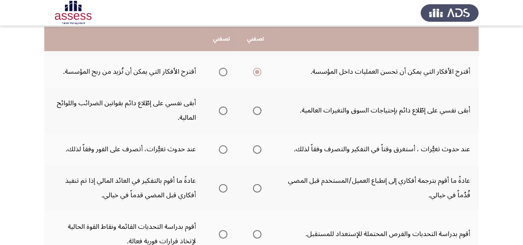
scroll to position [117, 0]
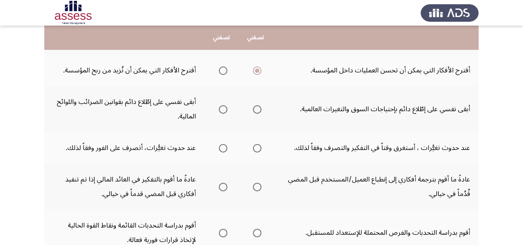
click at [254, 107] on span "Select an option" at bounding box center [257, 109] width 9 height 9
click at [254, 107] on input "Select an option" at bounding box center [257, 109] width 9 height 9
click at [225, 149] on span "Select an option" at bounding box center [223, 148] width 9 height 9
click at [225, 149] on input "Select an option" at bounding box center [223, 148] width 9 height 9
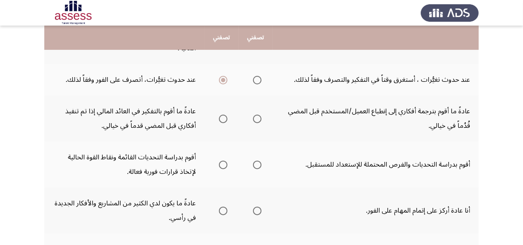
scroll to position [187, 0]
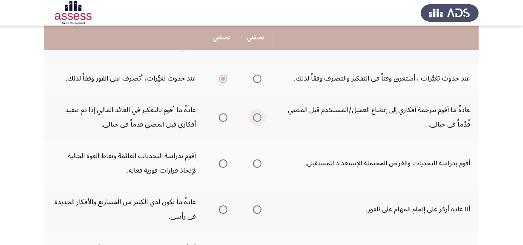
click at [252, 115] on label "Select an option" at bounding box center [256, 117] width 12 height 9
click at [253, 115] on input "Select an option" at bounding box center [257, 117] width 9 height 9
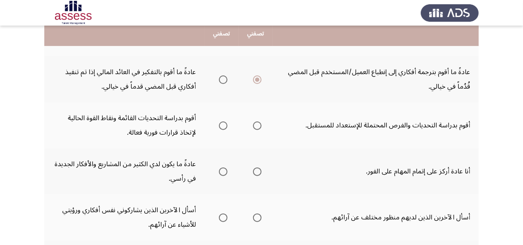
scroll to position [235, 0]
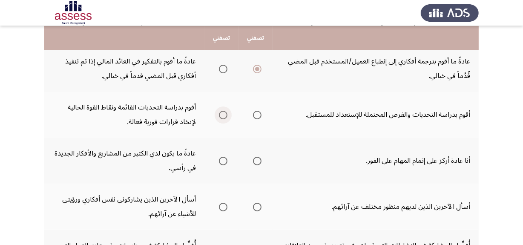
click at [221, 114] on span "Select an option" at bounding box center [223, 115] width 9 height 9
click at [221, 114] on input "Select an option" at bounding box center [223, 115] width 9 height 9
click at [259, 157] on span "Select an option" at bounding box center [257, 161] width 9 height 9
click at [259, 157] on input "Select an option" at bounding box center [257, 161] width 9 height 9
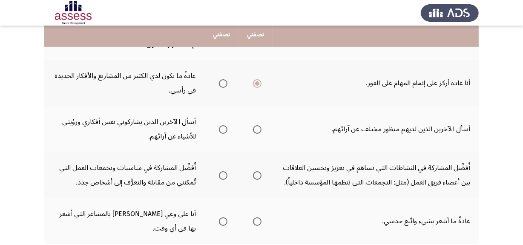
scroll to position [314, 0]
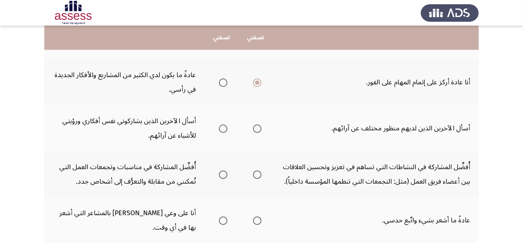
click at [257, 130] on span "Select an option" at bounding box center [257, 128] width 9 height 9
click at [257, 130] on input "Select an option" at bounding box center [257, 128] width 9 height 9
click at [254, 170] on span "Select an option" at bounding box center [257, 174] width 9 height 9
click at [254, 170] on input "Select an option" at bounding box center [257, 174] width 9 height 9
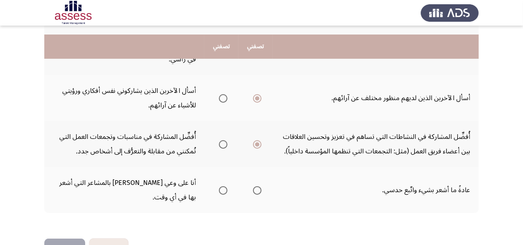
scroll to position [354, 0]
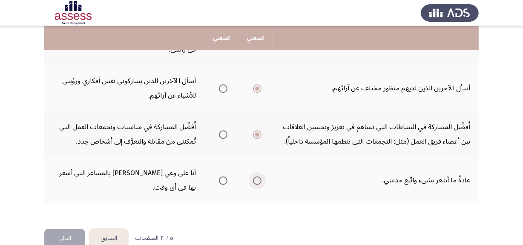
click at [256, 176] on span "Select an option" at bounding box center [257, 180] width 9 height 9
click at [256, 176] on input "Select an option" at bounding box center [257, 180] width 9 height 9
click at [66, 229] on button "التالي" at bounding box center [64, 238] width 41 height 19
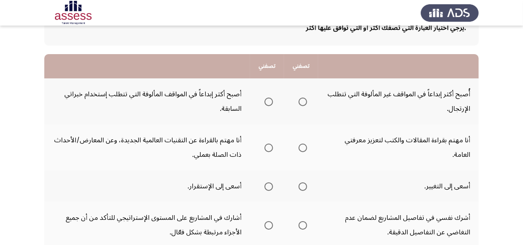
scroll to position [77, 0]
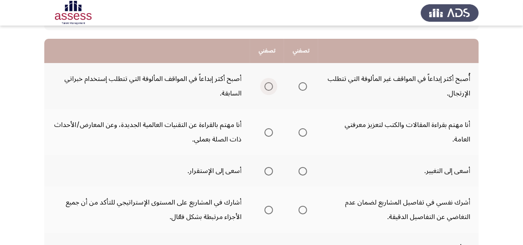
click at [271, 88] on span "Select an option" at bounding box center [269, 86] width 9 height 9
click at [271, 88] on input "Select an option" at bounding box center [269, 86] width 9 height 9
click at [271, 134] on span "Select an option" at bounding box center [269, 132] width 9 height 9
click at [271, 134] on input "Select an option" at bounding box center [269, 132] width 9 height 9
click at [302, 172] on span "Select an option" at bounding box center [303, 171] width 9 height 9
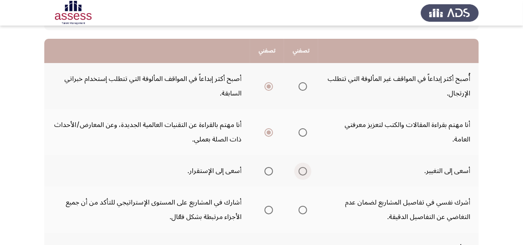
click at [302, 172] on input "Select an option" at bounding box center [303, 171] width 9 height 9
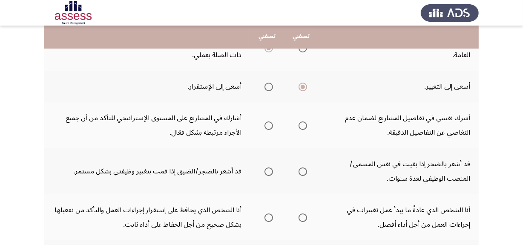
scroll to position [162, 0]
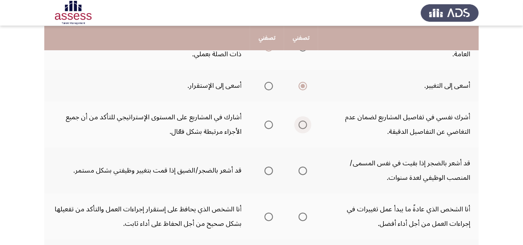
click at [304, 127] on span "Select an option" at bounding box center [303, 125] width 9 height 9
click at [304, 127] on input "Select an option" at bounding box center [303, 125] width 9 height 9
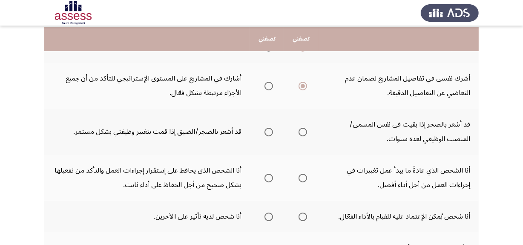
scroll to position [204, 0]
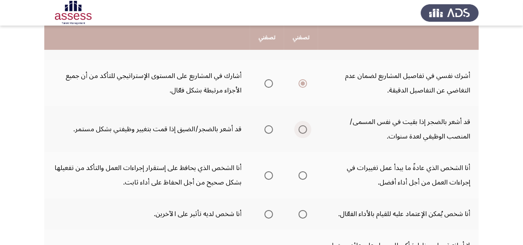
click at [302, 126] on span "Select an option" at bounding box center [303, 129] width 9 height 9
click at [302, 126] on input "Select an option" at bounding box center [303, 129] width 9 height 9
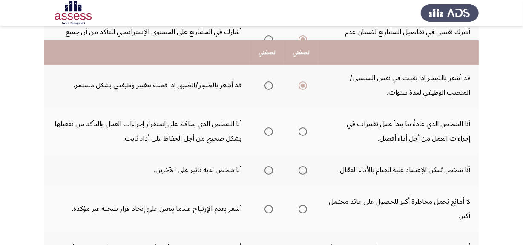
scroll to position [267, 0]
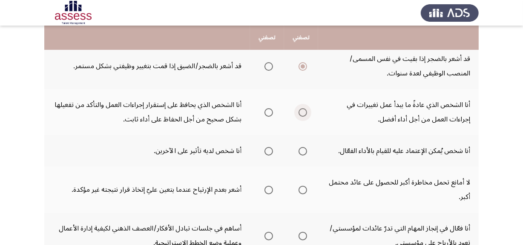
click at [303, 111] on span "Select an option" at bounding box center [303, 112] width 9 height 9
click at [303, 111] on input "Select an option" at bounding box center [303, 112] width 9 height 9
click at [310, 152] on th at bounding box center [301, 151] width 34 height 32
click at [302, 149] on span "Select an option" at bounding box center [303, 151] width 9 height 9
click at [302, 149] on input "Select an option" at bounding box center [303, 151] width 9 height 9
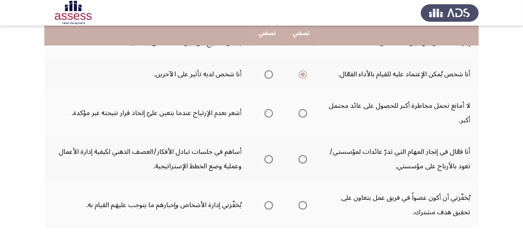
scroll to position [344, 0]
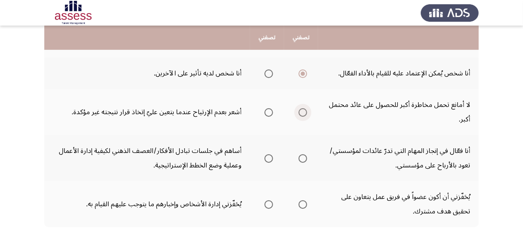
click at [305, 109] on span "Select an option" at bounding box center [303, 112] width 9 height 9
click at [305, 109] on input "Select an option" at bounding box center [303, 112] width 9 height 9
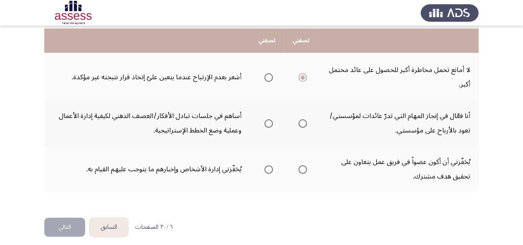
scroll to position [383, 0]
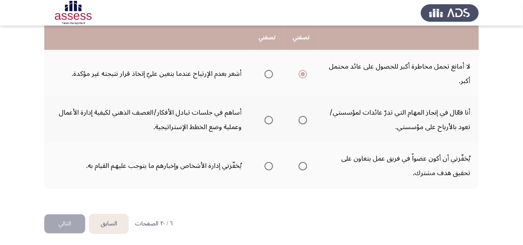
click at [310, 113] on th at bounding box center [301, 120] width 34 height 46
click at [302, 119] on span "Select an option" at bounding box center [303, 120] width 9 height 9
click at [302, 119] on input "Select an option" at bounding box center [303, 120] width 9 height 9
click at [300, 166] on span "Select an option" at bounding box center [303, 166] width 9 height 9
click at [300, 166] on input "Select an option" at bounding box center [303, 166] width 9 height 9
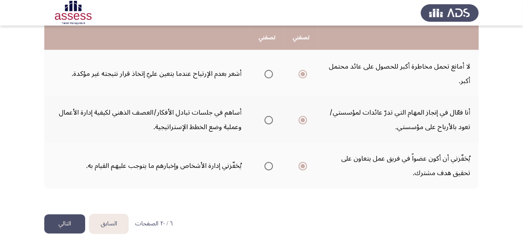
click at [72, 220] on button "التالي" at bounding box center [64, 223] width 41 height 19
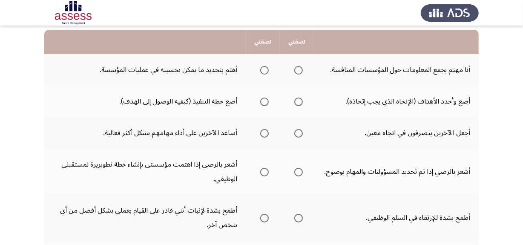
scroll to position [93, 0]
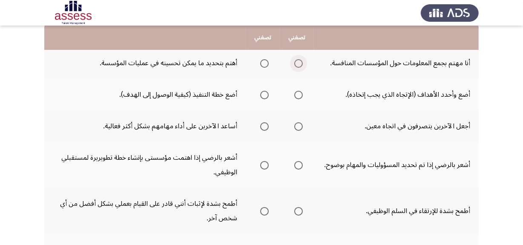
click at [299, 64] on span "Select an option" at bounding box center [298, 63] width 9 height 9
click at [299, 64] on input "Select an option" at bounding box center [298, 63] width 9 height 9
click at [295, 94] on span "Select an option" at bounding box center [298, 95] width 9 height 9
click at [295, 94] on input "Select an option" at bounding box center [298, 95] width 9 height 9
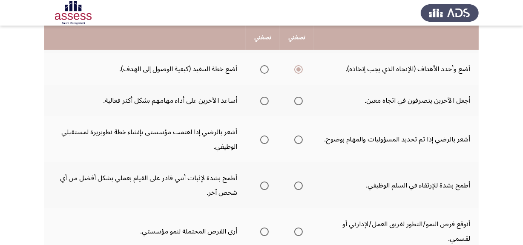
scroll to position [119, 0]
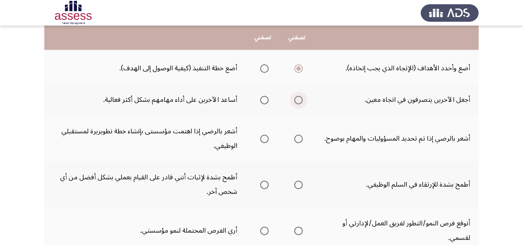
click at [299, 98] on span "Select an option" at bounding box center [298, 100] width 9 height 9
click at [299, 98] on input "Select an option" at bounding box center [298, 100] width 9 height 9
drag, startPoint x: 271, startPoint y: 142, endPoint x: 265, endPoint y: 140, distance: 6.3
click at [265, 140] on th at bounding box center [263, 138] width 34 height 46
click at [265, 140] on span "Select an option" at bounding box center [264, 139] width 9 height 9
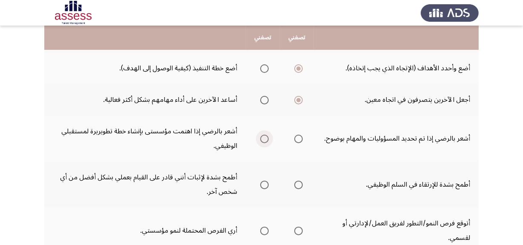
click at [265, 140] on input "Select an option" at bounding box center [264, 139] width 9 height 9
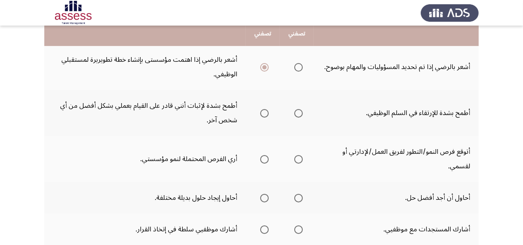
scroll to position [197, 0]
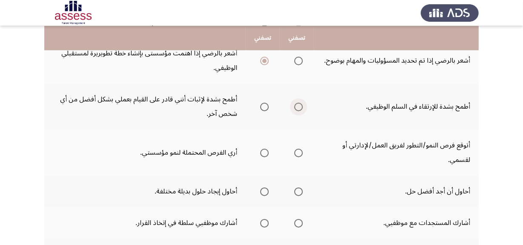
click at [294, 105] on label "Select an option" at bounding box center [297, 107] width 12 height 9
click at [294, 105] on input "Select an option" at bounding box center [298, 107] width 9 height 9
click at [301, 153] on span "Select an option" at bounding box center [298, 153] width 9 height 9
click at [301, 153] on input "Select an option" at bounding box center [298, 153] width 9 height 9
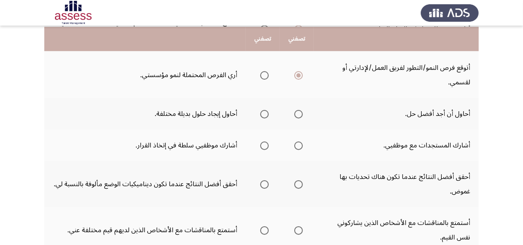
scroll to position [276, 0]
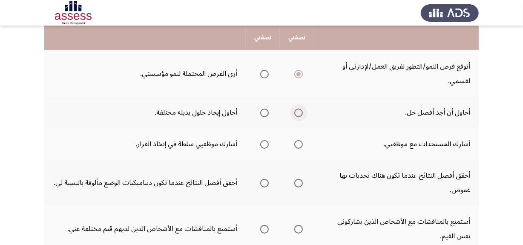
click at [298, 112] on span "Select an option" at bounding box center [298, 113] width 9 height 9
click at [298, 112] on input "Select an option" at bounding box center [298, 113] width 9 height 9
click at [299, 144] on span "Select an option" at bounding box center [298, 144] width 9 height 9
click at [299, 144] on input "Select an option" at bounding box center [298, 144] width 9 height 9
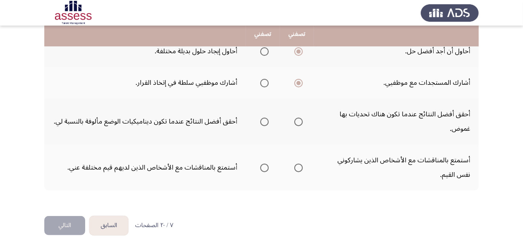
scroll to position [338, 0]
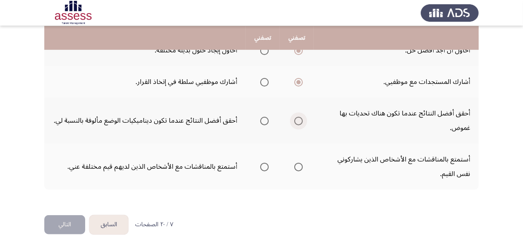
click at [301, 119] on span "Select an option" at bounding box center [298, 121] width 9 height 9
click at [301, 119] on input "Select an option" at bounding box center [298, 121] width 9 height 9
click at [294, 166] on span "Select an option" at bounding box center [298, 167] width 9 height 9
click at [294, 166] on input "Select an option" at bounding box center [298, 167] width 9 height 9
click at [73, 215] on button "التالي" at bounding box center [64, 224] width 41 height 19
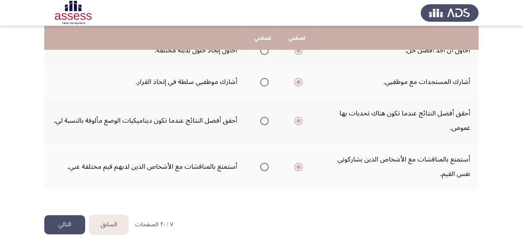
scroll to position [0, 0]
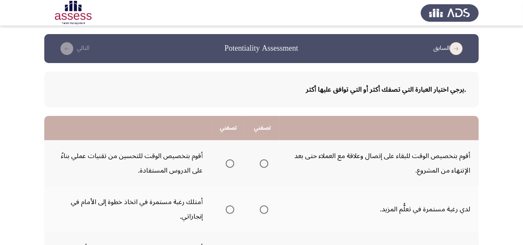
click at [73, 215] on td "أمتلك رغبة مستمرة في اتخاذ خطوة إلى الأمام في إنجازاتي." at bounding box center [127, 209] width 167 height 46
click at [233, 162] on span "Select an option" at bounding box center [230, 163] width 9 height 9
click at [233, 162] on input "Select an option" at bounding box center [230, 163] width 9 height 9
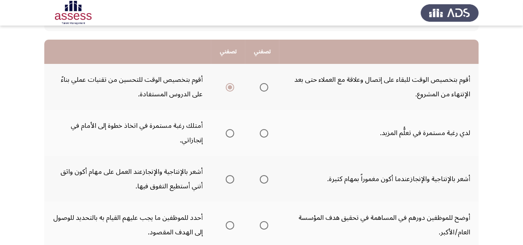
scroll to position [77, 0]
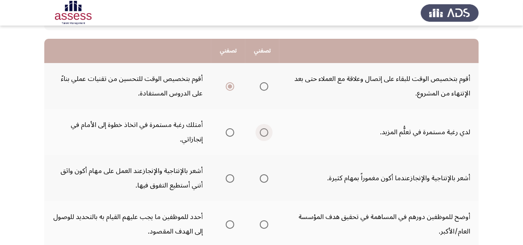
click at [266, 131] on span "Select an option" at bounding box center [264, 132] width 9 height 9
click at [266, 131] on input "Select an option" at bounding box center [264, 132] width 9 height 9
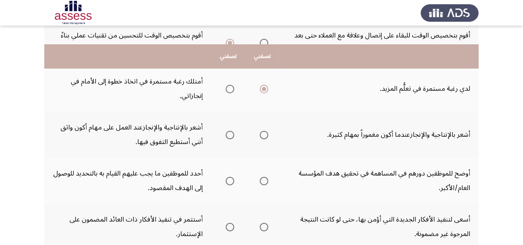
scroll to position [139, 0]
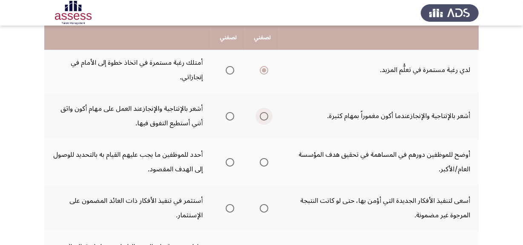
click at [263, 116] on span "Select an option" at bounding box center [264, 116] width 9 height 9
click at [263, 116] on input "Select an option" at bounding box center [264, 116] width 9 height 9
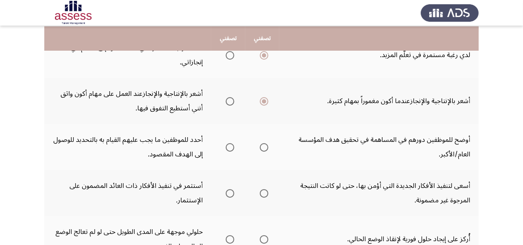
scroll to position [155, 0]
click at [261, 147] on span "Select an option" at bounding box center [264, 147] width 9 height 9
click at [261, 147] on input "Select an option" at bounding box center [264, 147] width 9 height 9
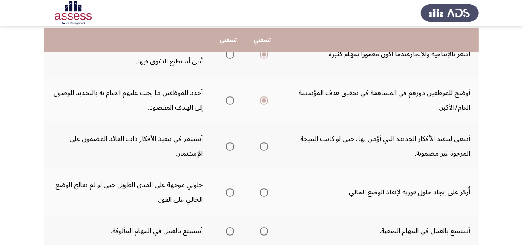
scroll to position [217, 0]
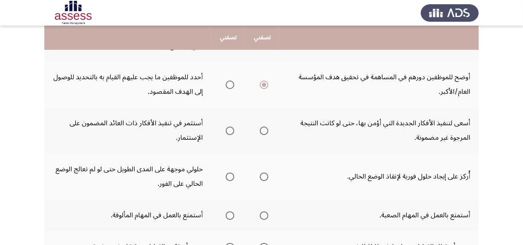
click at [234, 127] on span "Select an option" at bounding box center [230, 131] width 9 height 9
click at [234, 127] on input "Select an option" at bounding box center [230, 131] width 9 height 9
click at [227, 176] on span "Select an option" at bounding box center [230, 177] width 9 height 9
click at [227, 176] on input "Select an option" at bounding box center [230, 177] width 9 height 9
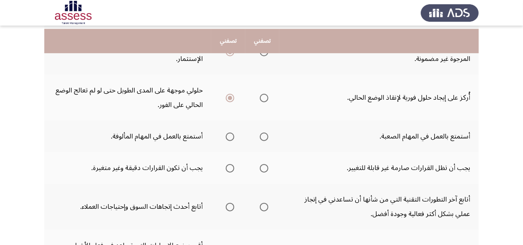
scroll to position [304, 0]
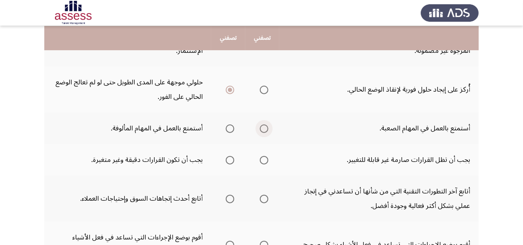
click at [264, 128] on span "Select an option" at bounding box center [264, 128] width 9 height 9
click at [264, 128] on input "Select an option" at bounding box center [264, 128] width 9 height 9
click at [235, 158] on th at bounding box center [228, 160] width 34 height 32
click at [230, 158] on span "Select an option" at bounding box center [230, 160] width 9 height 9
click at [230, 158] on input "Select an option" at bounding box center [230, 160] width 9 height 9
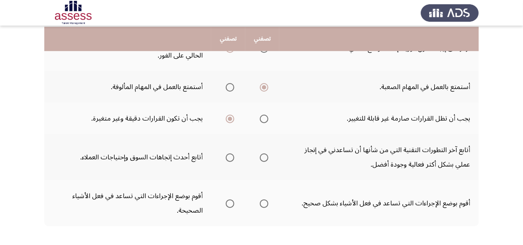
scroll to position [347, 0]
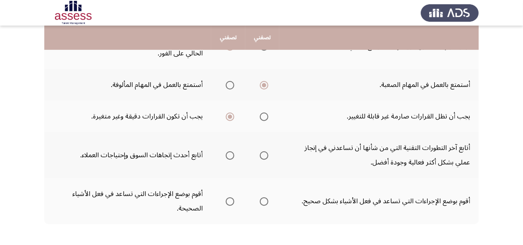
click at [269, 153] on th at bounding box center [262, 155] width 34 height 46
click at [265, 153] on span "Select an option" at bounding box center [264, 155] width 9 height 9
click at [265, 153] on input "Select an option" at bounding box center [264, 155] width 9 height 9
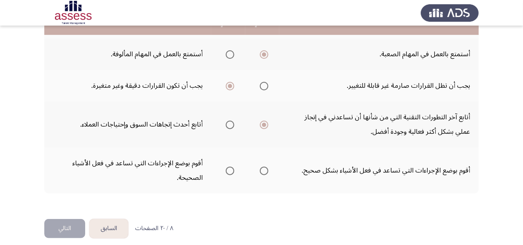
scroll to position [383, 0]
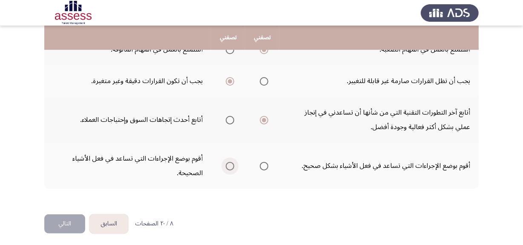
click at [231, 162] on span "Select an option" at bounding box center [230, 166] width 9 height 9
click at [231, 162] on input "Select an option" at bounding box center [230, 166] width 9 height 9
click at [61, 223] on button "التالي" at bounding box center [64, 223] width 41 height 19
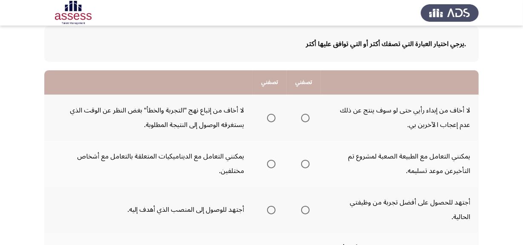
scroll to position [46, 0]
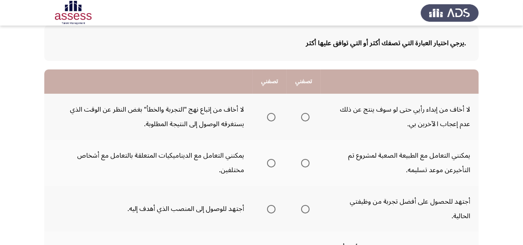
click at [306, 119] on span "Select an option" at bounding box center [305, 117] width 9 height 9
click at [306, 119] on input "Select an option" at bounding box center [305, 117] width 9 height 9
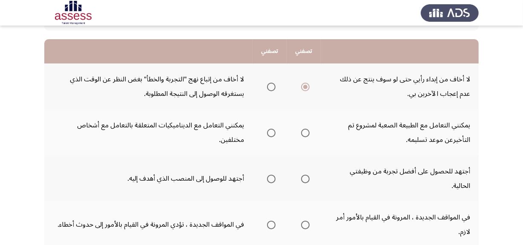
scroll to position [77, 0]
click at [302, 131] on span "Select an option" at bounding box center [305, 132] width 9 height 9
click at [302, 131] on input "Select an option" at bounding box center [305, 132] width 9 height 9
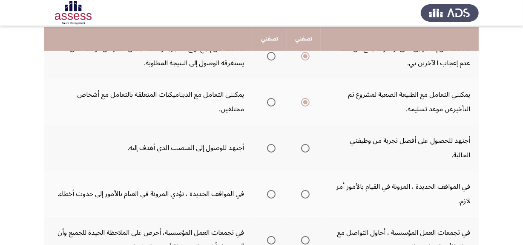
scroll to position [108, 0]
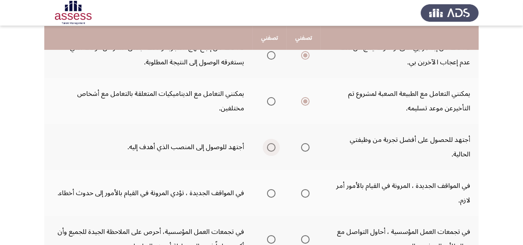
click at [271, 143] on span "Select an option" at bounding box center [271, 147] width 9 height 9
click at [271, 143] on input "Select an option" at bounding box center [271, 147] width 9 height 9
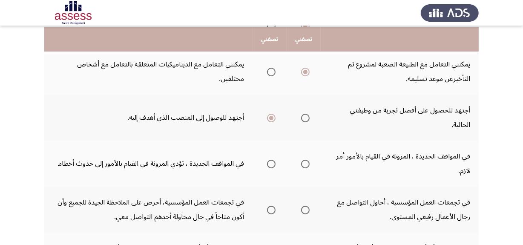
scroll to position [139, 0]
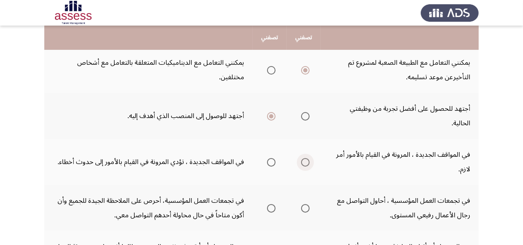
click at [301, 158] on span "Select an option" at bounding box center [305, 162] width 9 height 9
click at [301, 158] on input "Select an option" at bounding box center [305, 162] width 9 height 9
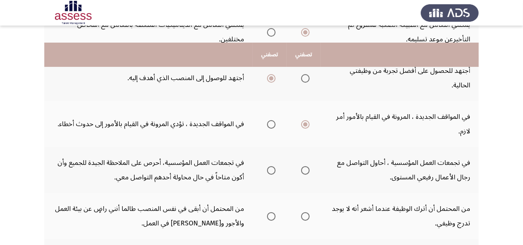
scroll to position [201, 0]
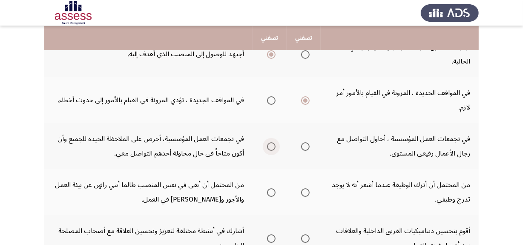
click at [273, 142] on span "Select an option" at bounding box center [271, 146] width 9 height 9
click at [273, 142] on input "Select an option" at bounding box center [271, 146] width 9 height 9
click at [285, 169] on th at bounding box center [270, 192] width 34 height 46
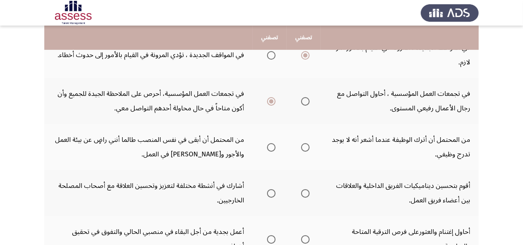
scroll to position [248, 0]
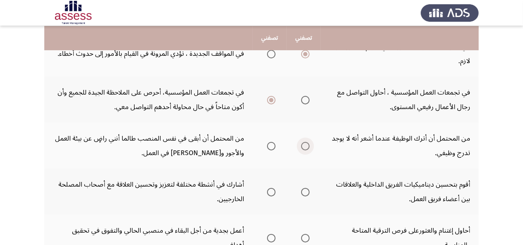
click at [302, 142] on span "Select an option" at bounding box center [305, 146] width 9 height 9
click at [302, 142] on input "Select an option" at bounding box center [305, 146] width 9 height 9
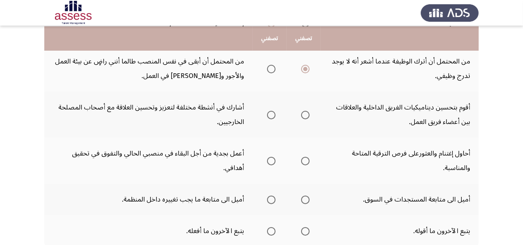
scroll to position [325, 0]
click at [305, 110] on span "Select an option" at bounding box center [305, 114] width 9 height 9
click at [305, 110] on input "Select an option" at bounding box center [305, 114] width 9 height 9
click at [307, 156] on span "Select an option" at bounding box center [305, 160] width 9 height 9
click at [307, 156] on input "Select an option" at bounding box center [305, 160] width 9 height 9
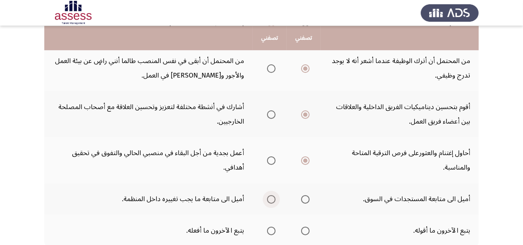
click at [268, 195] on span "Select an option" at bounding box center [271, 199] width 9 height 9
click at [268, 195] on input "Select an option" at bounding box center [271, 199] width 9 height 9
click at [307, 195] on span "Select an option" at bounding box center [305, 199] width 9 height 9
click at [307, 195] on input "Select an option" at bounding box center [305, 199] width 9 height 9
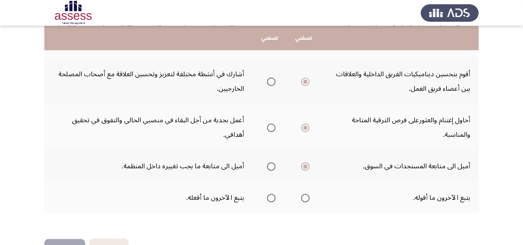
scroll to position [368, 0]
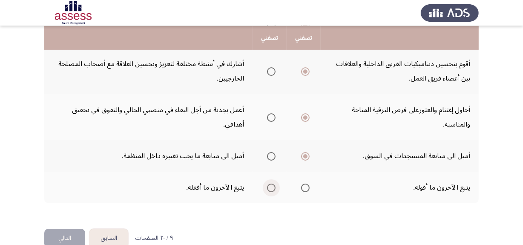
click at [273, 184] on span "Select an option" at bounding box center [271, 188] width 9 height 9
click at [273, 184] on input "Select an option" at bounding box center [271, 188] width 9 height 9
click at [68, 229] on button "التالي" at bounding box center [64, 238] width 41 height 19
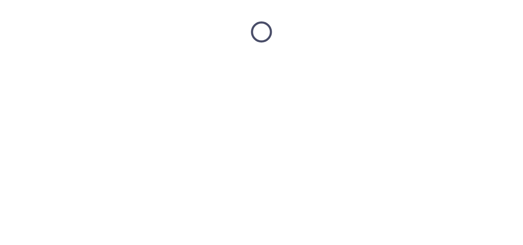
scroll to position [0, 0]
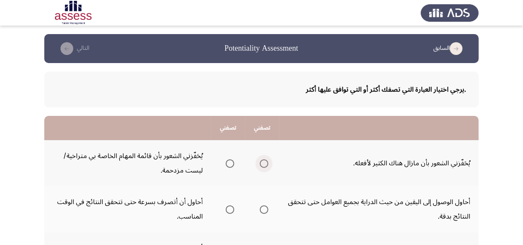
click at [262, 161] on span "Select an option" at bounding box center [264, 163] width 9 height 9
click at [262, 161] on input "Select an option" at bounding box center [264, 163] width 9 height 9
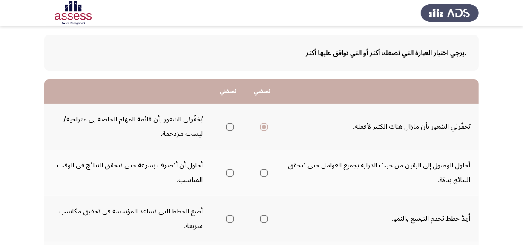
scroll to position [62, 0]
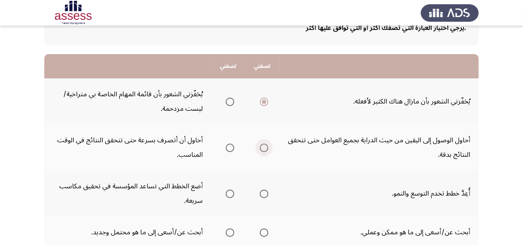
click at [263, 147] on span "Select an option" at bounding box center [264, 148] width 9 height 9
click at [263, 147] on input "Select an option" at bounding box center [264, 148] width 9 height 9
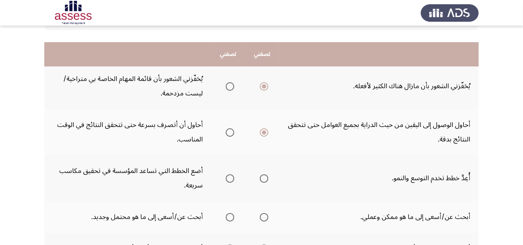
scroll to position [139, 0]
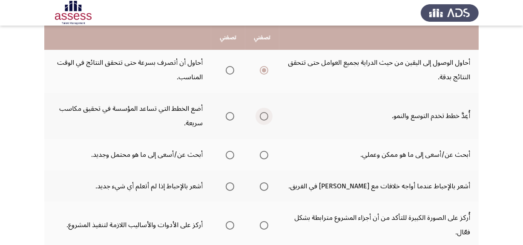
click at [263, 118] on span "Select an option" at bounding box center [264, 116] width 9 height 9
click at [263, 118] on input "Select an option" at bounding box center [264, 116] width 9 height 9
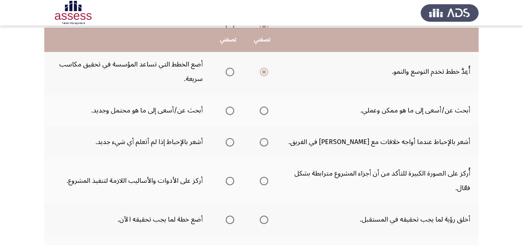
scroll to position [186, 0]
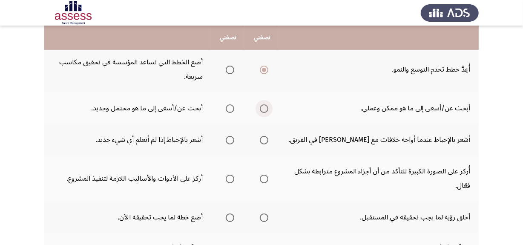
click at [262, 106] on span "Select an option" at bounding box center [264, 108] width 9 height 9
click at [262, 106] on input "Select an option" at bounding box center [264, 108] width 9 height 9
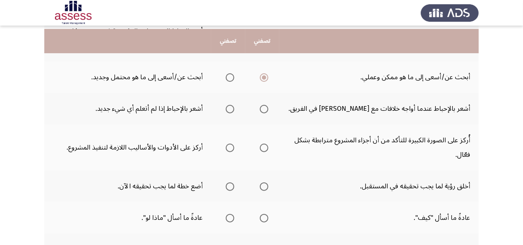
scroll to position [232, 0]
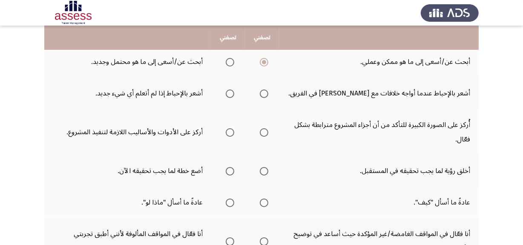
click at [229, 93] on span "Select an option" at bounding box center [230, 93] width 9 height 9
click at [229, 93] on input "Select an option" at bounding box center [230, 93] width 9 height 9
click at [219, 112] on th at bounding box center [228, 132] width 34 height 46
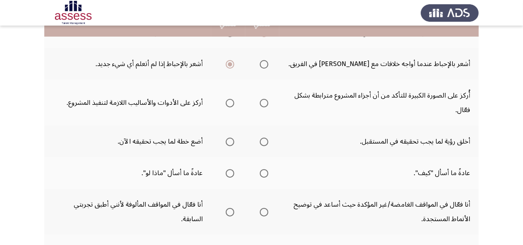
scroll to position [263, 0]
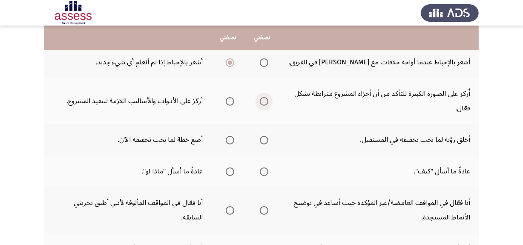
click at [264, 101] on span "Select an option" at bounding box center [264, 101] width 9 height 9
click at [264, 101] on input "Select an option" at bounding box center [264, 101] width 9 height 9
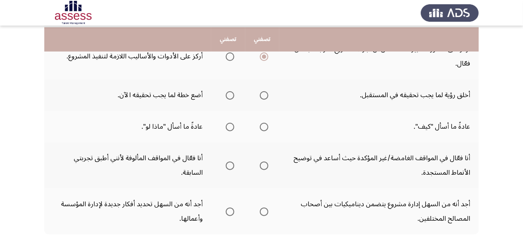
scroll to position [310, 0]
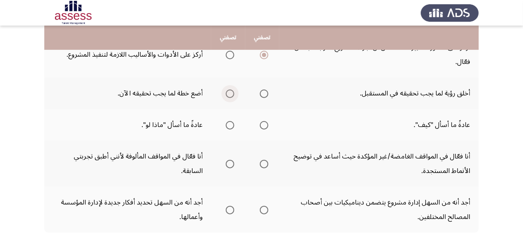
click at [228, 91] on span "Select an option" at bounding box center [230, 93] width 9 height 9
click at [228, 91] on input "Select an option" at bounding box center [230, 93] width 9 height 9
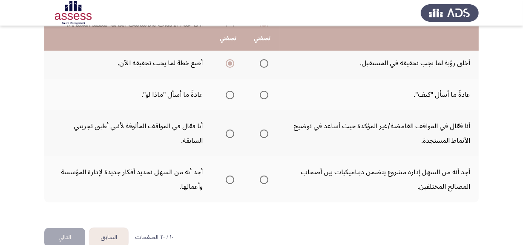
scroll to position [341, 0]
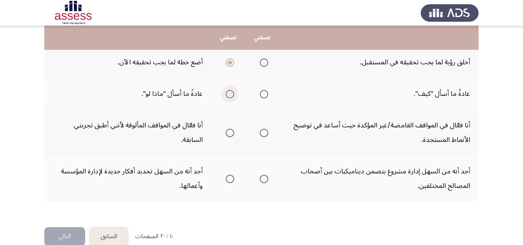
click at [227, 93] on span "Select an option" at bounding box center [230, 94] width 9 height 9
click at [227, 93] on input "Select an option" at bounding box center [230, 94] width 9 height 9
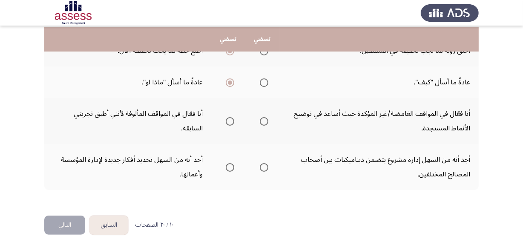
scroll to position [354, 0]
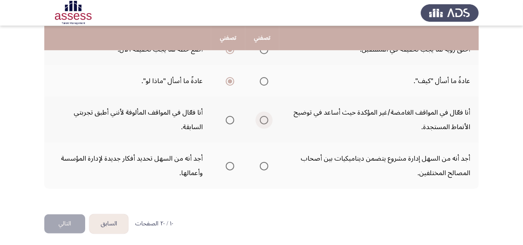
click at [262, 117] on span "Select an option" at bounding box center [264, 120] width 9 height 9
click at [262, 117] on input "Select an option" at bounding box center [264, 120] width 9 height 9
click at [236, 164] on th at bounding box center [228, 166] width 34 height 46
click at [230, 165] on span "Select an option" at bounding box center [230, 166] width 9 height 9
click at [230, 165] on input "Select an option" at bounding box center [230, 166] width 9 height 9
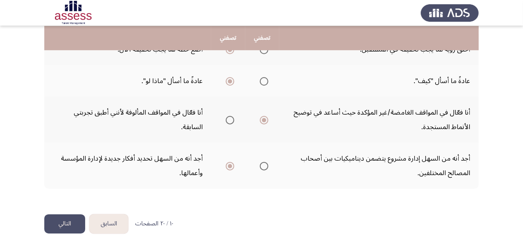
click at [69, 219] on button "التالي" at bounding box center [64, 223] width 41 height 19
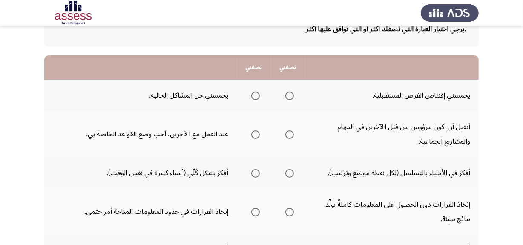
scroll to position [62, 0]
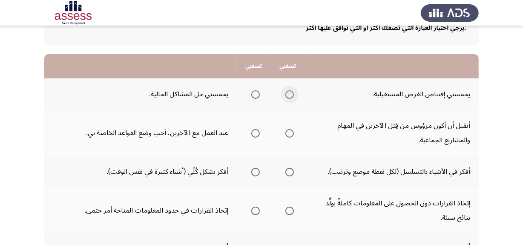
click at [292, 96] on span "Select an option" at bounding box center [289, 94] width 9 height 9
click at [292, 96] on input "Select an option" at bounding box center [289, 94] width 9 height 9
click at [292, 136] on span "Select an option" at bounding box center [289, 133] width 9 height 9
click at [292, 136] on input "Select an option" at bounding box center [289, 133] width 9 height 9
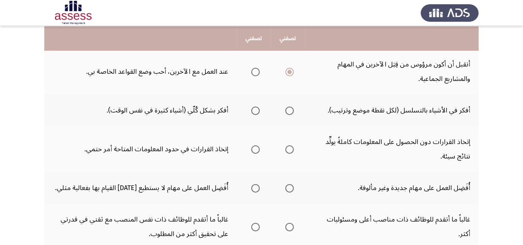
scroll to position [124, 0]
click at [291, 109] on span "Select an option" at bounding box center [289, 110] width 9 height 9
click at [291, 109] on input "Select an option" at bounding box center [289, 110] width 9 height 9
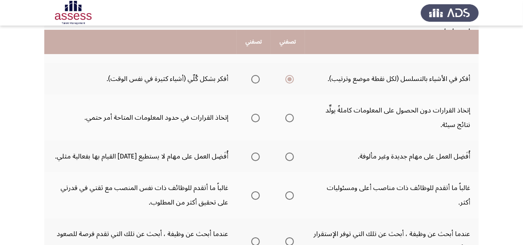
scroll to position [170, 0]
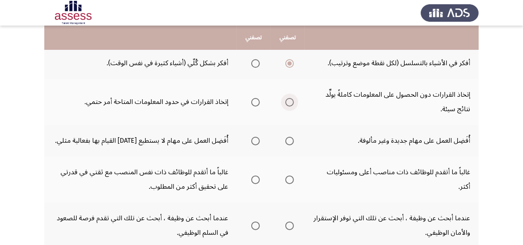
click at [289, 103] on span "Select an option" at bounding box center [289, 102] width 9 height 9
click at [289, 103] on input "Select an option" at bounding box center [289, 102] width 9 height 9
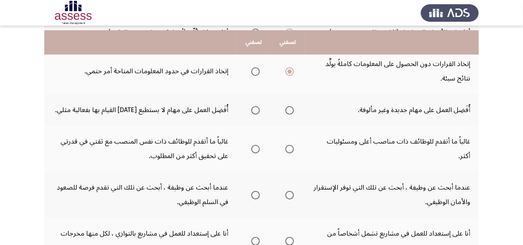
scroll to position [217, 0]
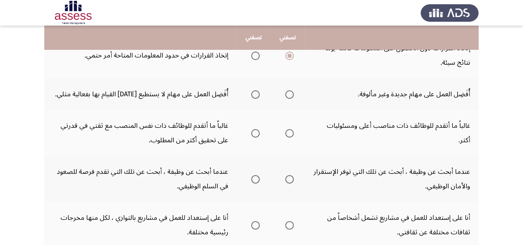
click at [288, 98] on mat-radio-group "Select an option" at bounding box center [288, 94] width 12 height 14
click at [289, 96] on span "Select an option" at bounding box center [289, 94] width 9 height 9
click at [289, 96] on input "Select an option" at bounding box center [289, 94] width 9 height 9
click at [291, 129] on span "Select an option" at bounding box center [289, 133] width 9 height 9
click at [291, 129] on input "Select an option" at bounding box center [289, 133] width 9 height 9
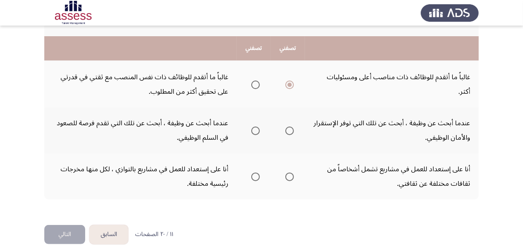
scroll to position [277, 0]
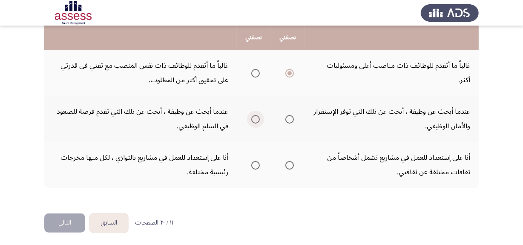
click at [259, 117] on span "Select an option" at bounding box center [255, 119] width 9 height 9
click at [259, 117] on input "Select an option" at bounding box center [255, 119] width 9 height 9
click at [287, 161] on span "Select an option" at bounding box center [289, 165] width 9 height 9
click at [287, 161] on input "Select an option" at bounding box center [289, 165] width 9 height 9
click at [70, 217] on button "التالي" at bounding box center [64, 222] width 41 height 19
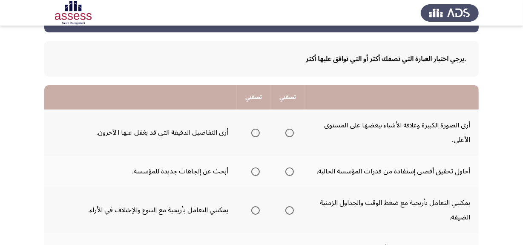
scroll to position [46, 0]
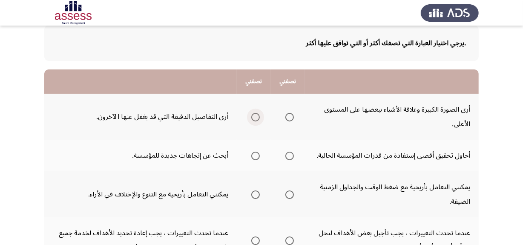
click at [256, 115] on span "Select an option" at bounding box center [255, 117] width 9 height 9
click at [256, 115] on input "Select an option" at bounding box center [255, 117] width 9 height 9
click at [288, 157] on span "Select an option" at bounding box center [289, 156] width 9 height 9
click at [288, 157] on input "Select an option" at bounding box center [289, 156] width 9 height 9
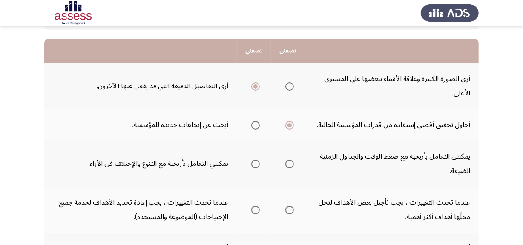
scroll to position [93, 0]
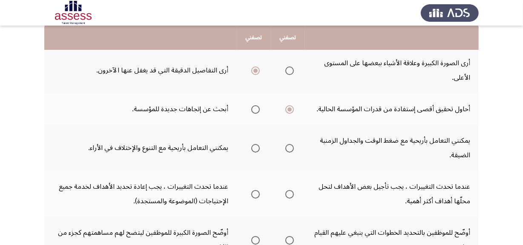
click at [288, 153] on mat-radio-group "Select an option" at bounding box center [288, 148] width 12 height 14
click at [288, 148] on span "Select an option" at bounding box center [289, 148] width 9 height 9
click at [288, 148] on input "Select an option" at bounding box center [289, 148] width 9 height 9
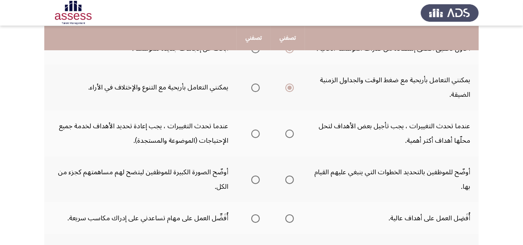
scroll to position [155, 0]
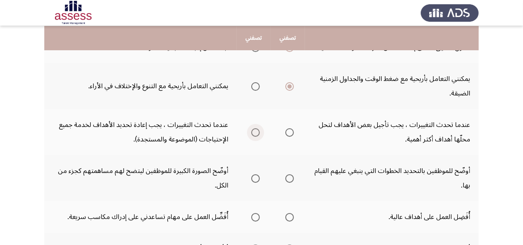
click at [253, 134] on span "Select an option" at bounding box center [255, 132] width 9 height 9
click at [253, 134] on input "Select an option" at bounding box center [255, 132] width 9 height 9
click at [286, 135] on span "Select an option" at bounding box center [289, 132] width 9 height 9
click at [286, 135] on input "Select an option" at bounding box center [289, 132] width 9 height 9
click at [288, 176] on span "Select an option" at bounding box center [289, 178] width 9 height 9
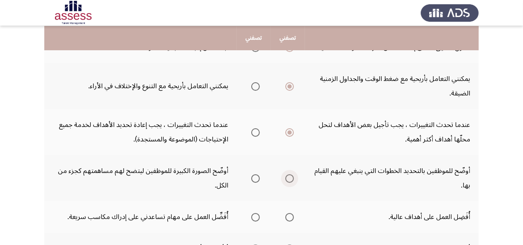
click at [288, 176] on input "Select an option" at bounding box center [289, 178] width 9 height 9
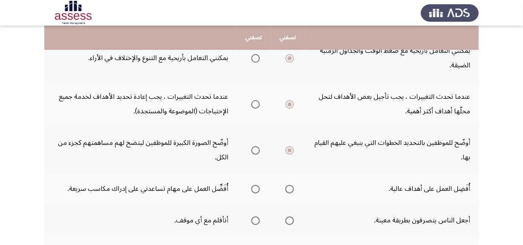
scroll to position [184, 0]
click at [256, 152] on span "Select an option" at bounding box center [255, 149] width 9 height 9
click at [256, 152] on input "Select an option" at bounding box center [255, 149] width 9 height 9
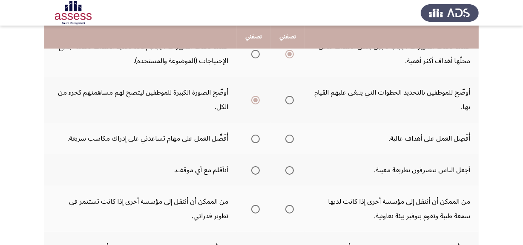
scroll to position [235, 0]
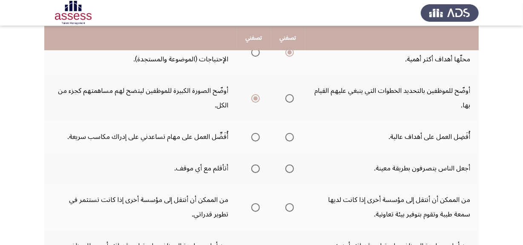
drag, startPoint x: 298, startPoint y: 138, endPoint x: 289, endPoint y: 134, distance: 10.0
click at [289, 134] on th at bounding box center [288, 137] width 34 height 32
click at [289, 134] on span "Select an option" at bounding box center [289, 137] width 9 height 9
click at [289, 134] on input "Select an option" at bounding box center [289, 137] width 9 height 9
click at [286, 170] on span "Select an option" at bounding box center [289, 168] width 9 height 9
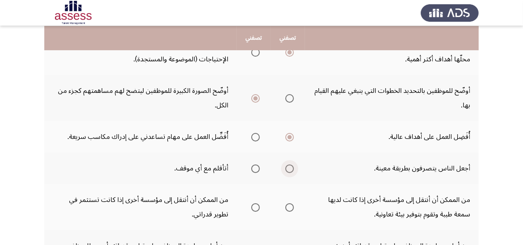
click at [286, 170] on input "Select an option" at bounding box center [289, 168] width 9 height 9
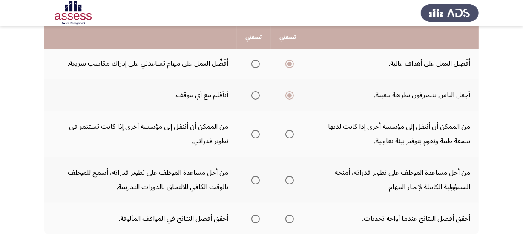
scroll to position [309, 0]
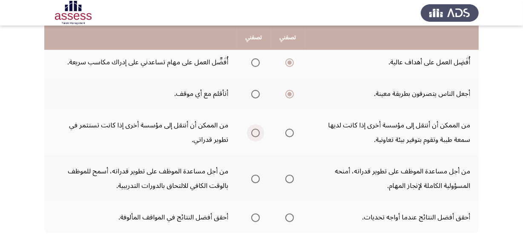
click at [252, 130] on span "Select an option" at bounding box center [255, 133] width 9 height 9
click at [252, 130] on input "Select an option" at bounding box center [255, 133] width 9 height 9
click at [256, 175] on span "Select an option" at bounding box center [255, 179] width 9 height 9
click at [256, 175] on input "Select an option" at bounding box center [255, 179] width 9 height 9
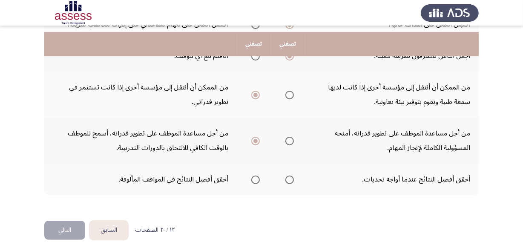
scroll to position [354, 0]
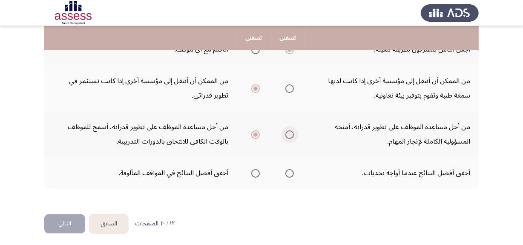
click at [293, 135] on span "Select an option" at bounding box center [289, 134] width 9 height 9
click at [293, 135] on input "Select an option" at bounding box center [289, 134] width 9 height 9
click at [285, 169] on span "Select an option" at bounding box center [289, 173] width 9 height 9
click at [285, 169] on input "Select an option" at bounding box center [289, 173] width 9 height 9
click at [61, 219] on button "التالي" at bounding box center [64, 223] width 41 height 19
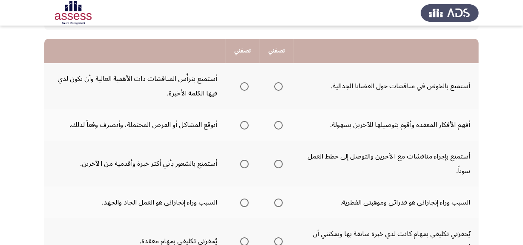
scroll to position [93, 0]
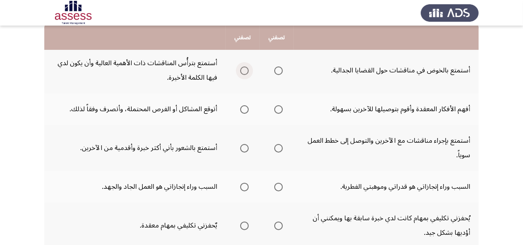
click at [243, 72] on span "Select an option" at bounding box center [244, 70] width 9 height 9
click at [243, 72] on input "Select an option" at bounding box center [244, 70] width 9 height 9
click at [243, 108] on span "Select an option" at bounding box center [244, 109] width 9 height 9
click at [243, 108] on input "Select an option" at bounding box center [244, 109] width 9 height 9
click at [281, 149] on span "Select an option" at bounding box center [278, 148] width 9 height 9
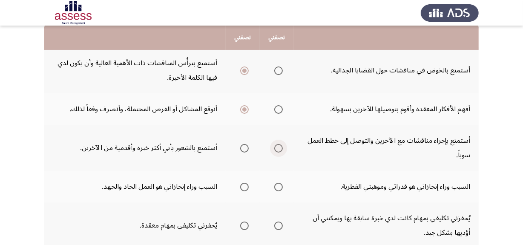
click at [281, 149] on input "Select an option" at bounding box center [278, 148] width 9 height 9
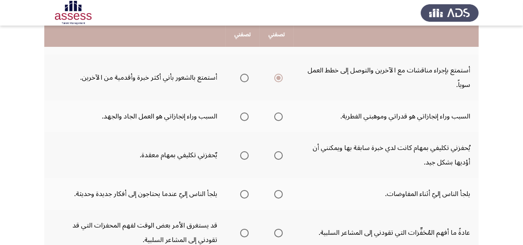
scroll to position [168, 0]
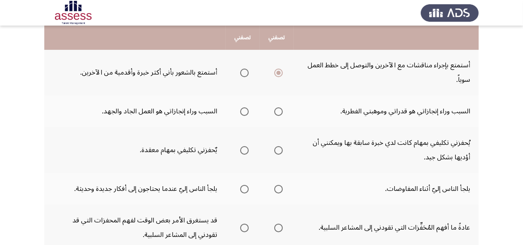
click at [231, 114] on th at bounding box center [243, 111] width 34 height 32
click at [244, 111] on span "Select an option" at bounding box center [244, 111] width 9 height 9
click at [244, 111] on input "Select an option" at bounding box center [244, 111] width 9 height 9
click at [277, 149] on span "Select an option" at bounding box center [278, 150] width 9 height 9
click at [277, 149] on input "Select an option" at bounding box center [278, 150] width 9 height 9
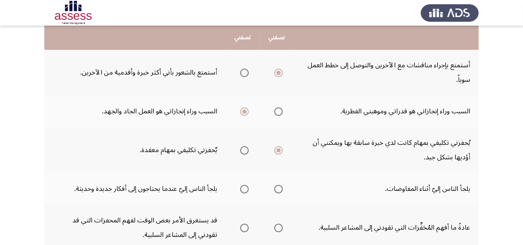
click at [248, 191] on span "Select an option" at bounding box center [244, 189] width 9 height 9
click at [248, 191] on input "Select an option" at bounding box center [244, 189] width 9 height 9
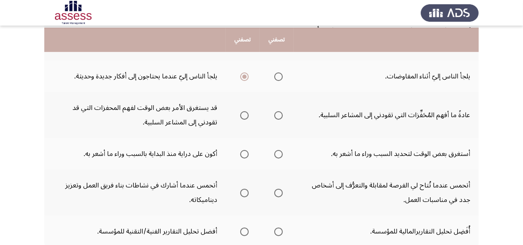
scroll to position [282, 0]
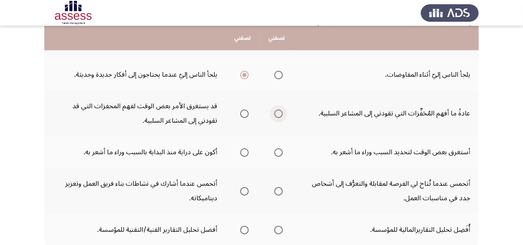
click at [279, 115] on span "Select an option" at bounding box center [278, 113] width 9 height 9
click at [279, 115] on input "Select an option" at bounding box center [278, 113] width 9 height 9
click at [246, 155] on mat-radio-group "Select an option" at bounding box center [243, 152] width 12 height 14
click at [245, 150] on span "Select an option" at bounding box center [244, 152] width 9 height 9
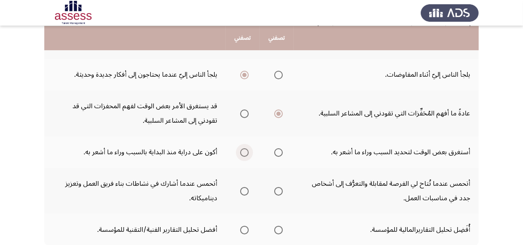
click at [245, 150] on input "Select an option" at bounding box center [244, 152] width 9 height 9
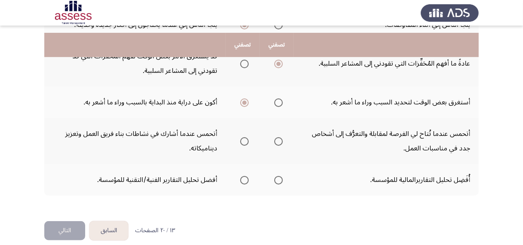
scroll to position [340, 0]
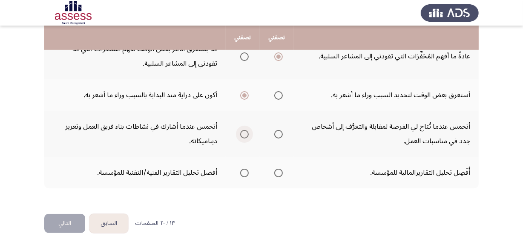
click at [243, 134] on span "Select an option" at bounding box center [244, 134] width 9 height 9
click at [243, 134] on input "Select an option" at bounding box center [244, 134] width 9 height 9
click at [244, 172] on span "Select an option" at bounding box center [244, 173] width 9 height 9
click at [244, 172] on input "Select an option" at bounding box center [244, 173] width 9 height 9
click at [66, 226] on button "التالي" at bounding box center [64, 223] width 41 height 19
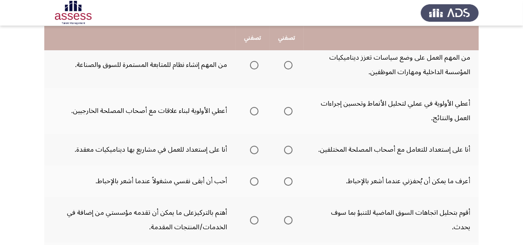
scroll to position [98, 0]
click at [290, 67] on span "Select an option" at bounding box center [288, 65] width 9 height 9
click at [290, 67] on input "Select an option" at bounding box center [288, 65] width 9 height 9
click at [287, 112] on span "Select an option" at bounding box center [288, 111] width 9 height 9
click at [287, 112] on input "Select an option" at bounding box center [288, 111] width 9 height 9
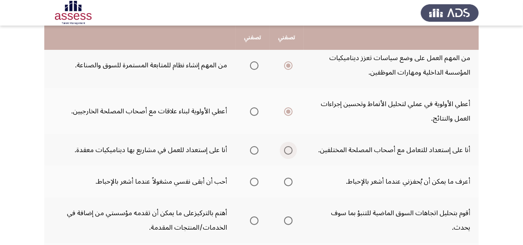
click at [291, 151] on span "Select an option" at bounding box center [288, 150] width 9 height 9
click at [291, 151] on input "Select an option" at bounding box center [288, 150] width 9 height 9
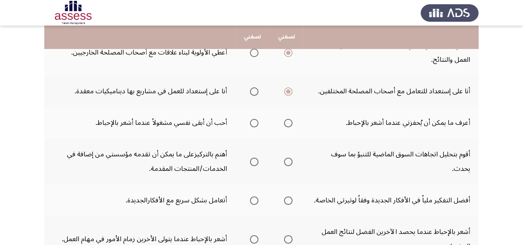
scroll to position [158, 0]
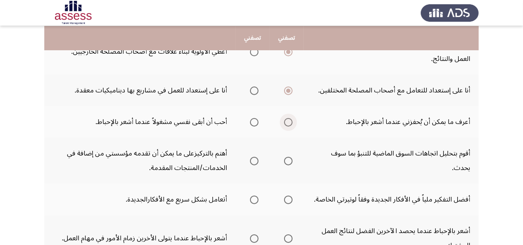
click at [286, 118] on span "Select an option" at bounding box center [288, 122] width 9 height 9
click at [286, 118] on input "Select an option" at bounding box center [288, 122] width 9 height 9
click at [291, 162] on span "Select an option" at bounding box center [288, 161] width 9 height 9
click at [291, 162] on input "Select an option" at bounding box center [288, 161] width 9 height 9
click at [289, 198] on span "Select an option" at bounding box center [288, 200] width 9 height 9
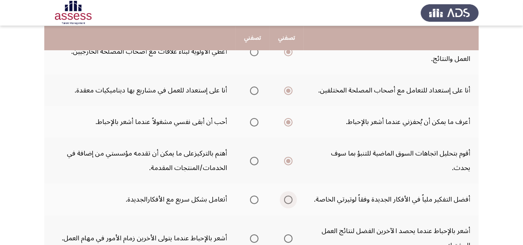
click at [289, 198] on input "Select an option" at bounding box center [288, 200] width 9 height 9
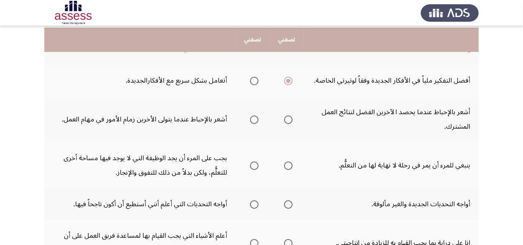
scroll to position [279, 0]
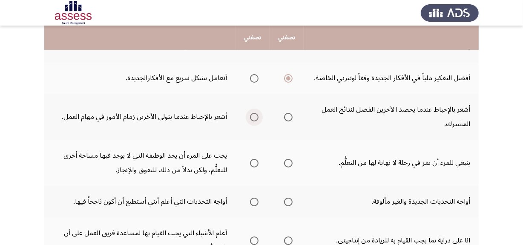
click at [258, 117] on span "Select an option" at bounding box center [254, 117] width 9 height 9
click at [258, 117] on input "Select an option" at bounding box center [254, 117] width 9 height 9
click at [289, 162] on span "Select an option" at bounding box center [288, 163] width 9 height 9
click at [289, 162] on input "Select an option" at bounding box center [288, 163] width 9 height 9
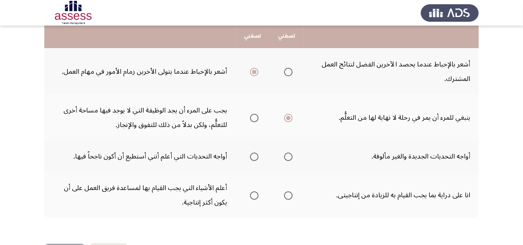
scroll to position [332, 0]
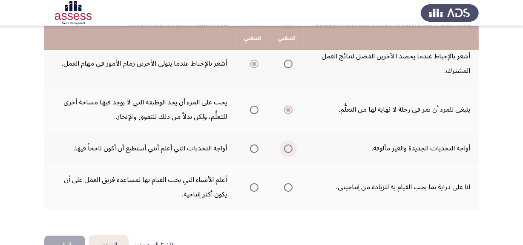
click at [289, 147] on span "Select an option" at bounding box center [288, 148] width 9 height 9
click at [289, 147] on input "Select an option" at bounding box center [288, 148] width 9 height 9
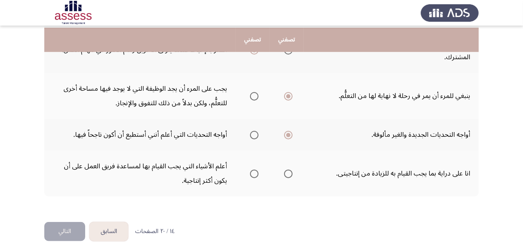
scroll to position [348, 0]
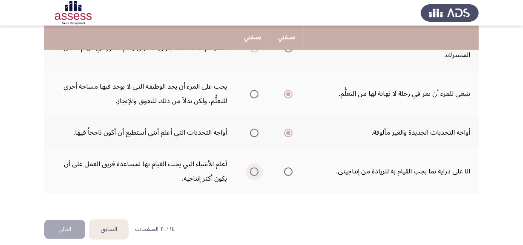
click at [253, 167] on span "Select an option" at bounding box center [254, 171] width 9 height 9
click at [253, 167] on input "Select an option" at bounding box center [254, 171] width 9 height 9
click at [67, 227] on button "التالي" at bounding box center [64, 229] width 41 height 19
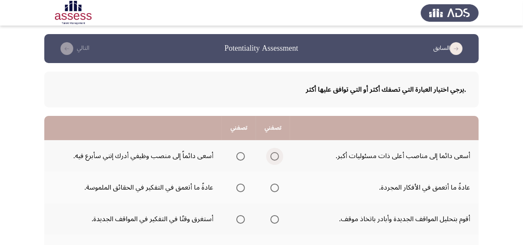
click at [278, 156] on span "Select an option" at bounding box center [275, 156] width 9 height 9
click at [278, 156] on input "Select an option" at bounding box center [275, 156] width 9 height 9
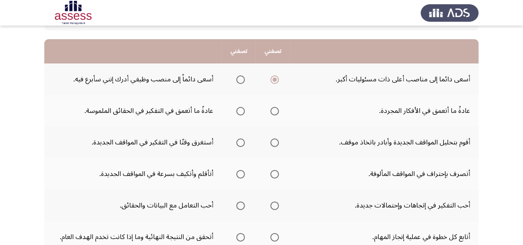
scroll to position [77, 0]
click at [240, 110] on span "Select an option" at bounding box center [240, 111] width 9 height 9
click at [240, 110] on input "Select an option" at bounding box center [240, 111] width 9 height 9
click at [245, 140] on span "Select an option" at bounding box center [240, 142] width 9 height 9
click at [245, 140] on input "Select an option" at bounding box center [240, 142] width 9 height 9
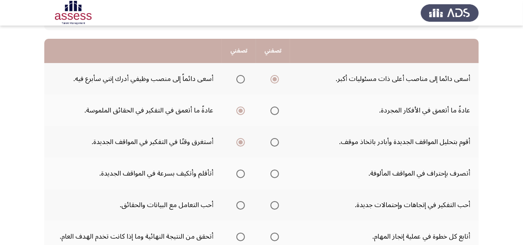
click at [262, 140] on th at bounding box center [273, 142] width 34 height 32
click at [276, 141] on span "Select an option" at bounding box center [275, 142] width 9 height 9
click at [276, 141] on input "Select an option" at bounding box center [275, 142] width 9 height 9
click at [243, 173] on span "Select an option" at bounding box center [240, 174] width 9 height 9
click at [243, 173] on input "Select an option" at bounding box center [240, 174] width 9 height 9
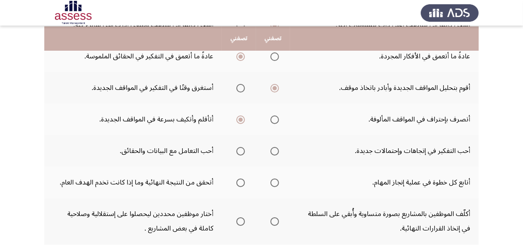
scroll to position [132, 0]
click at [237, 147] on label "Select an option" at bounding box center [239, 150] width 12 height 9
click at [237, 147] on input "Select an option" at bounding box center [240, 150] width 9 height 9
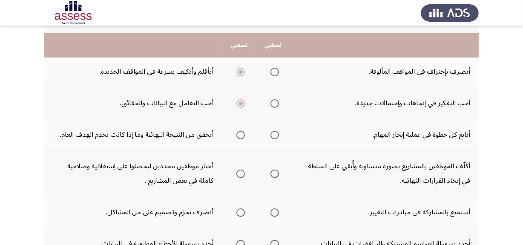
scroll to position [187, 0]
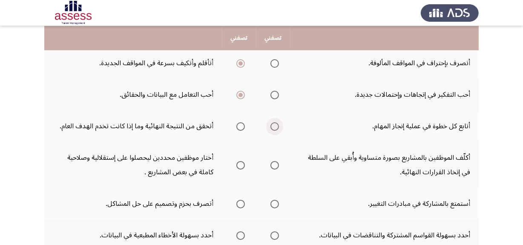
click at [277, 126] on span "Select an option" at bounding box center [275, 126] width 9 height 9
click at [277, 126] on input "Select an option" at bounding box center [275, 126] width 9 height 9
click at [243, 163] on span "Select an option" at bounding box center [240, 165] width 9 height 9
click at [243, 163] on input "Select an option" at bounding box center [240, 165] width 9 height 9
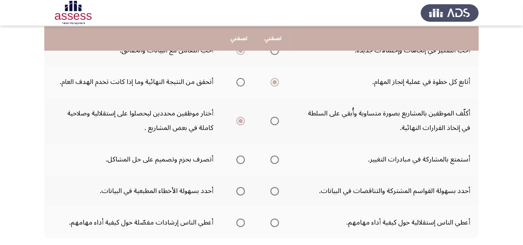
scroll to position [236, 0]
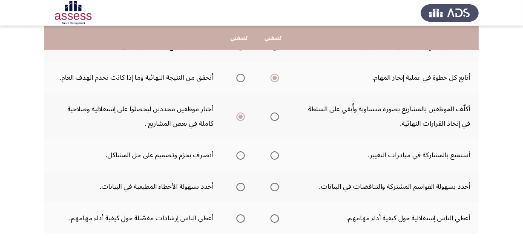
drag, startPoint x: 278, startPoint y: 162, endPoint x: 276, endPoint y: 157, distance: 5.5
click at [276, 157] on th at bounding box center [273, 155] width 34 height 32
click at [243, 153] on span "Select an option" at bounding box center [240, 155] width 9 height 9
click at [243, 153] on input "Select an option" at bounding box center [240, 155] width 9 height 9
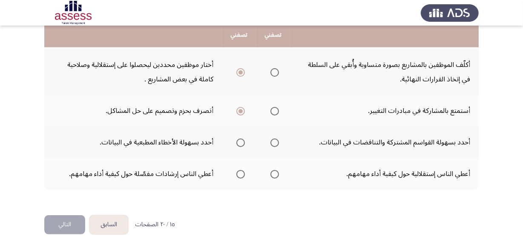
scroll to position [282, 0]
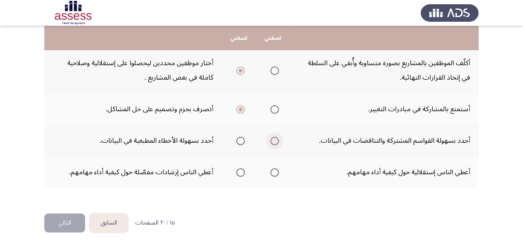
click at [273, 141] on span "Select an option" at bounding box center [275, 141] width 9 height 9
click at [273, 141] on input "Select an option" at bounding box center [275, 141] width 9 height 9
click at [243, 172] on span "Select an option" at bounding box center [240, 172] width 9 height 9
click at [243, 172] on input "Select an option" at bounding box center [240, 172] width 9 height 9
click at [56, 222] on button "التالي" at bounding box center [64, 222] width 41 height 19
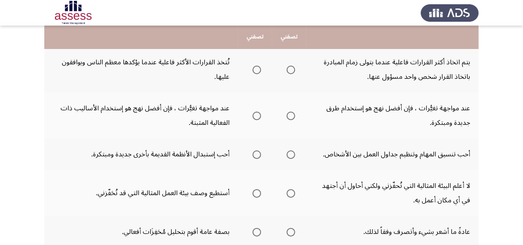
scroll to position [93, 0]
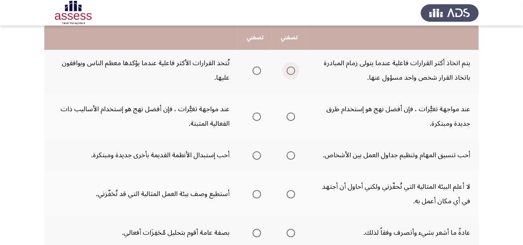
click at [291, 69] on span "Select an option" at bounding box center [291, 70] width 9 height 9
click at [291, 69] on input "Select an option" at bounding box center [291, 70] width 9 height 9
click at [287, 117] on span "Select an option" at bounding box center [291, 116] width 9 height 9
click at [287, 117] on input "Select an option" at bounding box center [291, 116] width 9 height 9
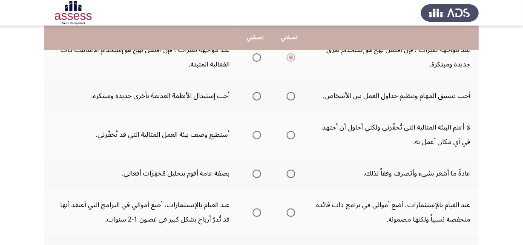
scroll to position [153, 0]
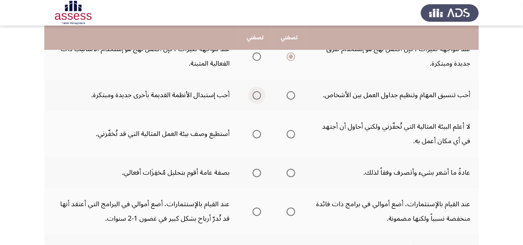
click at [253, 97] on span "Select an option" at bounding box center [257, 95] width 9 height 9
click at [253, 97] on input "Select an option" at bounding box center [257, 95] width 9 height 9
click at [258, 133] on span "Select an option" at bounding box center [257, 134] width 9 height 9
click at [258, 133] on input "Select an option" at bounding box center [257, 134] width 9 height 9
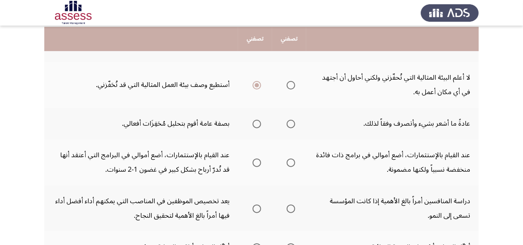
scroll to position [203, 0]
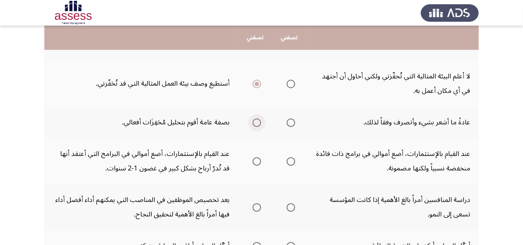
click at [259, 121] on span "Select an option" at bounding box center [257, 122] width 9 height 9
click at [259, 121] on input "Select an option" at bounding box center [257, 122] width 9 height 9
click at [255, 158] on span "Select an option" at bounding box center [257, 161] width 9 height 9
click at [255, 158] on input "Select an option" at bounding box center [257, 161] width 9 height 9
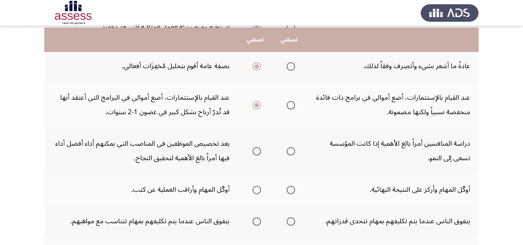
scroll to position [262, 0]
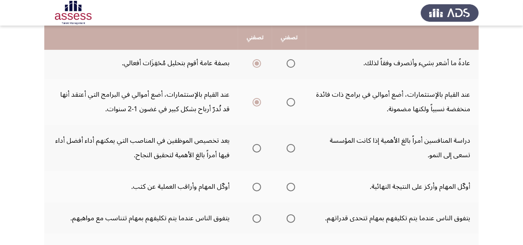
click at [290, 148] on span "Select an option" at bounding box center [291, 148] width 9 height 9
click at [290, 148] on input "Select an option" at bounding box center [291, 148] width 9 height 9
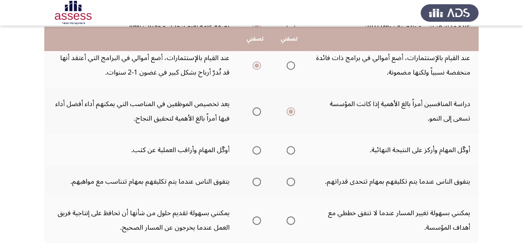
scroll to position [300, 0]
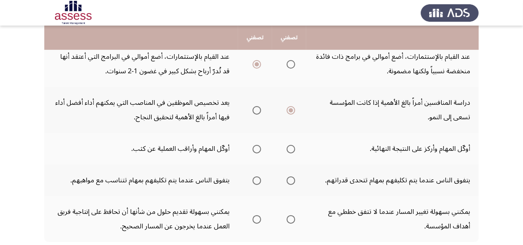
click at [254, 147] on span "Select an option" at bounding box center [257, 149] width 9 height 9
click at [254, 147] on input "Select an option" at bounding box center [257, 149] width 9 height 9
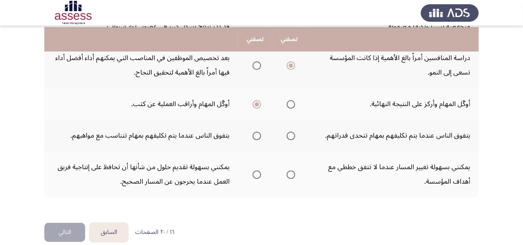
scroll to position [346, 0]
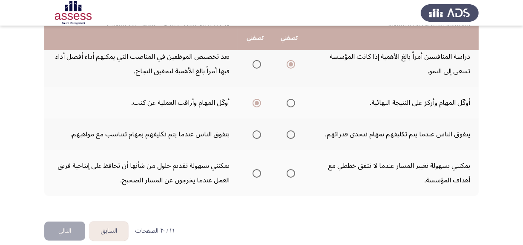
click at [287, 136] on mat-radio-group "Select an option" at bounding box center [289, 134] width 12 height 14
click at [289, 132] on span "Select an option" at bounding box center [291, 134] width 9 height 9
click at [289, 132] on input "Select an option" at bounding box center [291, 134] width 9 height 9
click at [258, 169] on span "Select an option" at bounding box center [257, 173] width 9 height 9
click at [258, 169] on input "Select an option" at bounding box center [257, 173] width 9 height 9
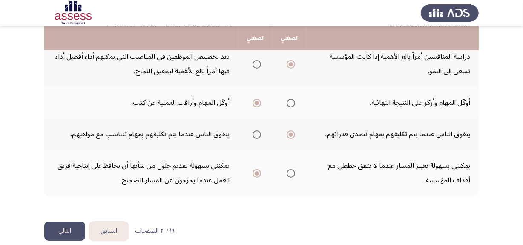
click at [69, 225] on button "التالي" at bounding box center [64, 231] width 41 height 19
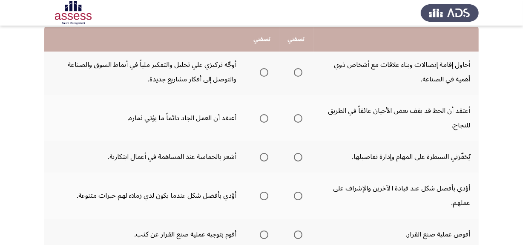
scroll to position [93, 0]
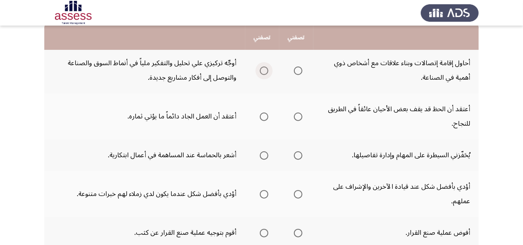
click at [260, 71] on span "Select an option" at bounding box center [264, 70] width 9 height 9
click at [260, 71] on input "Select an option" at bounding box center [264, 70] width 9 height 9
click at [262, 118] on span "Select an option" at bounding box center [264, 116] width 9 height 9
click at [262, 118] on input "Select an option" at bounding box center [264, 116] width 9 height 9
click at [264, 157] on span "Select an option" at bounding box center [264, 155] width 9 height 9
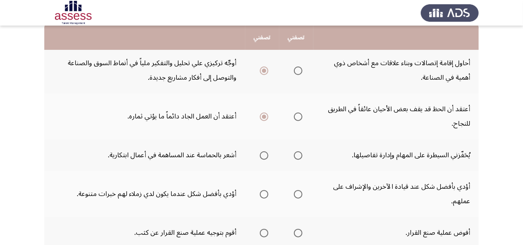
click at [264, 157] on input "Select an option" at bounding box center [264, 155] width 9 height 9
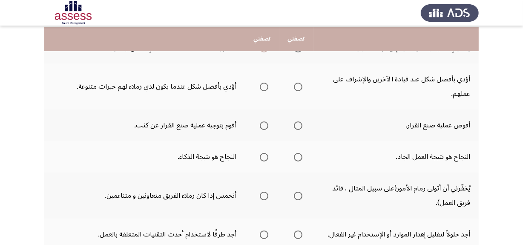
scroll to position [201, 0]
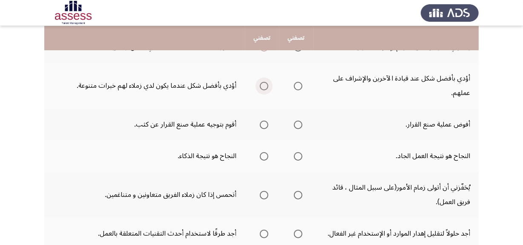
click at [264, 87] on span "Select an option" at bounding box center [264, 86] width 9 height 9
click at [264, 87] on input "Select an option" at bounding box center [264, 86] width 9 height 9
click at [264, 122] on span "Select an option" at bounding box center [264, 125] width 9 height 9
click at [264, 122] on input "Select an option" at bounding box center [264, 125] width 9 height 9
click at [301, 157] on span "Select an option" at bounding box center [298, 156] width 9 height 9
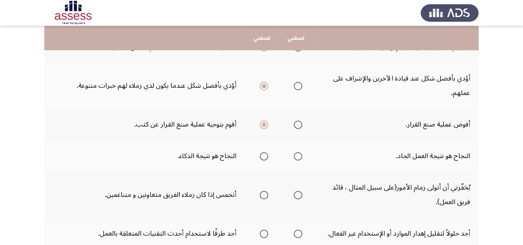
click at [301, 157] on input "Select an option" at bounding box center [298, 156] width 9 height 9
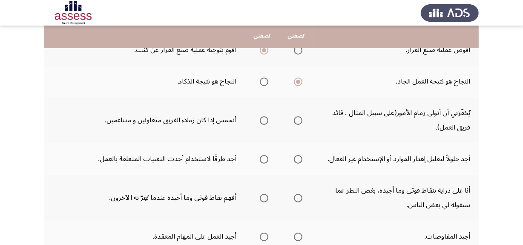
scroll to position [277, 0]
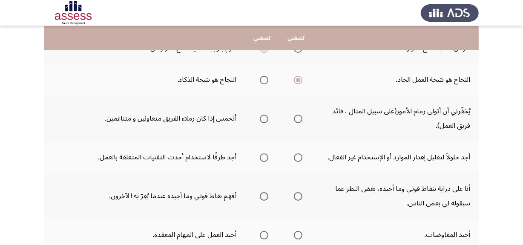
click at [299, 118] on span "Select an option" at bounding box center [298, 119] width 9 height 9
click at [299, 118] on input "Select an option" at bounding box center [298, 119] width 9 height 9
click at [265, 117] on span "Select an option" at bounding box center [264, 119] width 9 height 9
click at [265, 117] on input "Select an option" at bounding box center [264, 119] width 9 height 9
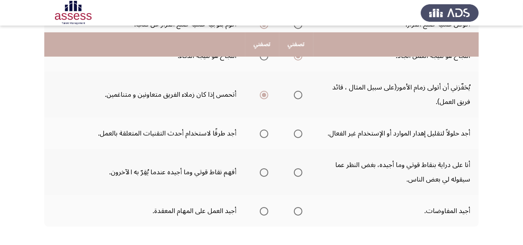
scroll to position [311, 0]
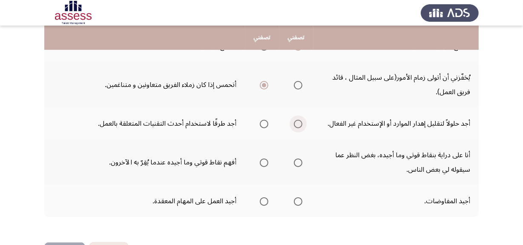
click at [298, 124] on span "Select an option" at bounding box center [298, 124] width 9 height 9
click at [298, 124] on input "Select an option" at bounding box center [298, 124] width 9 height 9
click at [299, 161] on span "Select an option" at bounding box center [298, 162] width 9 height 9
click at [299, 161] on input "Select an option" at bounding box center [298, 162] width 9 height 9
click at [296, 205] on th at bounding box center [296, 201] width 34 height 32
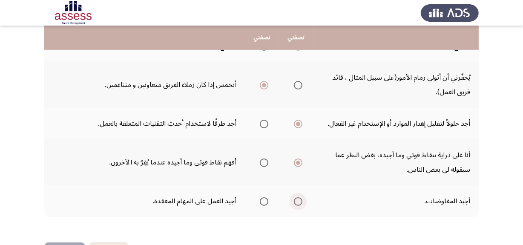
click at [297, 199] on span "Select an option" at bounding box center [298, 201] width 9 height 9
click at [297, 199] on input "Select an option" at bounding box center [298, 201] width 9 height 9
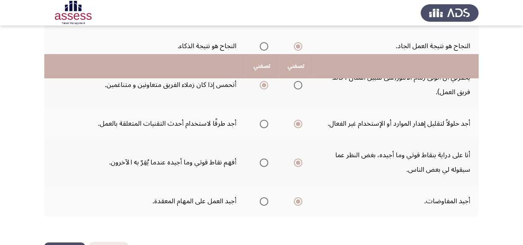
scroll to position [340, 0]
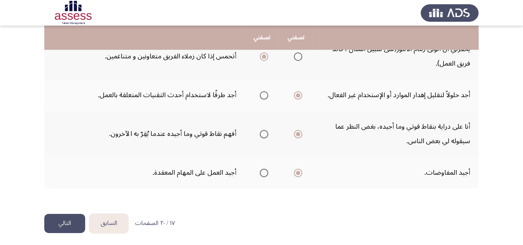
click at [72, 221] on button "التالي" at bounding box center [64, 223] width 41 height 19
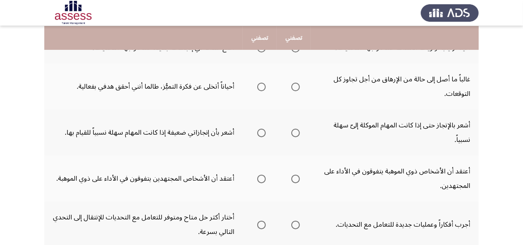
scroll to position [93, 0]
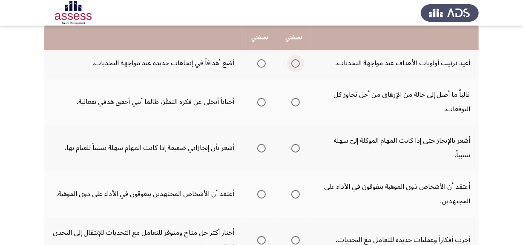
click at [293, 65] on span "Select an option" at bounding box center [295, 63] width 9 height 9
click at [293, 65] on input "Select an option" at bounding box center [295, 63] width 9 height 9
click at [297, 103] on span "Select an option" at bounding box center [295, 102] width 9 height 9
click at [297, 103] on input "Select an option" at bounding box center [295, 102] width 9 height 9
click at [259, 147] on span "Select an option" at bounding box center [261, 148] width 9 height 9
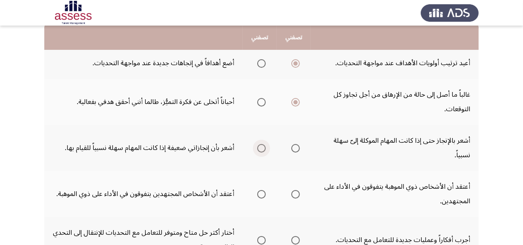
click at [259, 147] on input "Select an option" at bounding box center [261, 148] width 9 height 9
drag, startPoint x: 496, startPoint y: 139, endPoint x: 527, endPoint y: 124, distance: 35.1
click at [523, 124] on html "السابق Potentiality Assessment التالي .يرجي اختيار العبارة التي تصفك أكثر أو ال…" at bounding box center [261, 208] width 523 height 602
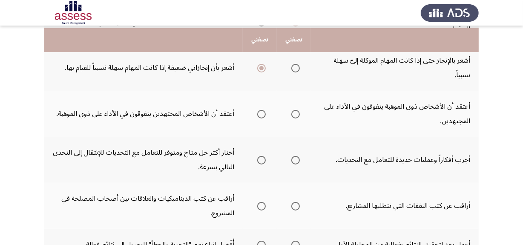
scroll to position [176, 0]
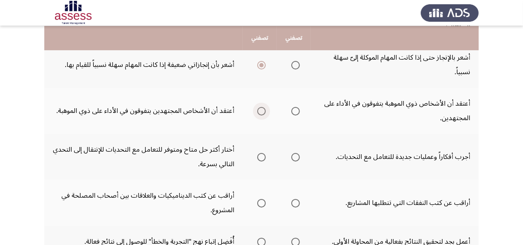
click at [262, 110] on span "Select an option" at bounding box center [261, 111] width 9 height 9
click at [262, 110] on input "Select an option" at bounding box center [261, 111] width 9 height 9
click at [294, 156] on span "Select an option" at bounding box center [295, 157] width 9 height 9
click at [294, 156] on input "Select an option" at bounding box center [295, 157] width 9 height 9
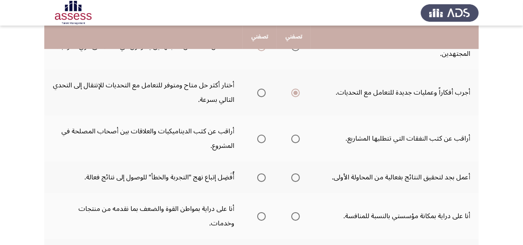
scroll to position [244, 0]
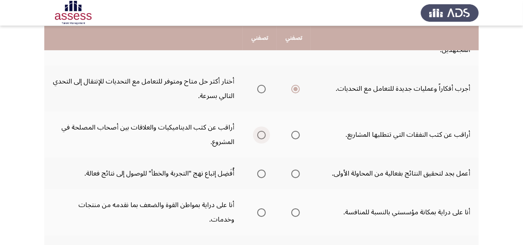
click at [260, 132] on span "Select an option" at bounding box center [261, 135] width 9 height 9
click at [260, 132] on input "Select an option" at bounding box center [261, 135] width 9 height 9
click at [295, 134] on span "Select an option" at bounding box center [295, 135] width 9 height 9
click at [295, 134] on input "Select an option" at bounding box center [295, 135] width 9 height 9
click at [298, 170] on span "Select an option" at bounding box center [295, 174] width 9 height 9
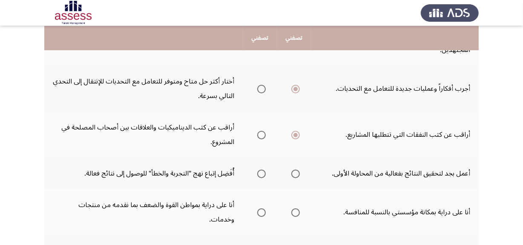
click at [298, 170] on input "Select an option" at bounding box center [295, 174] width 9 height 9
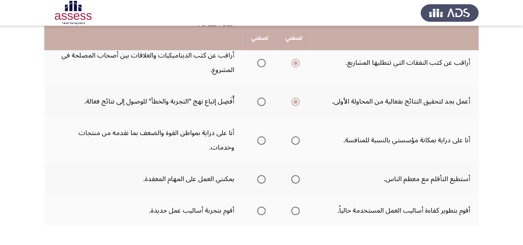
scroll to position [317, 0]
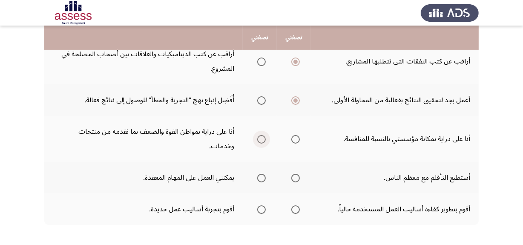
click at [261, 138] on span "Select an option" at bounding box center [261, 139] width 9 height 9
click at [261, 138] on input "Select an option" at bounding box center [261, 139] width 9 height 9
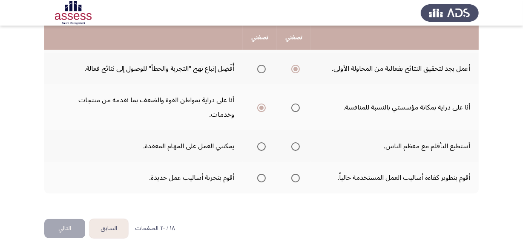
scroll to position [354, 0]
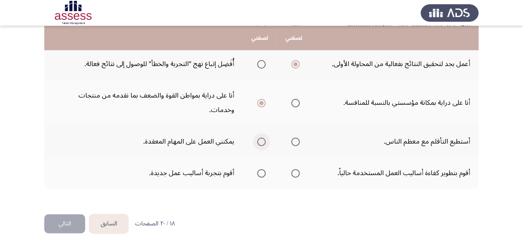
click at [261, 138] on span "Select an option" at bounding box center [261, 142] width 9 height 9
click at [261, 138] on input "Select an option" at bounding box center [261, 142] width 9 height 9
click at [303, 138] on th at bounding box center [294, 142] width 34 height 32
click at [296, 139] on span "Select an option" at bounding box center [295, 142] width 9 height 9
click at [296, 139] on input "Select an option" at bounding box center [295, 142] width 9 height 9
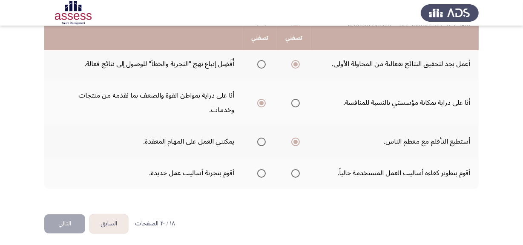
click at [299, 169] on th at bounding box center [294, 173] width 34 height 32
click at [292, 171] on span "Select an option" at bounding box center [295, 173] width 9 height 9
click at [292, 171] on input "Select an option" at bounding box center [295, 173] width 9 height 9
click at [73, 220] on button "التالي" at bounding box center [64, 223] width 41 height 19
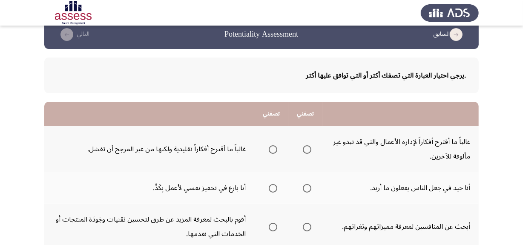
scroll to position [15, 0]
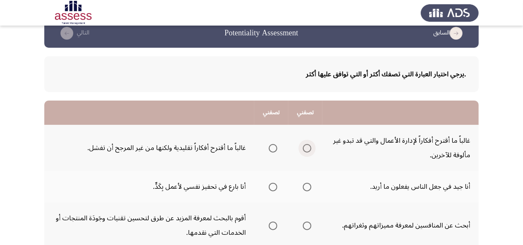
click at [309, 150] on span "Select an option" at bounding box center [307, 148] width 9 height 9
click at [309, 150] on input "Select an option" at bounding box center [307, 148] width 9 height 9
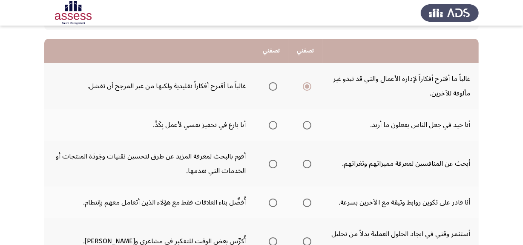
scroll to position [93, 0]
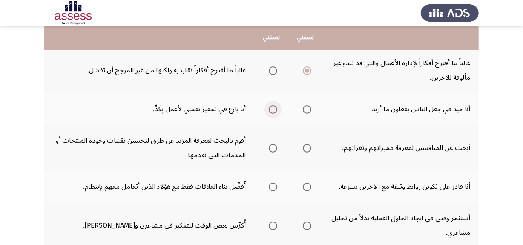
click at [270, 106] on span "Select an option" at bounding box center [273, 109] width 9 height 9
click at [270, 106] on input "Select an option" at bounding box center [273, 109] width 9 height 9
click at [308, 108] on span "Select an option" at bounding box center [307, 109] width 9 height 9
click at [308, 108] on input "Select an option" at bounding box center [307, 109] width 9 height 9
click at [309, 147] on span "Select an option" at bounding box center [307, 148] width 9 height 9
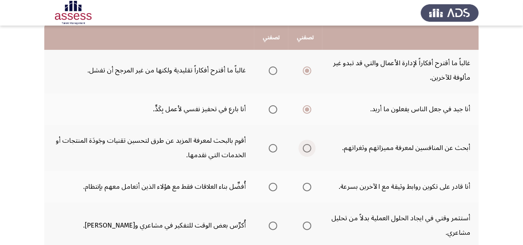
click at [309, 147] on input "Select an option" at bounding box center [307, 148] width 9 height 9
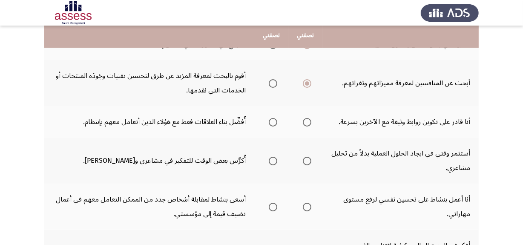
scroll to position [160, 0]
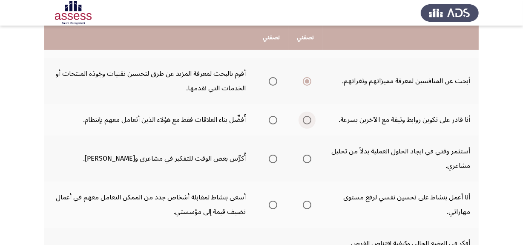
click at [309, 117] on span "Select an option" at bounding box center [307, 120] width 9 height 9
click at [309, 117] on input "Select an option" at bounding box center [307, 120] width 9 height 9
click at [308, 158] on span "Select an option" at bounding box center [307, 159] width 9 height 9
click at [308, 158] on input "Select an option" at bounding box center [307, 159] width 9 height 9
click at [307, 205] on span "Select an option" at bounding box center [307, 205] width 0 height 0
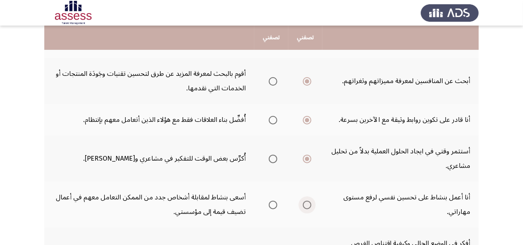
click at [307, 202] on input "Select an option" at bounding box center [307, 205] width 9 height 9
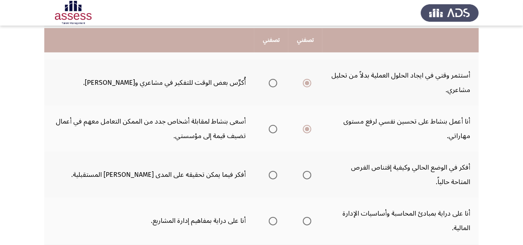
scroll to position [239, 0]
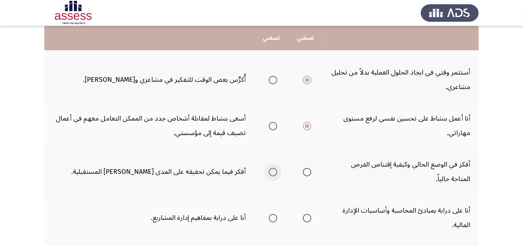
click at [269, 170] on span "Select an option" at bounding box center [273, 172] width 9 height 9
click at [269, 170] on input "Select an option" at bounding box center [273, 172] width 9 height 9
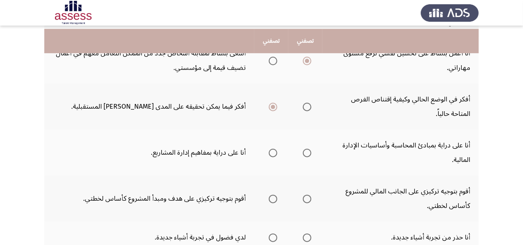
scroll to position [309, 0]
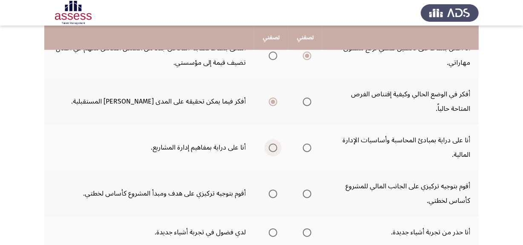
click at [276, 148] on span "Select an option" at bounding box center [273, 148] width 9 height 9
click at [276, 148] on input "Select an option" at bounding box center [273, 148] width 9 height 9
click at [273, 192] on span "Select an option" at bounding box center [273, 194] width 9 height 9
click at [273, 192] on input "Select an option" at bounding box center [273, 194] width 9 height 9
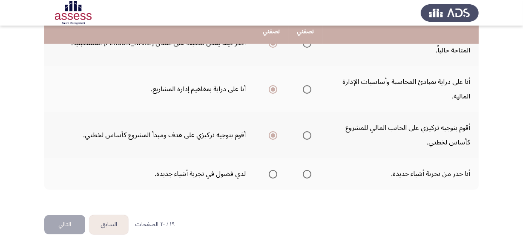
scroll to position [368, 0]
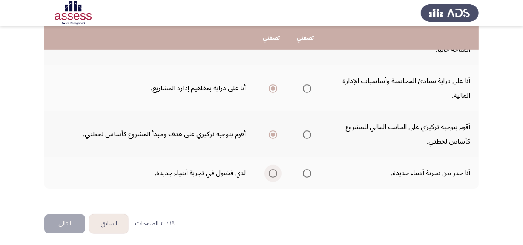
click at [274, 172] on span "Select an option" at bounding box center [273, 173] width 9 height 9
click at [274, 172] on input "Select an option" at bounding box center [273, 173] width 9 height 9
click at [74, 221] on button "التالي" at bounding box center [64, 223] width 41 height 19
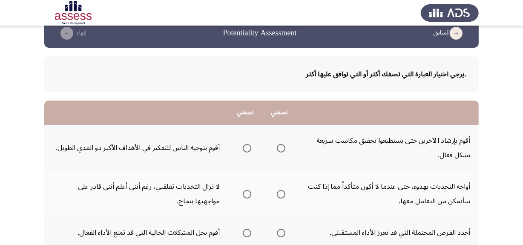
scroll to position [31, 0]
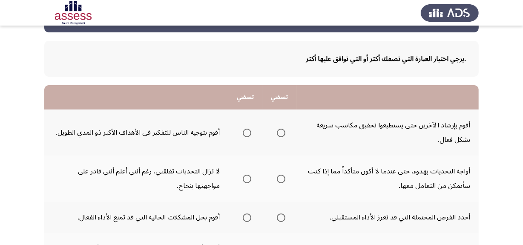
click at [251, 132] on span "Select an option" at bounding box center [247, 133] width 9 height 9
click at [251, 132] on input "Select an option" at bounding box center [247, 133] width 9 height 9
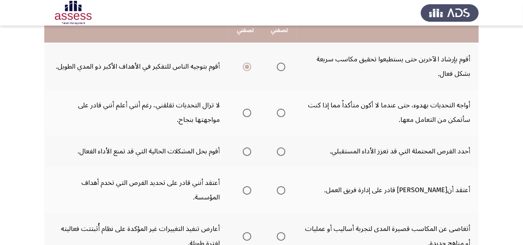
scroll to position [98, 0]
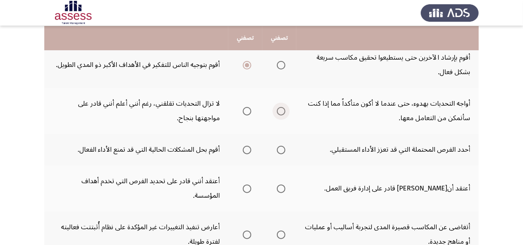
click at [282, 112] on span "Select an option" at bounding box center [281, 111] width 9 height 9
click at [282, 112] on input "Select an option" at bounding box center [281, 111] width 9 height 9
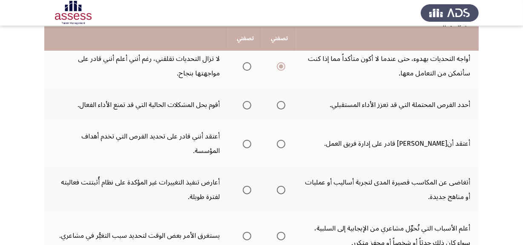
scroll to position [144, 0]
click at [246, 102] on span "Select an option" at bounding box center [247, 104] width 9 height 9
click at [246, 102] on input "Select an option" at bounding box center [247, 104] width 9 height 9
click at [281, 141] on th at bounding box center [279, 143] width 34 height 46
click at [280, 139] on span "Select an option" at bounding box center [281, 143] width 9 height 9
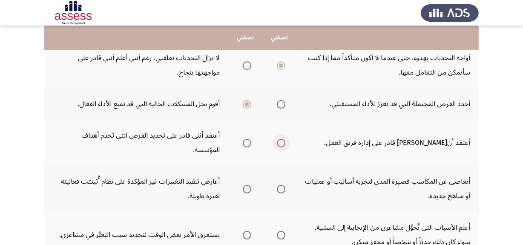
click at [280, 139] on input "Select an option" at bounding box center [281, 143] width 9 height 9
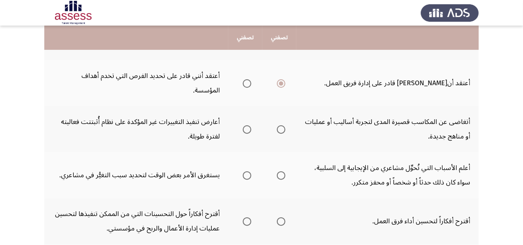
scroll to position [212, 0]
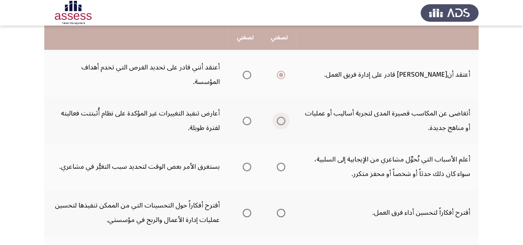
click at [284, 117] on span "Select an option" at bounding box center [281, 121] width 9 height 9
click at [284, 117] on input "Select an option" at bounding box center [281, 121] width 9 height 9
click at [278, 163] on span "Select an option" at bounding box center [281, 167] width 9 height 9
click at [278, 163] on input "Select an option" at bounding box center [281, 167] width 9 height 9
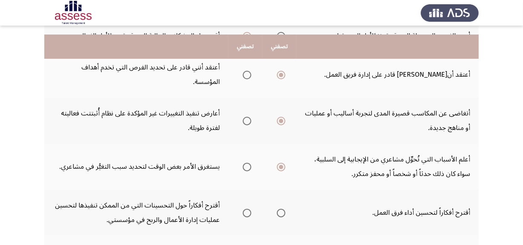
scroll to position [302, 0]
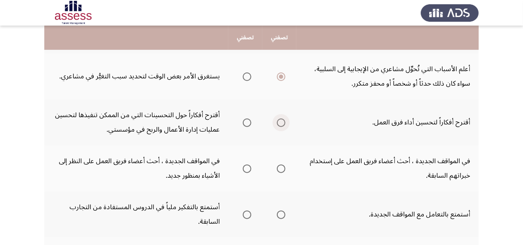
click at [277, 118] on span "Select an option" at bounding box center [281, 122] width 9 height 9
click at [277, 118] on input "Select an option" at bounding box center [281, 122] width 9 height 9
click at [282, 164] on span "Select an option" at bounding box center [281, 168] width 9 height 9
click at [282, 164] on input "Select an option" at bounding box center [281, 168] width 9 height 9
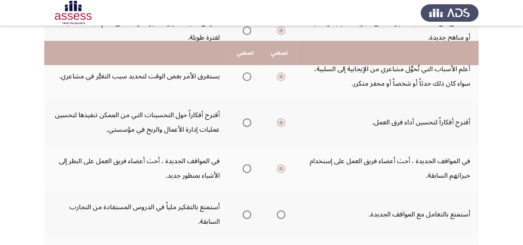
scroll to position [326, 0]
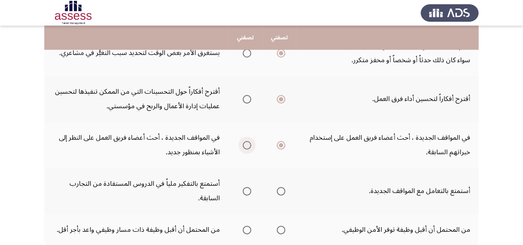
click at [243, 141] on span "Select an option" at bounding box center [247, 145] width 9 height 9
click at [243, 141] on input "Select an option" at bounding box center [247, 145] width 9 height 9
click at [277, 187] on span "Select an option" at bounding box center [281, 191] width 9 height 9
click at [277, 187] on input "Select an option" at bounding box center [281, 191] width 9 height 9
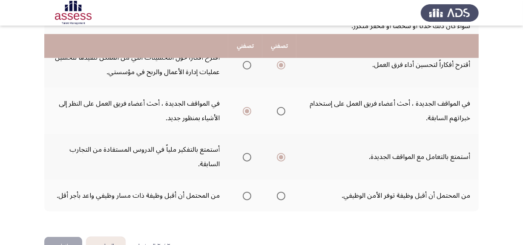
scroll to position [368, 0]
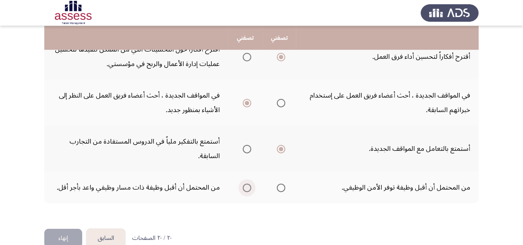
click at [244, 184] on span "Select an option" at bounding box center [247, 188] width 9 height 9
click at [244, 184] on input "Select an option" at bounding box center [247, 188] width 9 height 9
click at [55, 229] on button "إنهاء" at bounding box center [63, 238] width 38 height 19
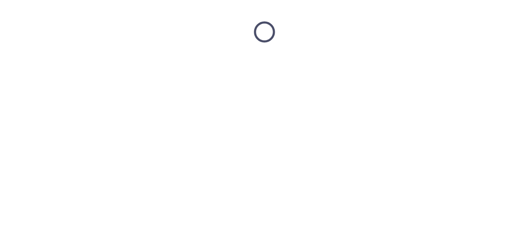
scroll to position [0, 0]
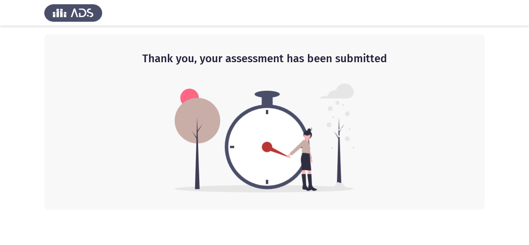
click at [24, 141] on app-default-page "Thank you, your assessment has been submitted" at bounding box center [264, 105] width 529 height 210
drag, startPoint x: 528, startPoint y: 104, endPoint x: 528, endPoint y: 147, distance: 43.0
click at [528, 147] on app-default-page "Thank you, your assessment has been submitted" at bounding box center [264, 105] width 529 height 210
